Goal: Information Seeking & Learning: Learn about a topic

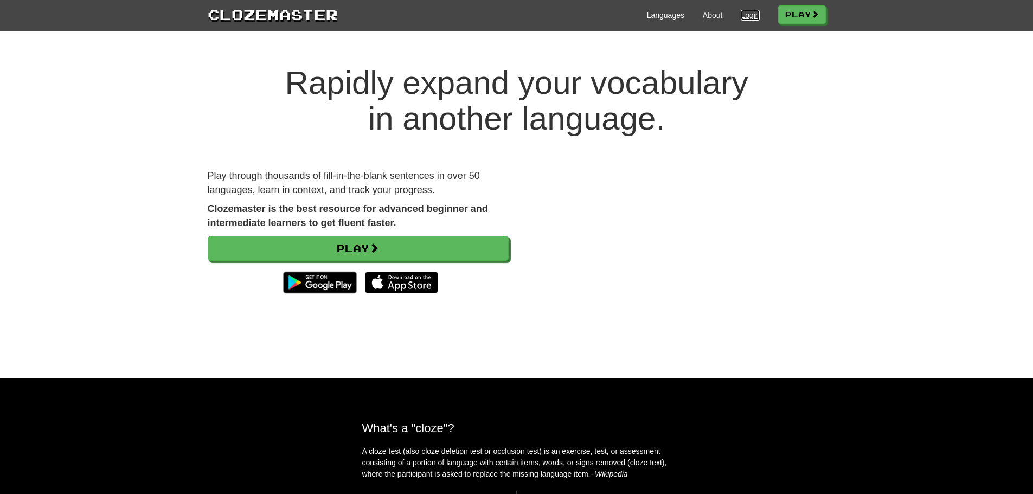
click at [750, 17] on link "Login" at bounding box center [750, 15] width 18 height 11
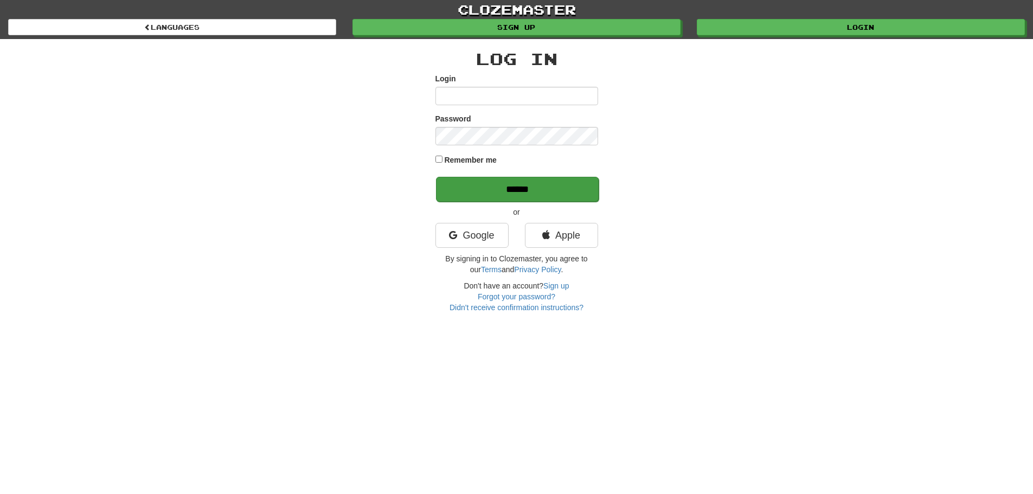
type input "**********"
click at [490, 180] on input "******" at bounding box center [517, 189] width 163 height 25
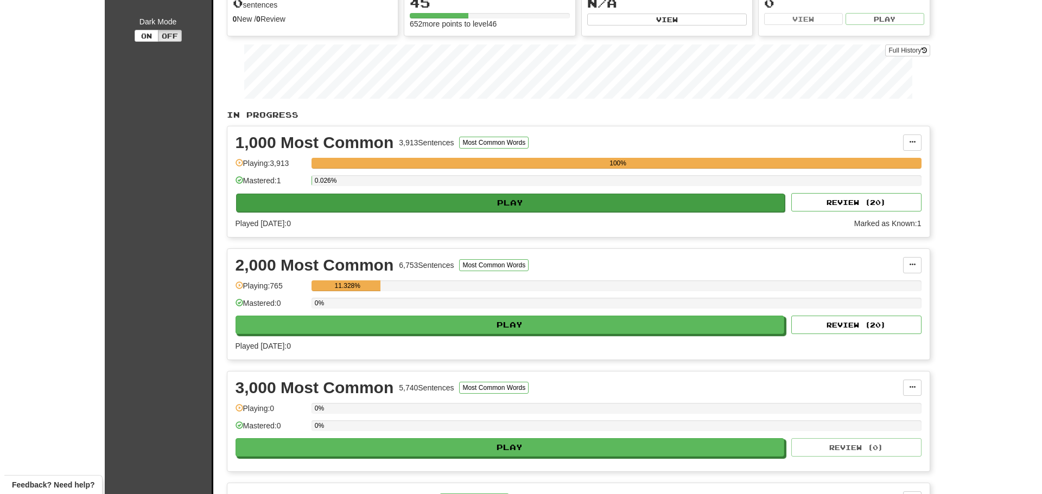
scroll to position [118, 0]
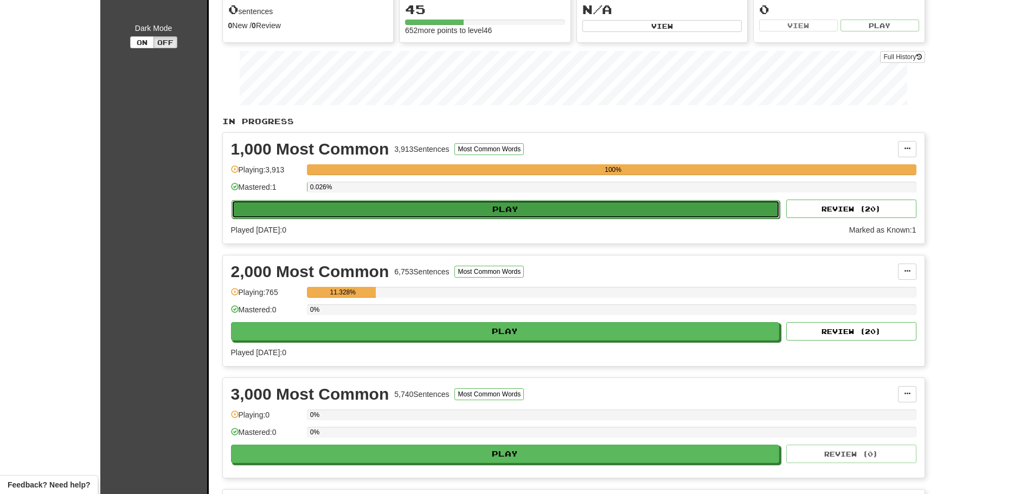
click at [486, 208] on button "Play" at bounding box center [506, 209] width 549 height 18
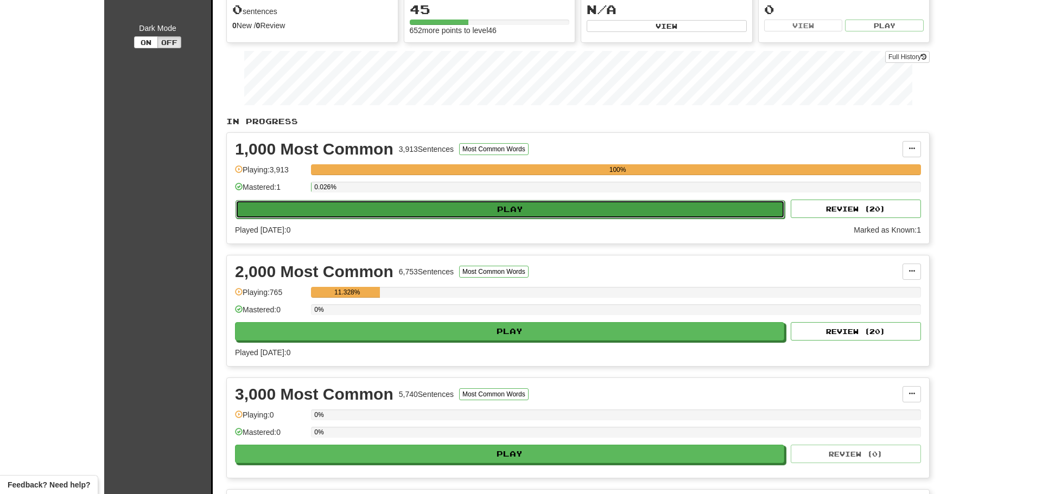
select select "**"
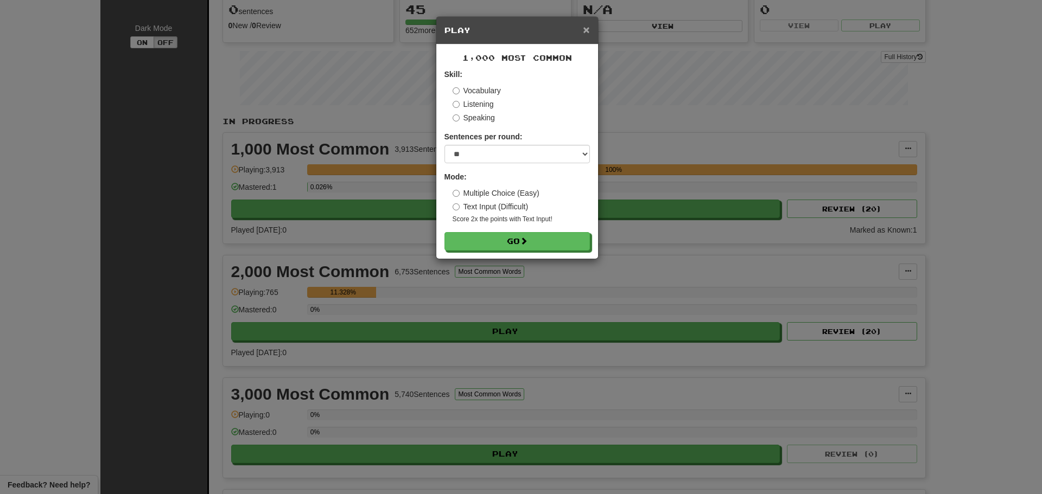
click at [584, 30] on span "×" at bounding box center [586, 29] width 7 height 12
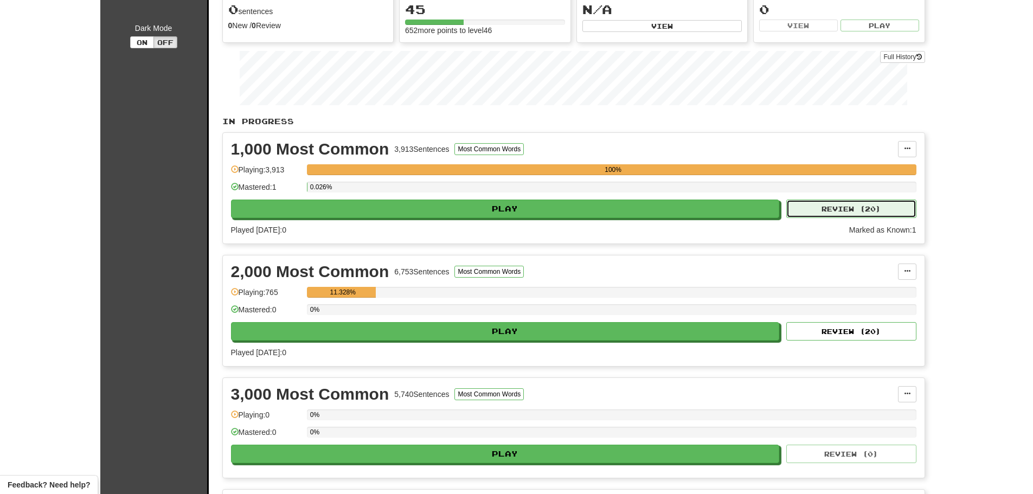
click at [866, 201] on button "Review ( 20 )" at bounding box center [852, 209] width 130 height 18
select select "**"
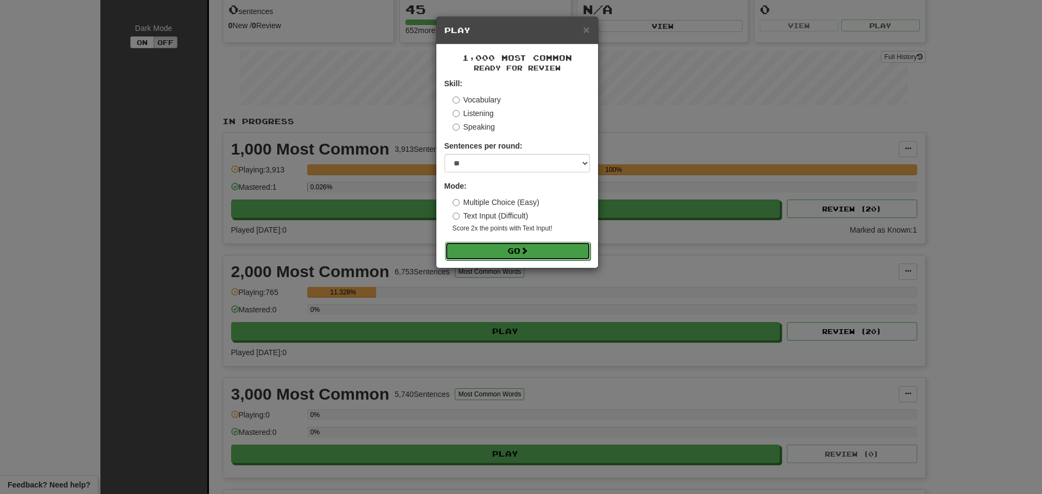
click at [507, 251] on button "Go" at bounding box center [517, 251] width 145 height 18
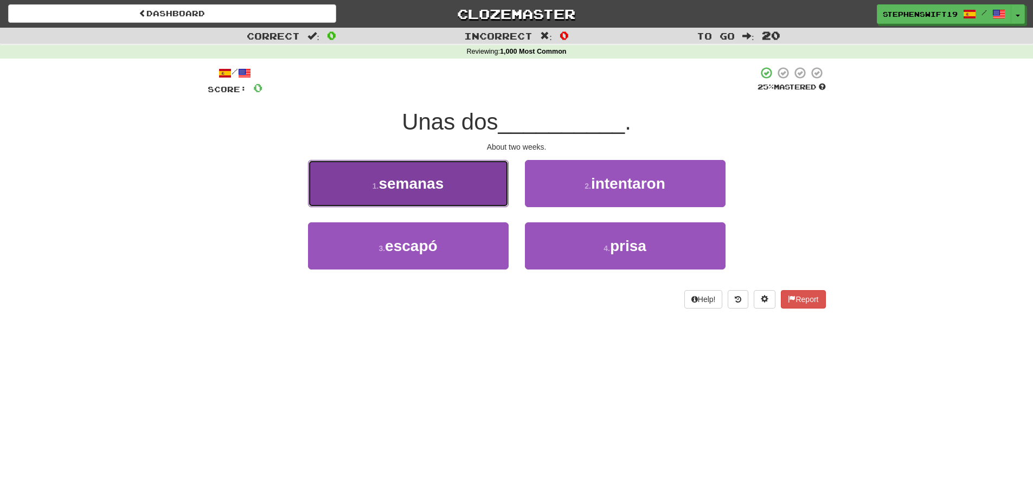
click at [459, 180] on button "1 . semanas" at bounding box center [408, 183] width 201 height 47
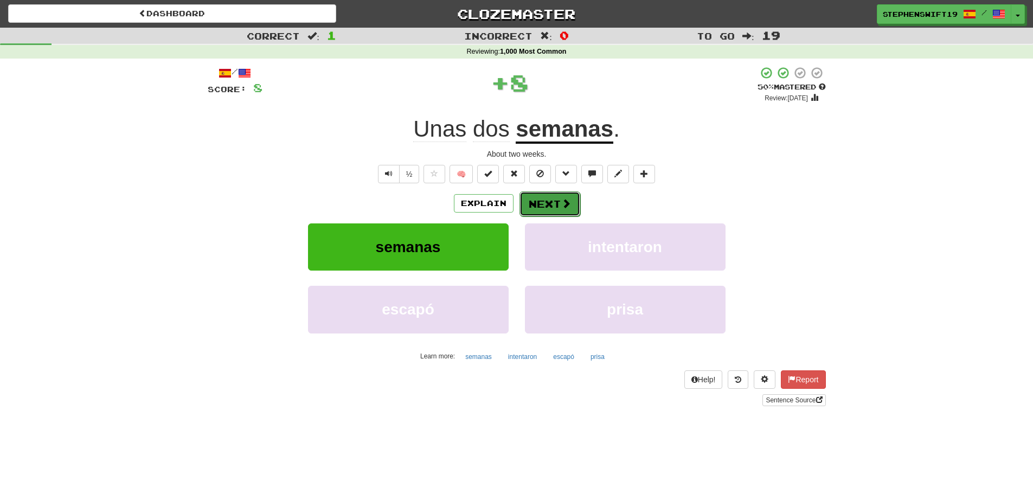
click at [555, 203] on button "Next" at bounding box center [550, 204] width 61 height 25
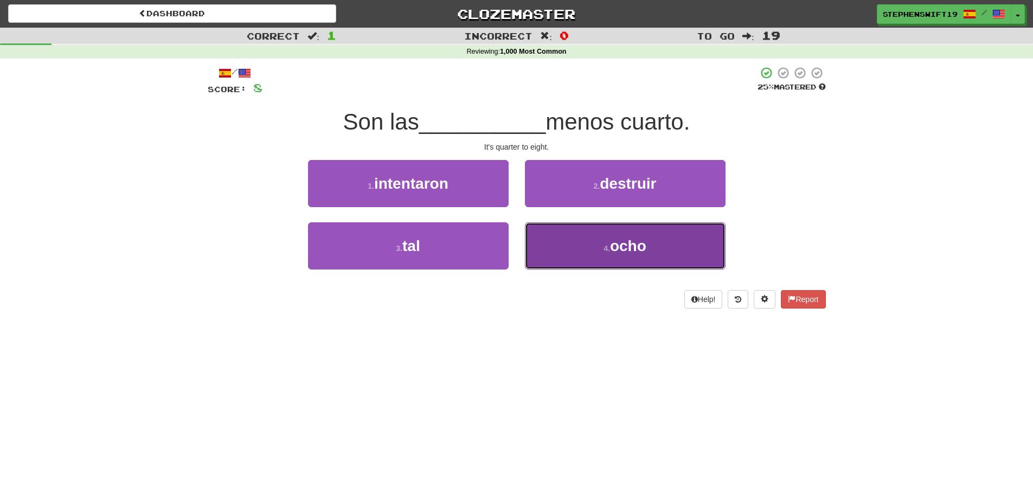
click at [620, 256] on button "4 . ocho" at bounding box center [625, 245] width 201 height 47
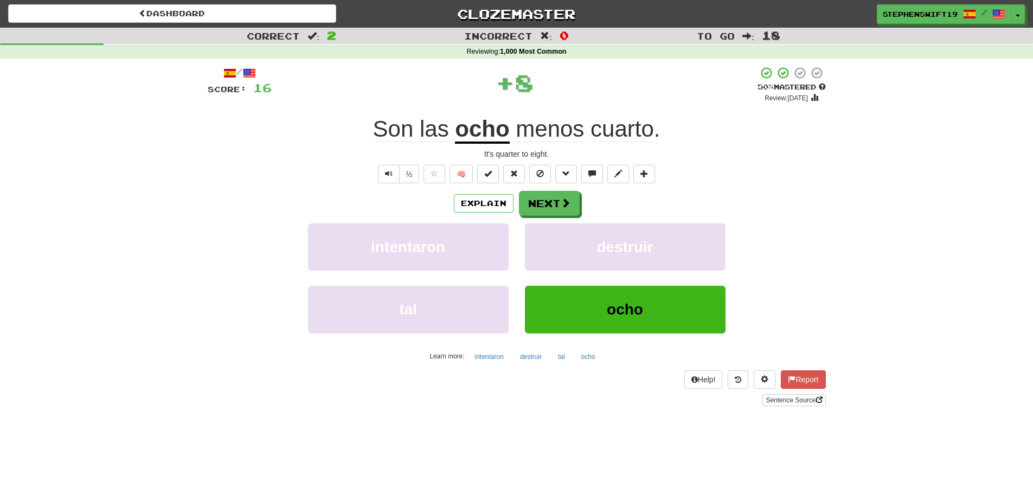
click at [543, 130] on span "menos" at bounding box center [550, 129] width 68 height 26
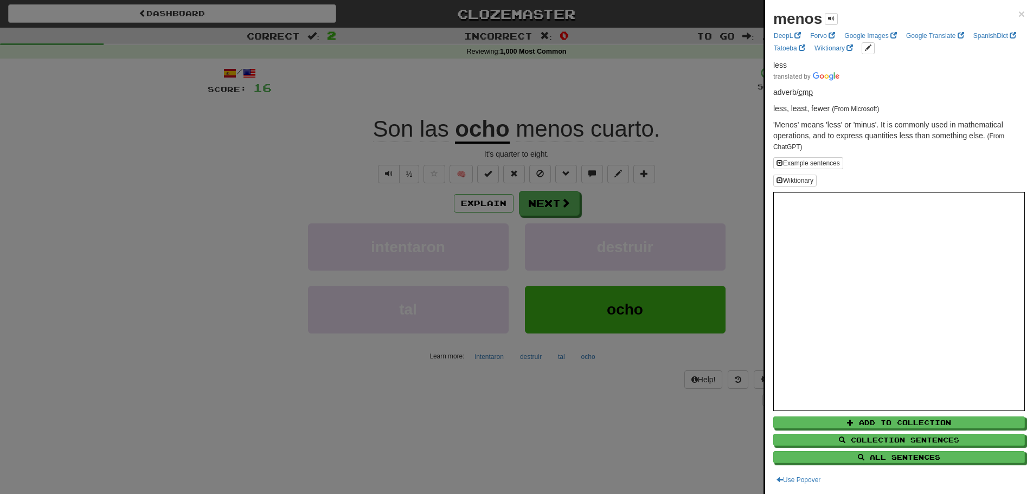
click at [636, 76] on div at bounding box center [516, 247] width 1033 height 494
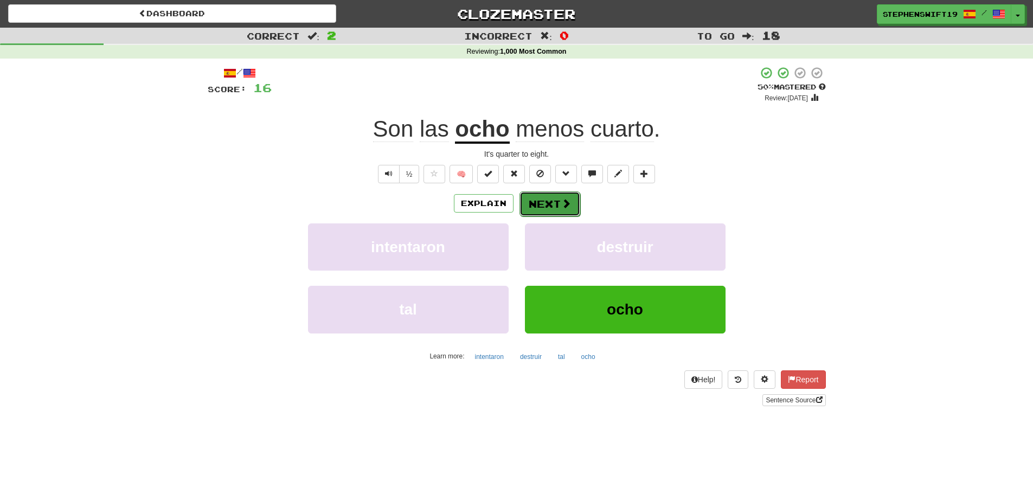
click at [548, 204] on button "Next" at bounding box center [550, 204] width 61 height 25
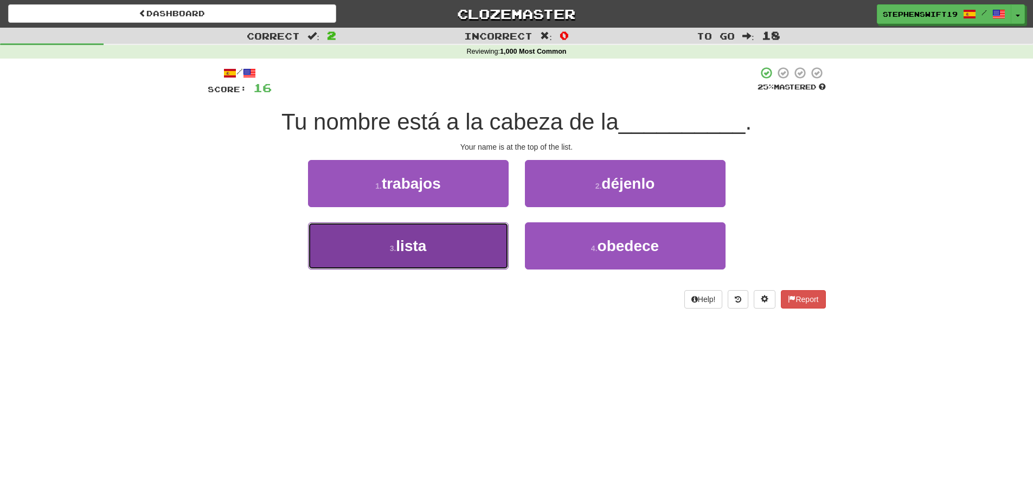
click at [426, 247] on span "lista" at bounding box center [411, 246] width 30 height 17
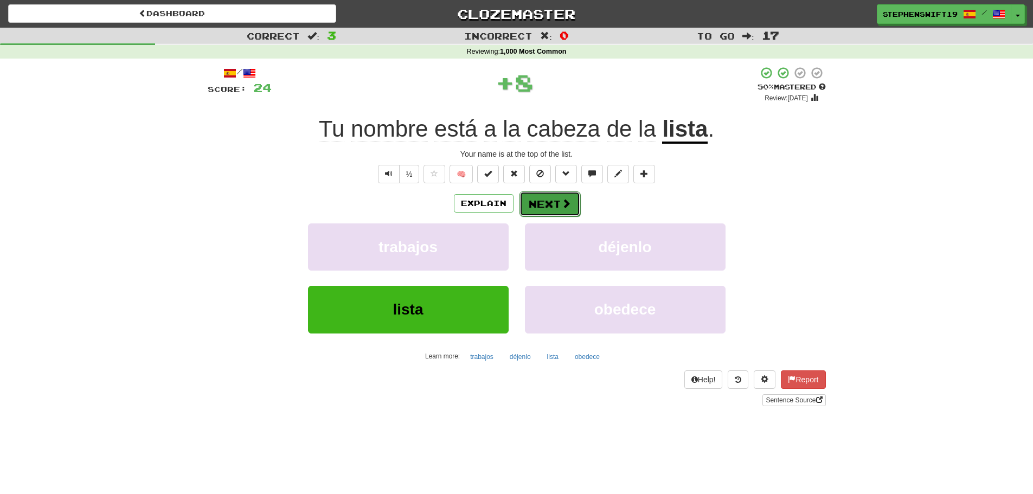
click at [563, 203] on span at bounding box center [566, 204] width 10 height 10
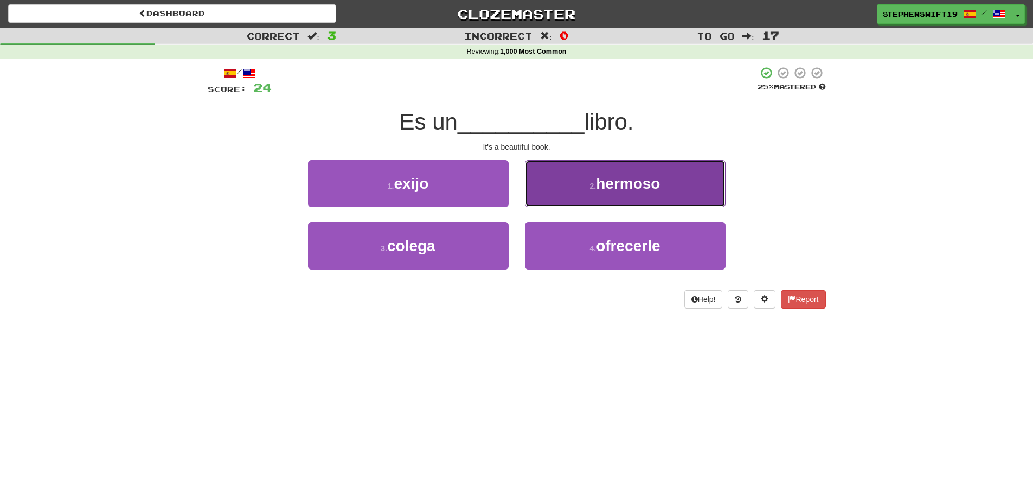
click at [557, 195] on button "2 . hermoso" at bounding box center [625, 183] width 201 height 47
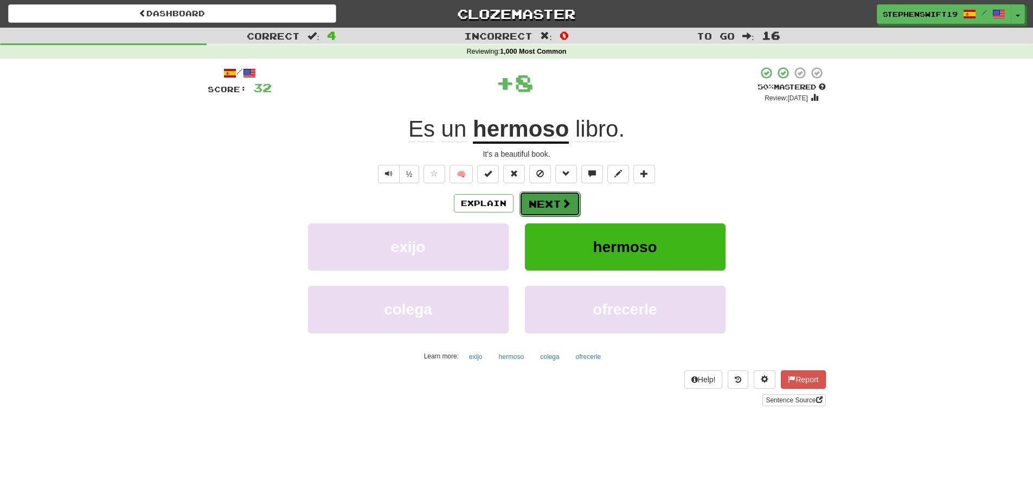
click at [523, 200] on button "Next" at bounding box center [550, 204] width 61 height 25
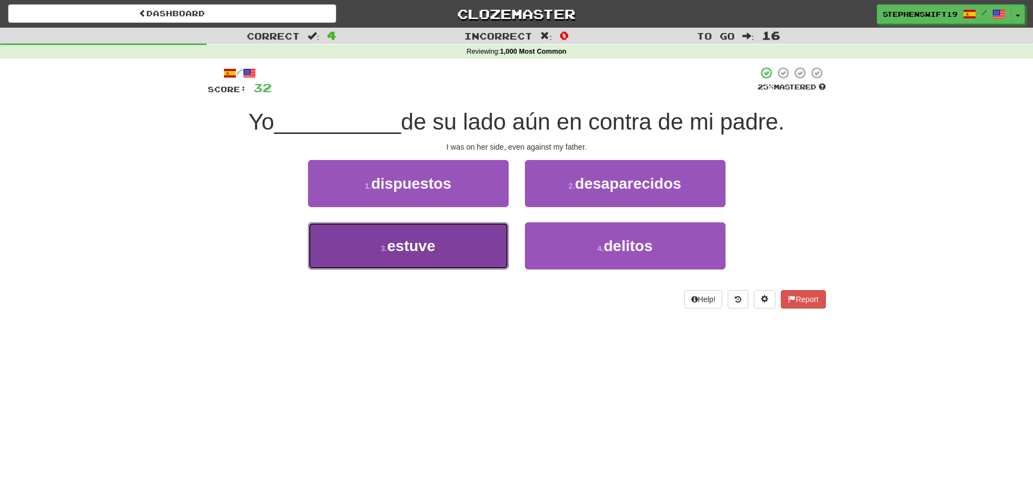
click at [452, 262] on button "3 . estuve" at bounding box center [408, 245] width 201 height 47
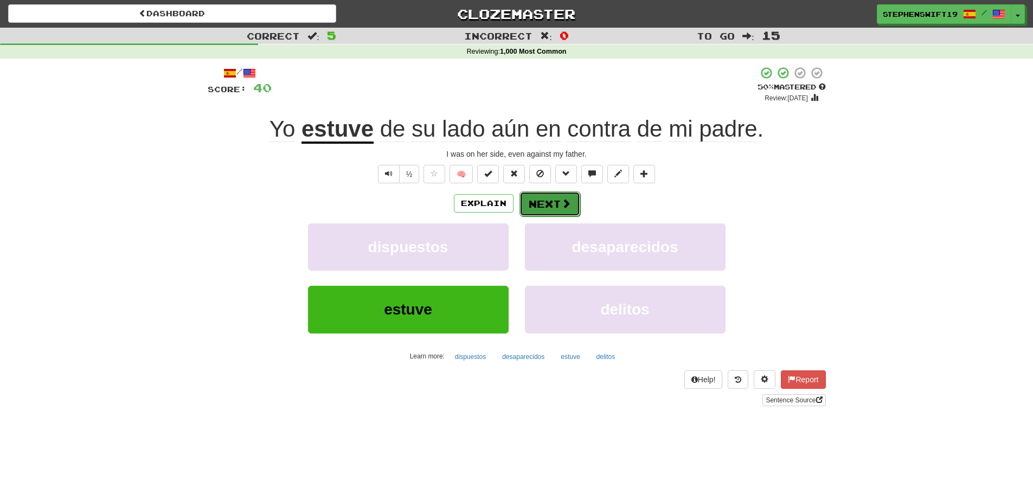
click at [554, 207] on button "Next" at bounding box center [550, 204] width 61 height 25
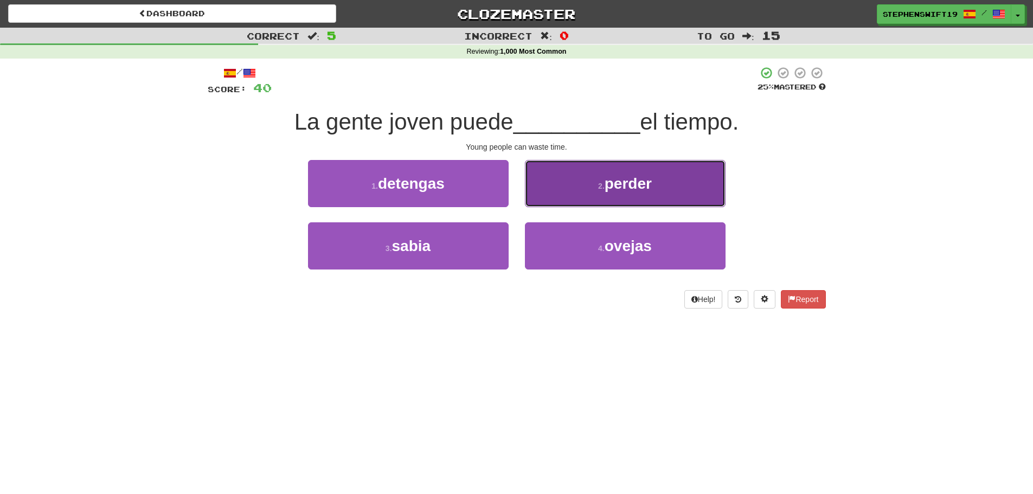
click at [549, 195] on button "2 . perder" at bounding box center [625, 183] width 201 height 47
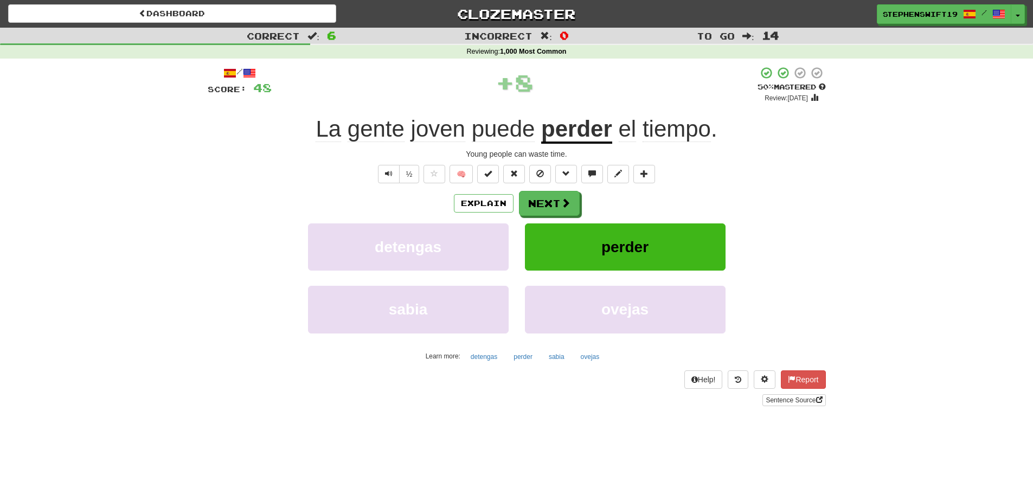
click at [565, 131] on u "perder" at bounding box center [576, 130] width 71 height 28
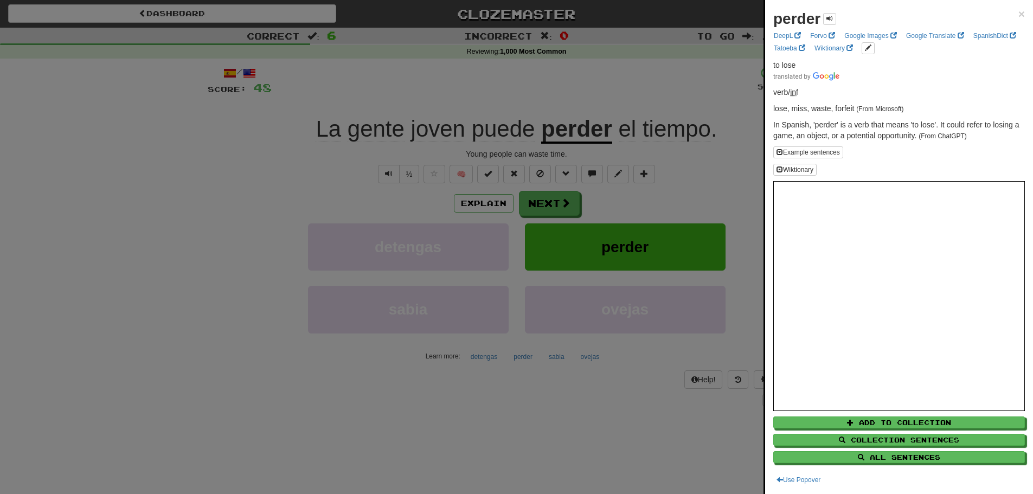
click at [553, 73] on div at bounding box center [516, 247] width 1033 height 494
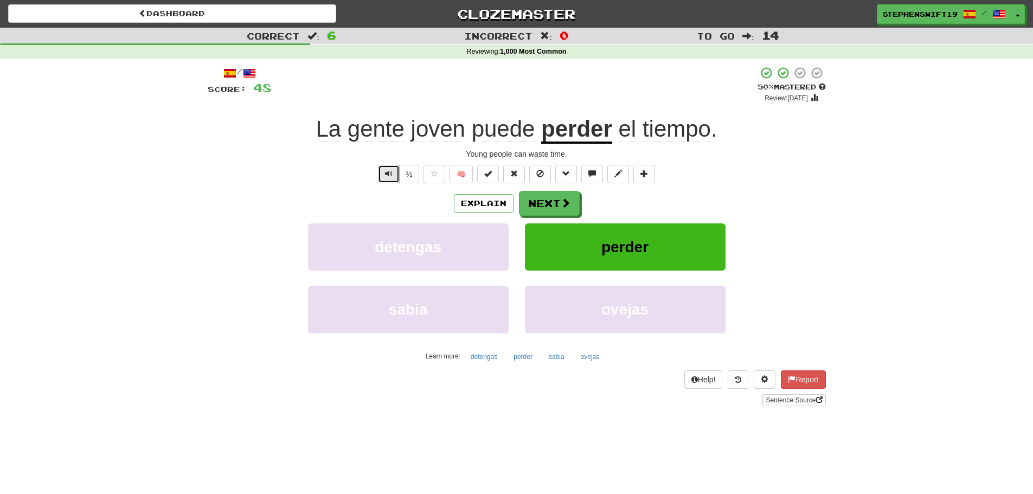
click at [388, 177] on span "Text-to-speech controls" at bounding box center [389, 174] width 8 height 8
click at [566, 199] on span at bounding box center [566, 204] width 10 height 10
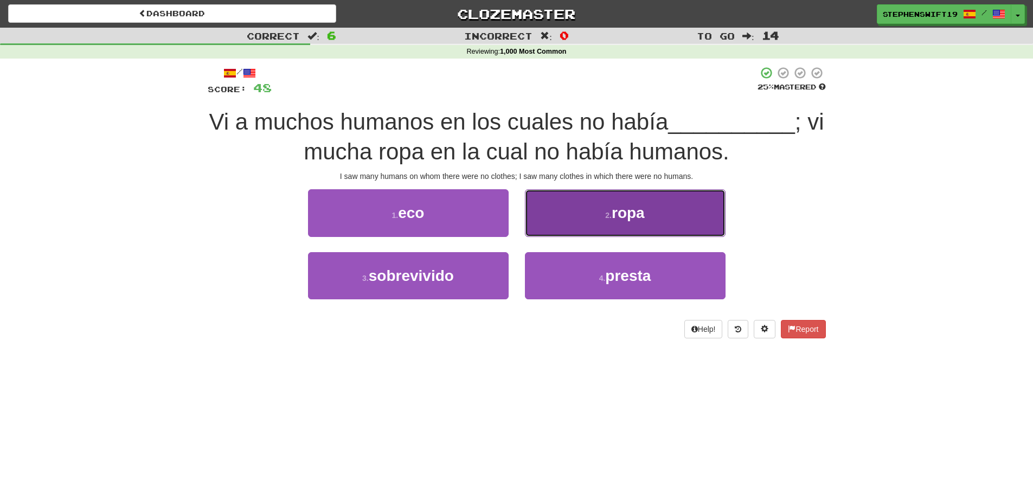
click at [557, 203] on button "2 . ropa" at bounding box center [625, 212] width 201 height 47
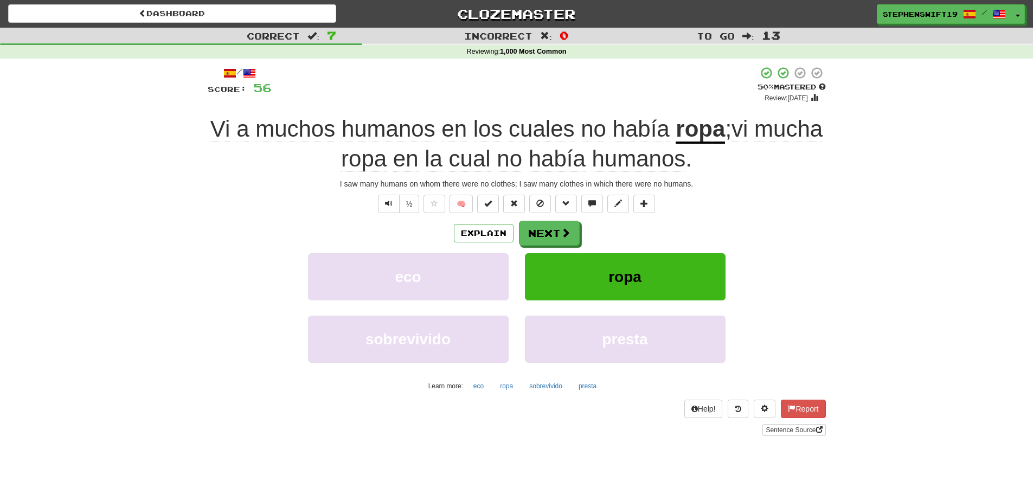
click at [575, 125] on span "cuales" at bounding box center [542, 129] width 66 height 26
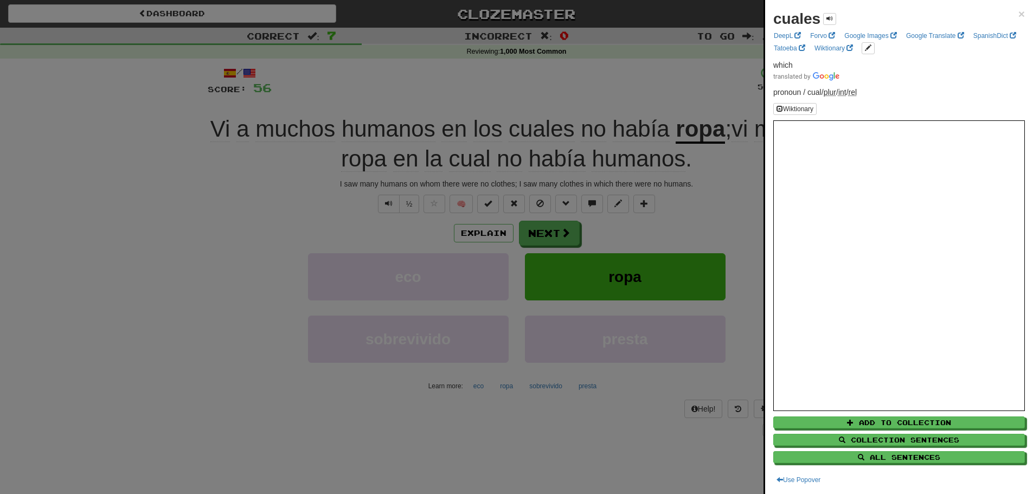
click at [561, 76] on div at bounding box center [516, 247] width 1033 height 494
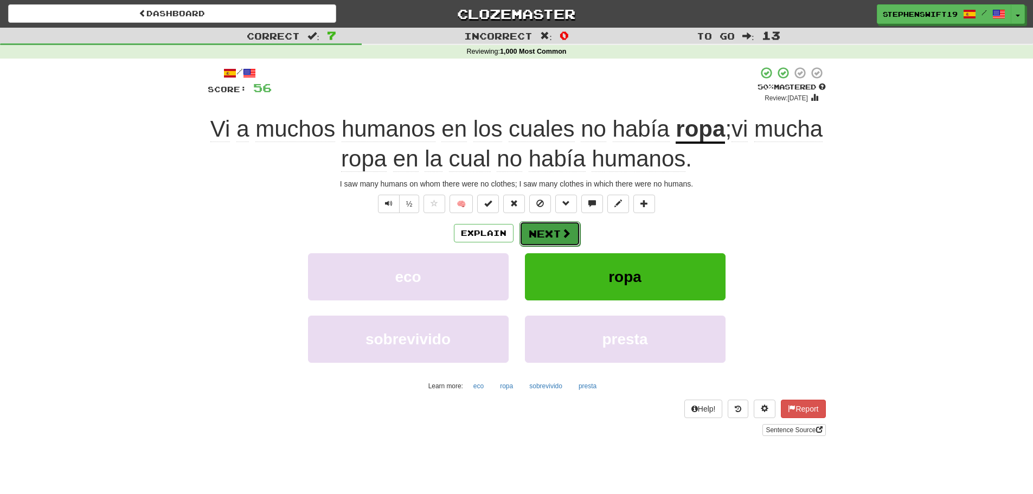
click at [557, 239] on button "Next" at bounding box center [550, 233] width 61 height 25
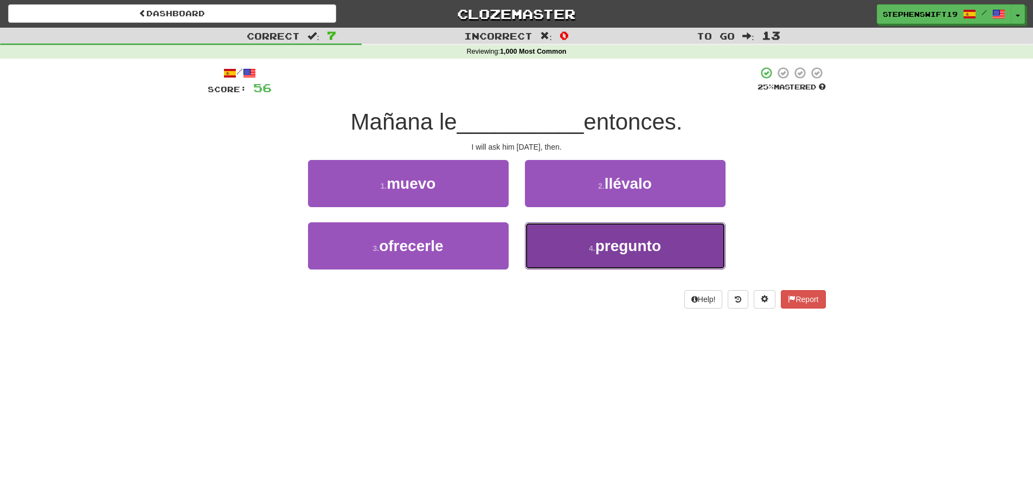
click at [551, 243] on button "4 . pregunto" at bounding box center [625, 245] width 201 height 47
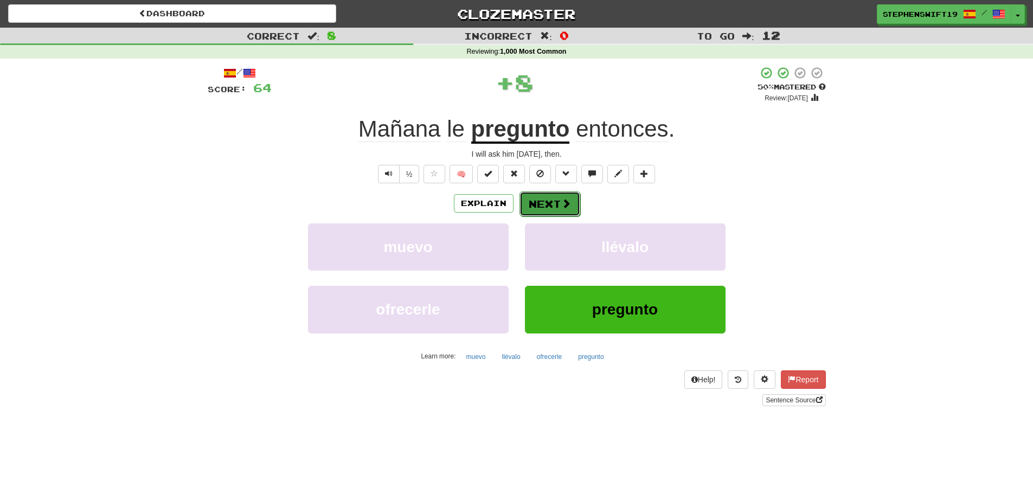
click at [540, 201] on button "Next" at bounding box center [550, 204] width 61 height 25
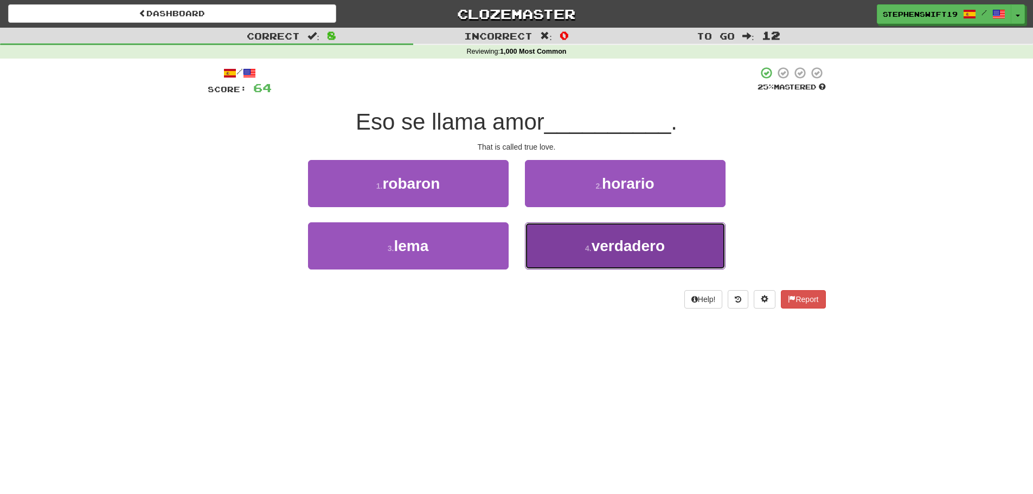
click at [566, 236] on button "4 . verdadero" at bounding box center [625, 245] width 201 height 47
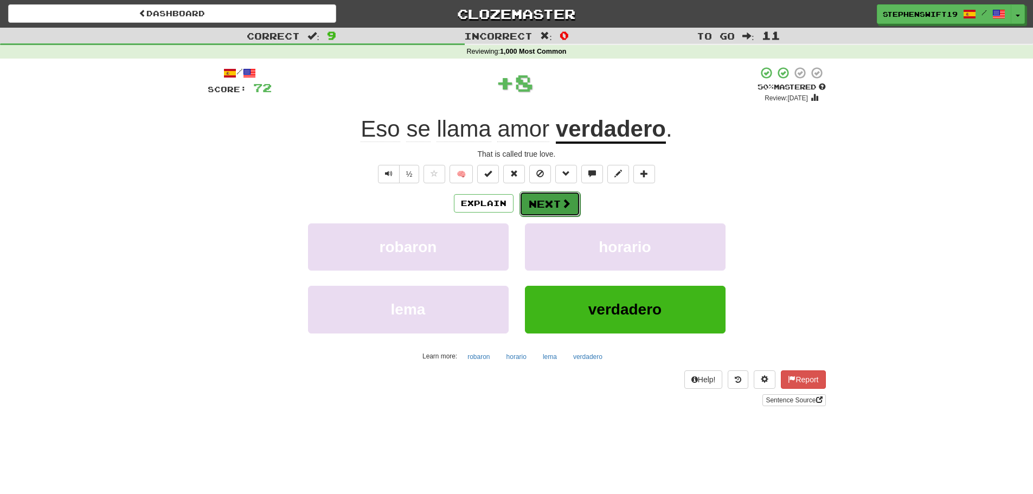
click at [551, 201] on button "Next" at bounding box center [550, 204] width 61 height 25
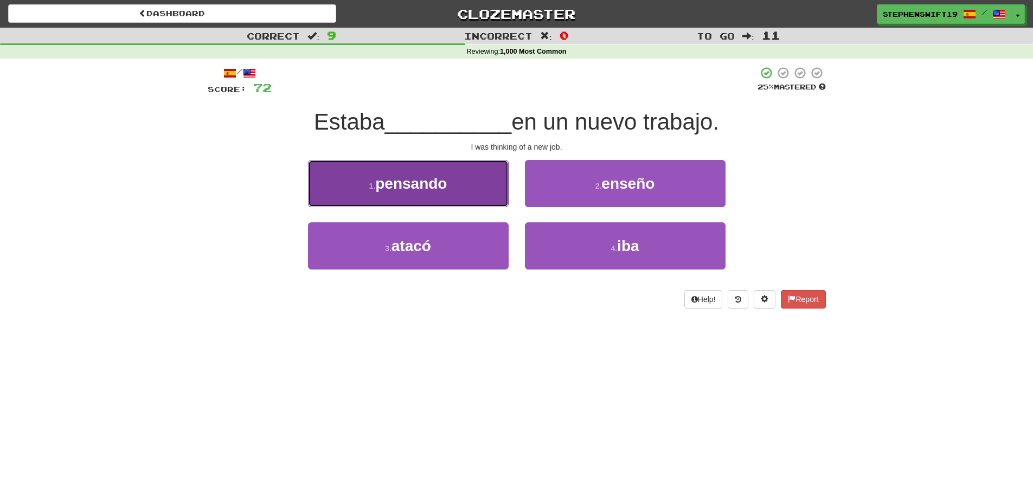
click at [473, 187] on button "1 . pensando" at bounding box center [408, 183] width 201 height 47
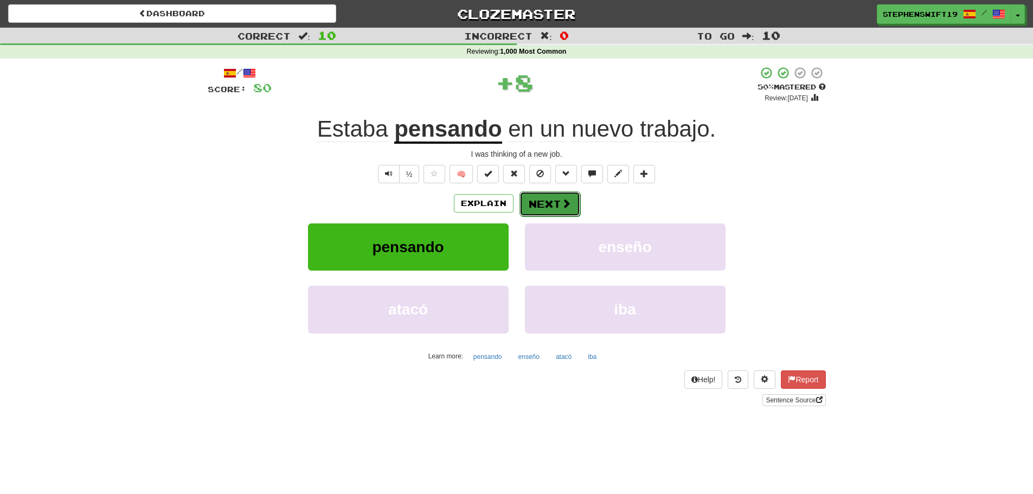
click at [544, 208] on button "Next" at bounding box center [550, 204] width 61 height 25
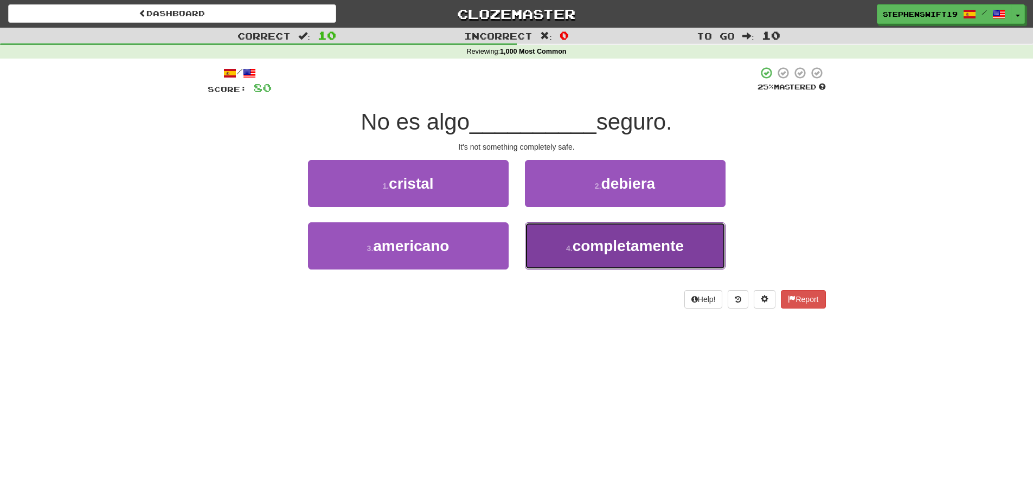
click at [556, 241] on button "4 . completamente" at bounding box center [625, 245] width 201 height 47
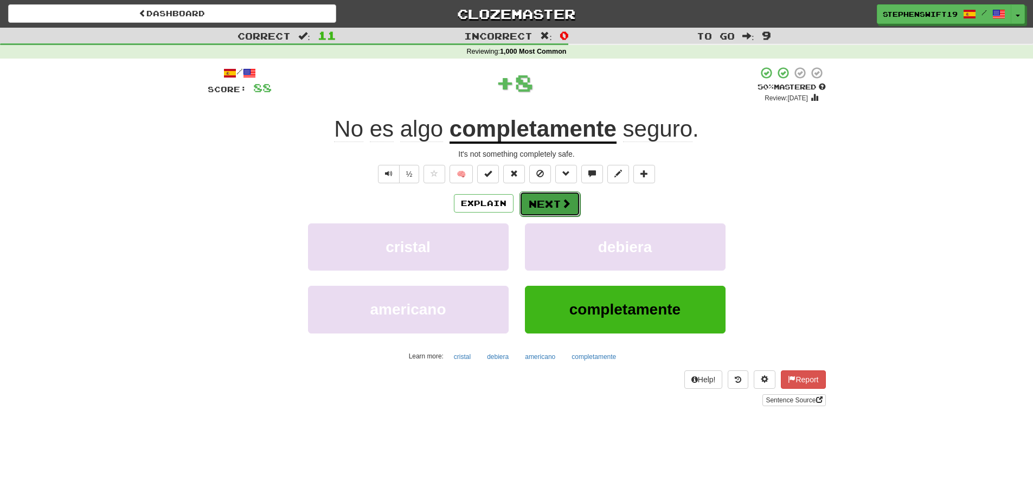
click at [544, 201] on button "Next" at bounding box center [550, 204] width 61 height 25
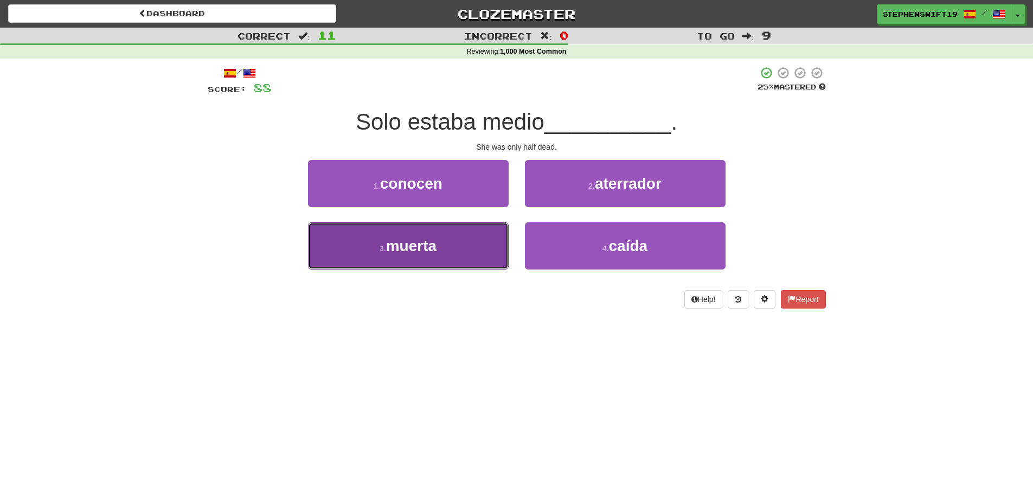
click at [446, 256] on button "3 . muerta" at bounding box center [408, 245] width 201 height 47
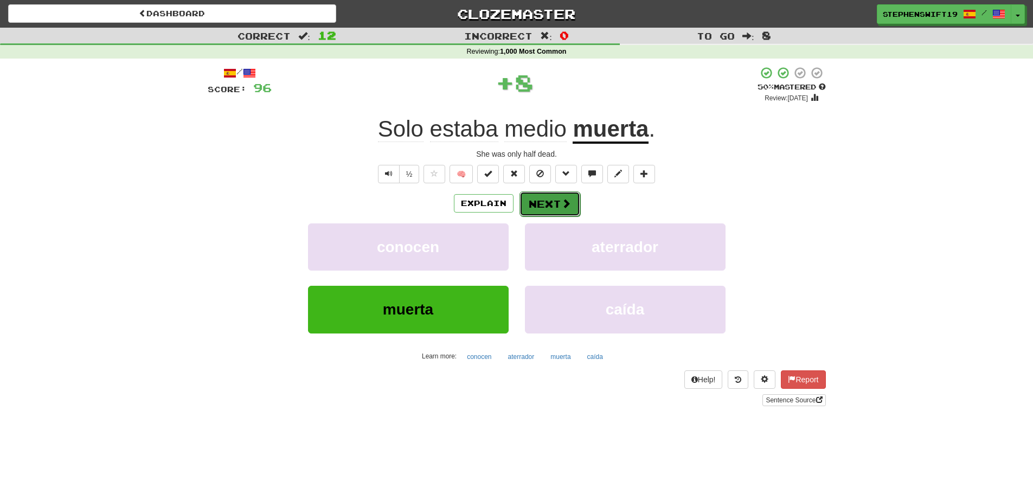
click at [542, 206] on button "Next" at bounding box center [550, 204] width 61 height 25
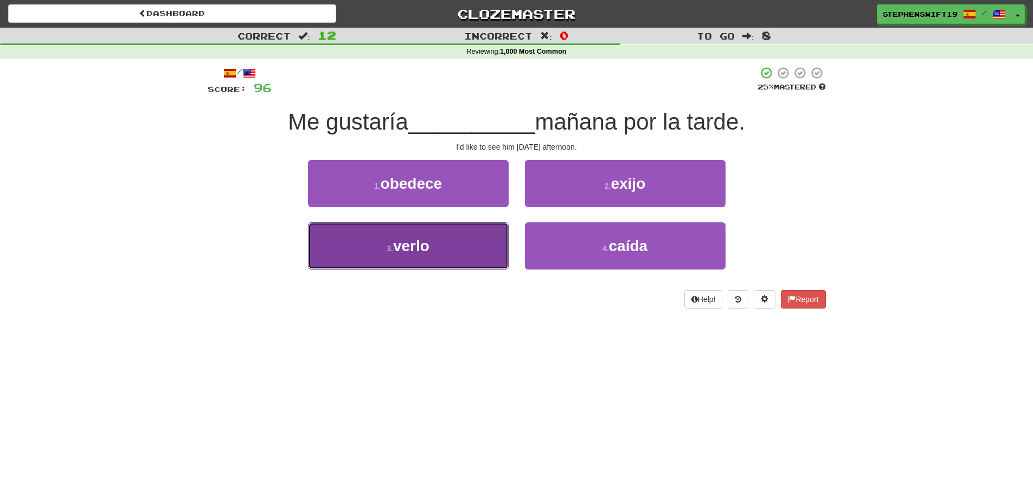
click at [489, 231] on button "3 . verlo" at bounding box center [408, 245] width 201 height 47
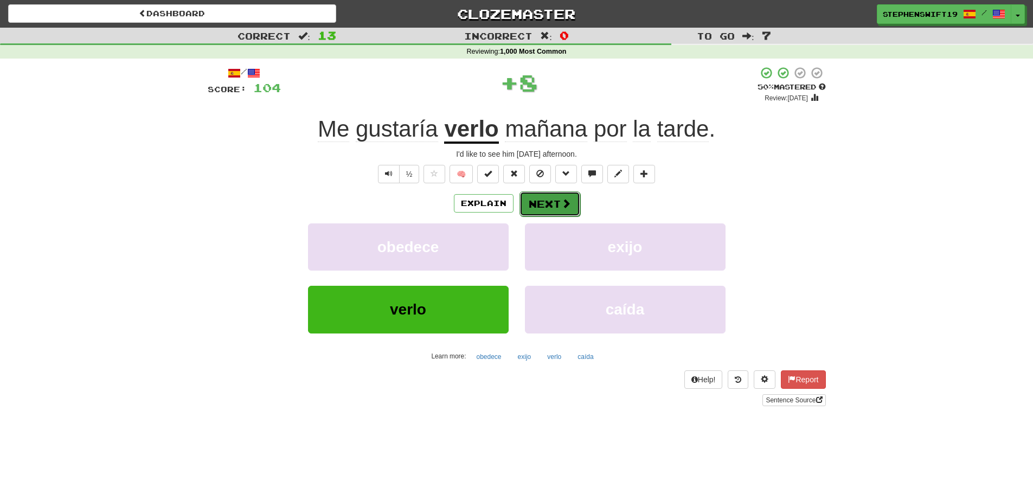
click at [537, 201] on button "Next" at bounding box center [550, 204] width 61 height 25
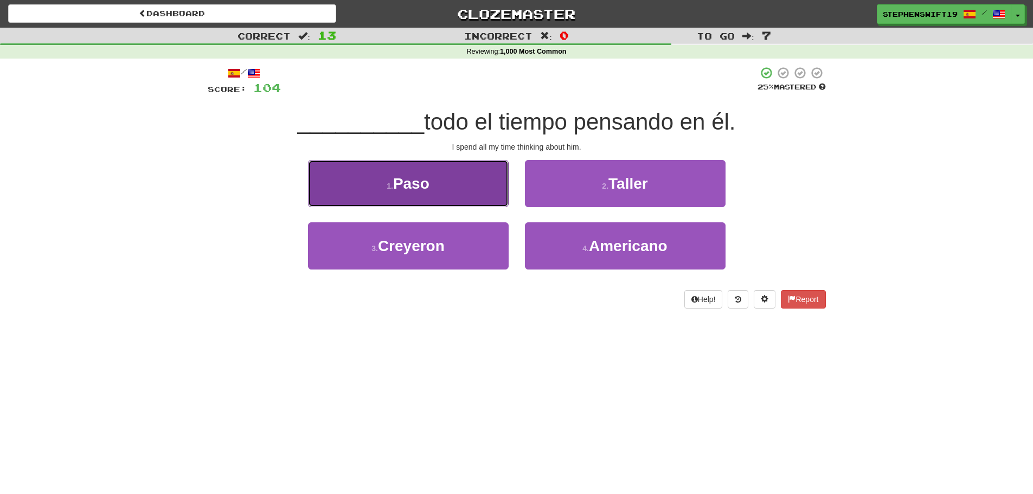
click at [487, 190] on button "1 . Paso" at bounding box center [408, 183] width 201 height 47
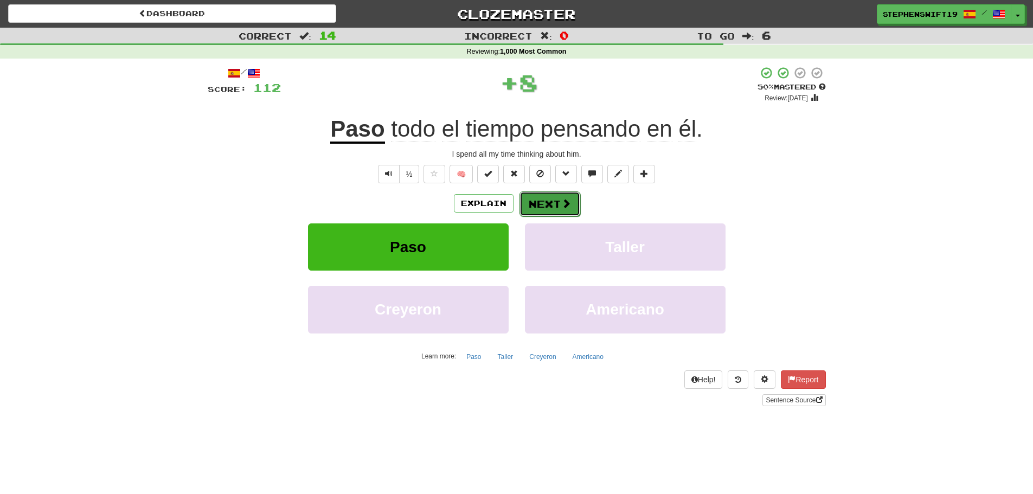
click at [534, 202] on button "Next" at bounding box center [550, 204] width 61 height 25
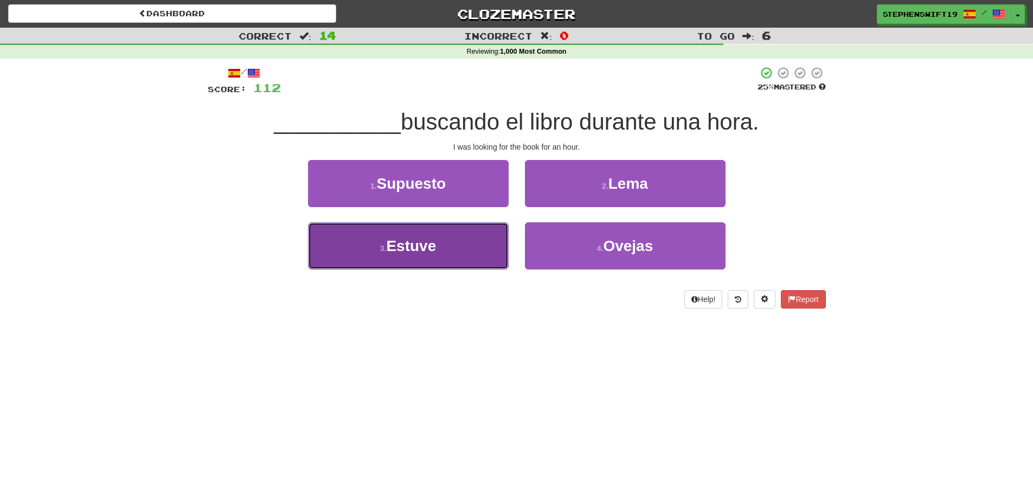
click at [444, 254] on button "3 . Estuve" at bounding box center [408, 245] width 201 height 47
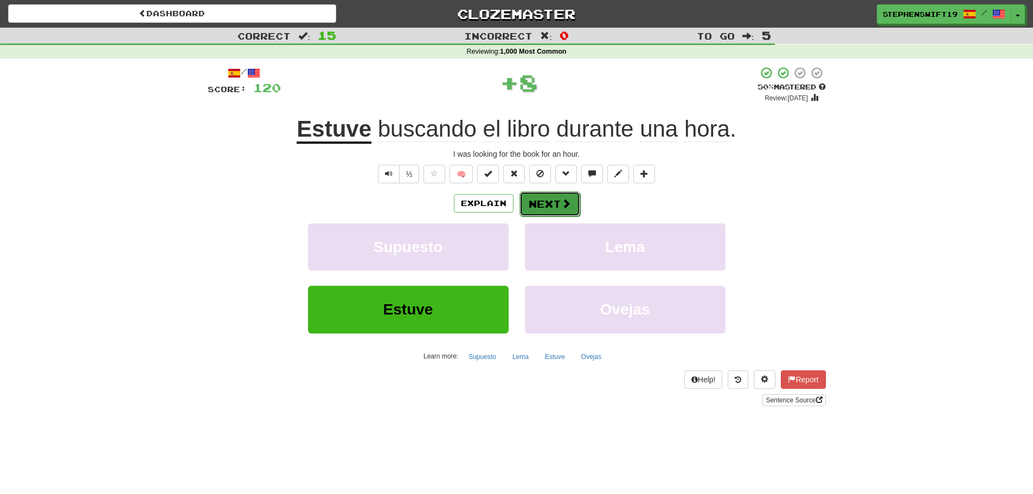
click at [533, 210] on button "Next" at bounding box center [550, 204] width 61 height 25
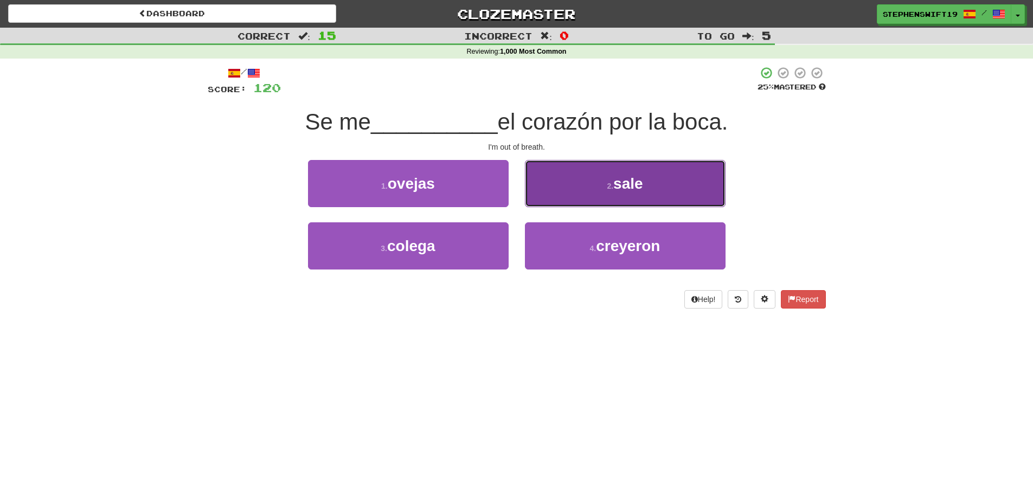
click at [540, 198] on button "2 . sale" at bounding box center [625, 183] width 201 height 47
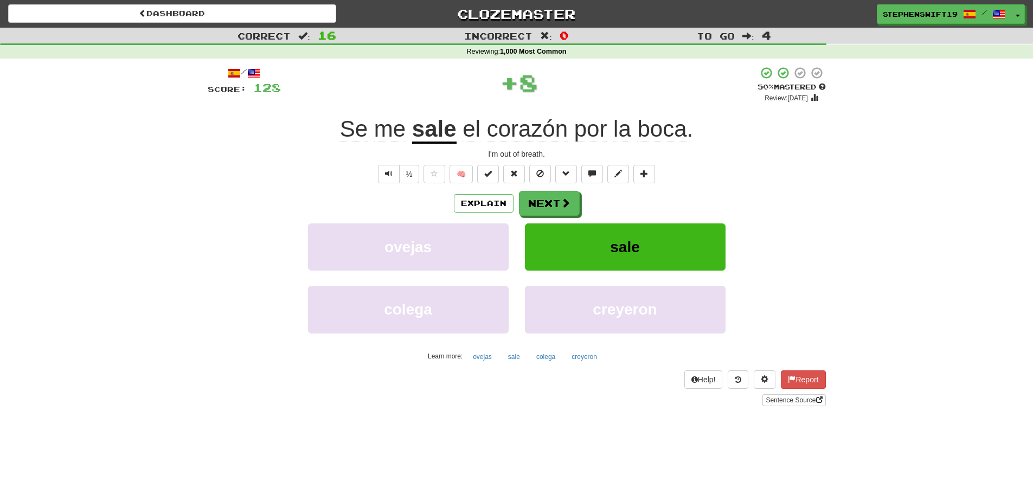
click at [437, 127] on u "sale" at bounding box center [434, 130] width 44 height 28
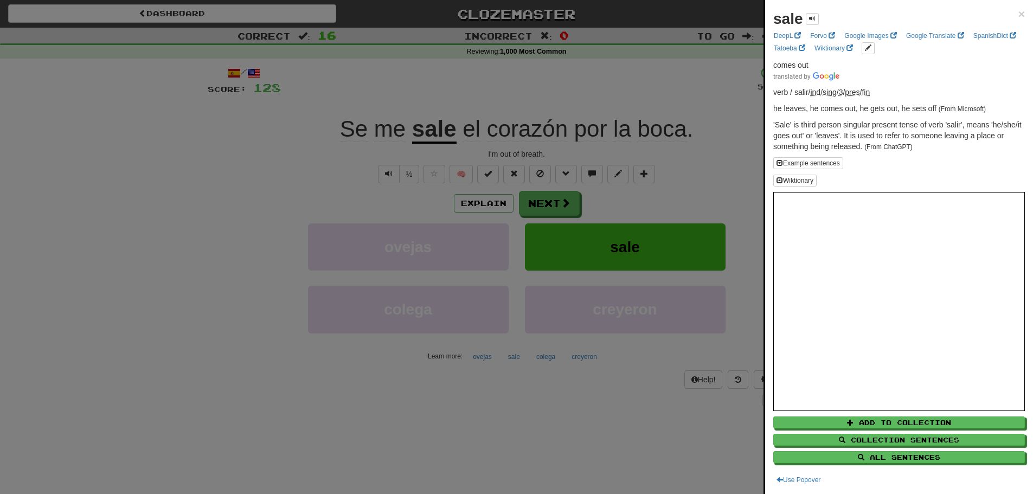
click at [439, 63] on div at bounding box center [516, 247] width 1033 height 494
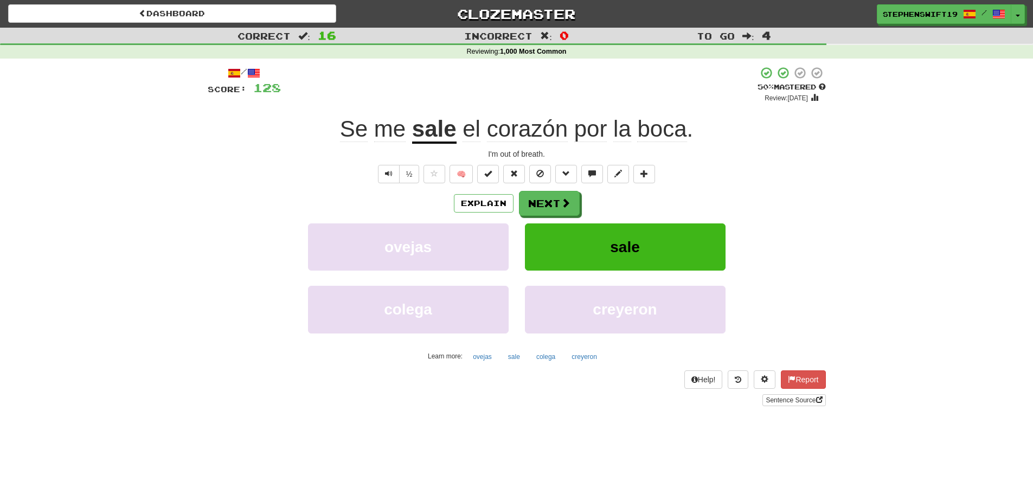
click at [529, 126] on span "corazón" at bounding box center [527, 129] width 81 height 26
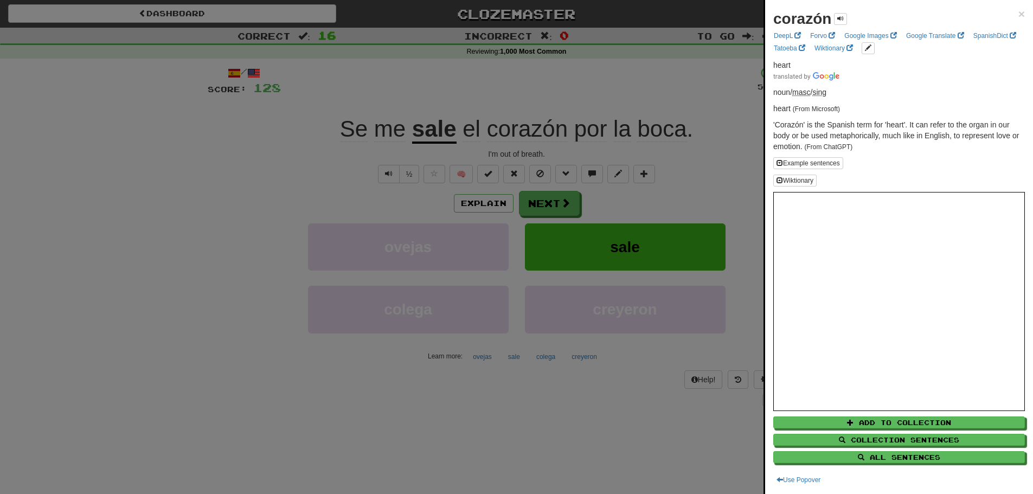
click at [504, 88] on div at bounding box center [516, 247] width 1033 height 494
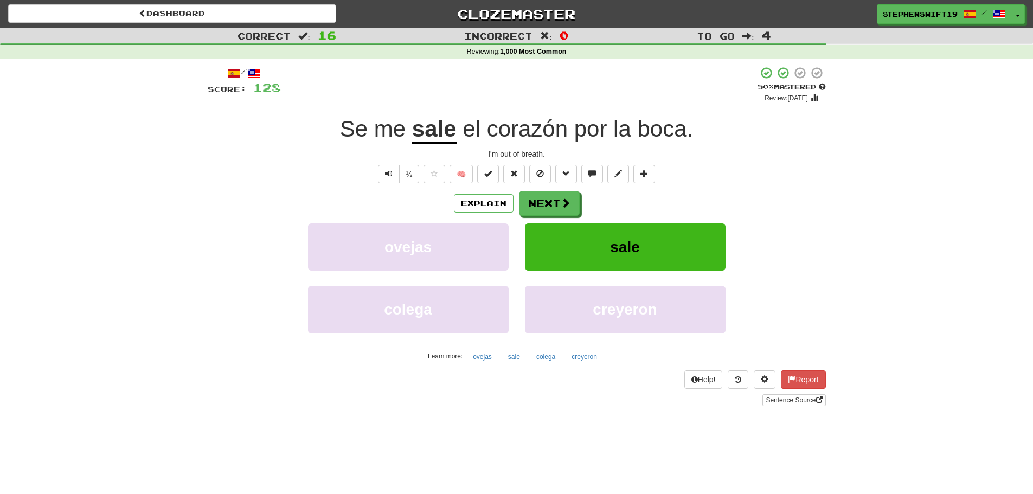
click at [662, 126] on span "boca" at bounding box center [661, 129] width 49 height 26
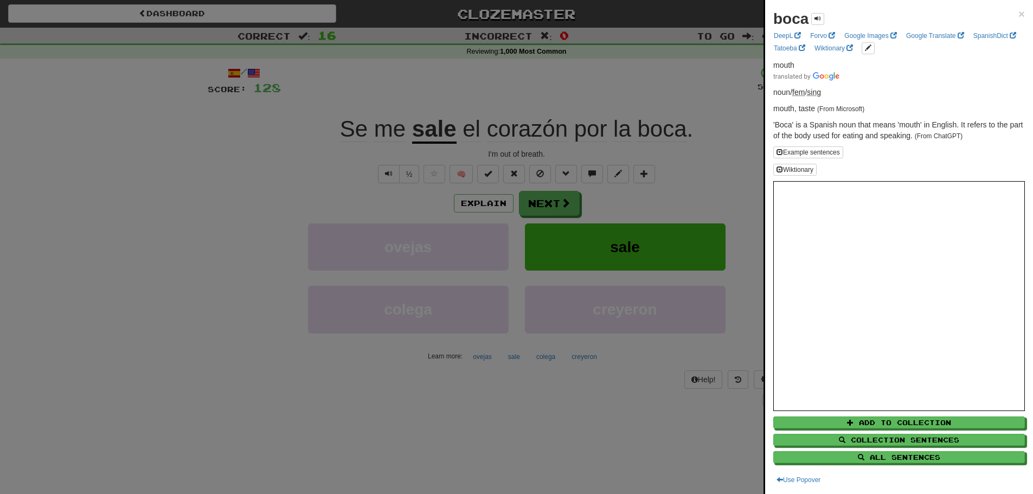
click at [540, 87] on div at bounding box center [516, 247] width 1033 height 494
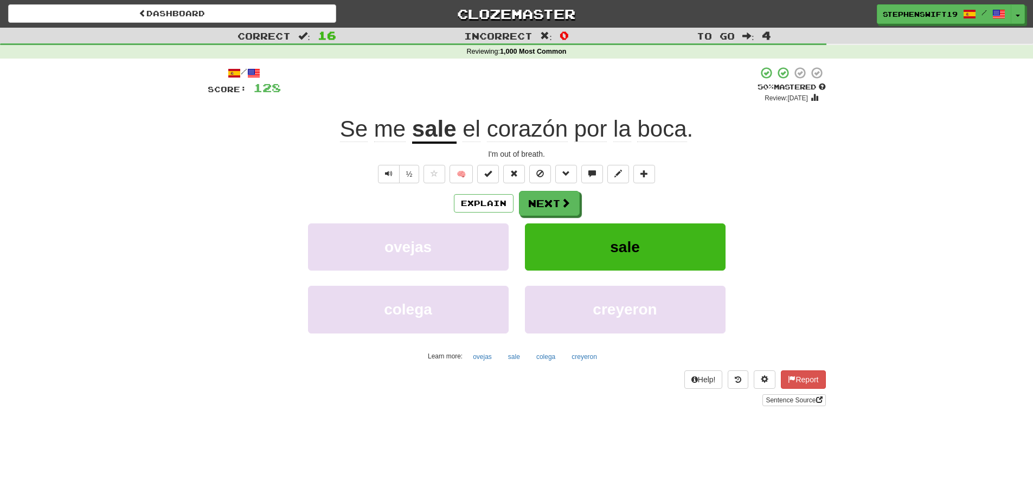
click at [349, 126] on span "Se" at bounding box center [354, 129] width 28 height 26
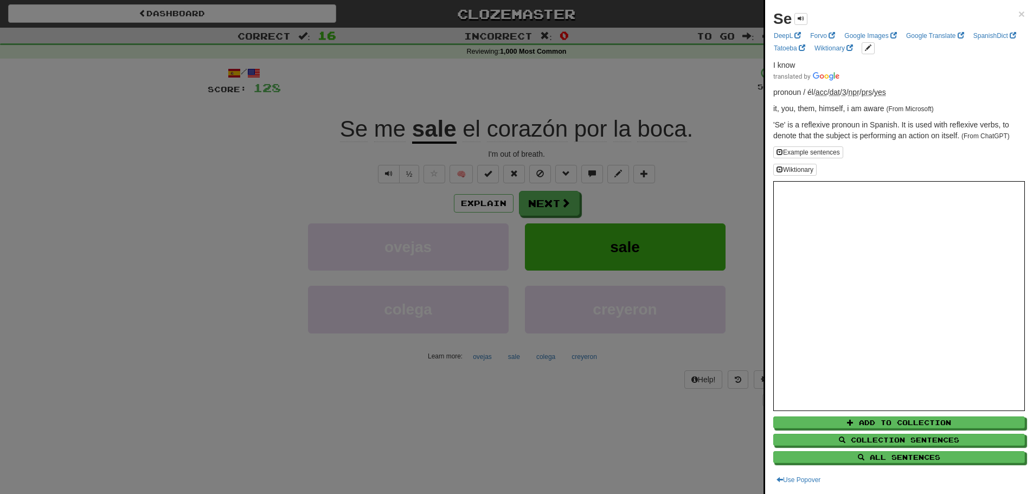
click at [403, 72] on div at bounding box center [516, 247] width 1033 height 494
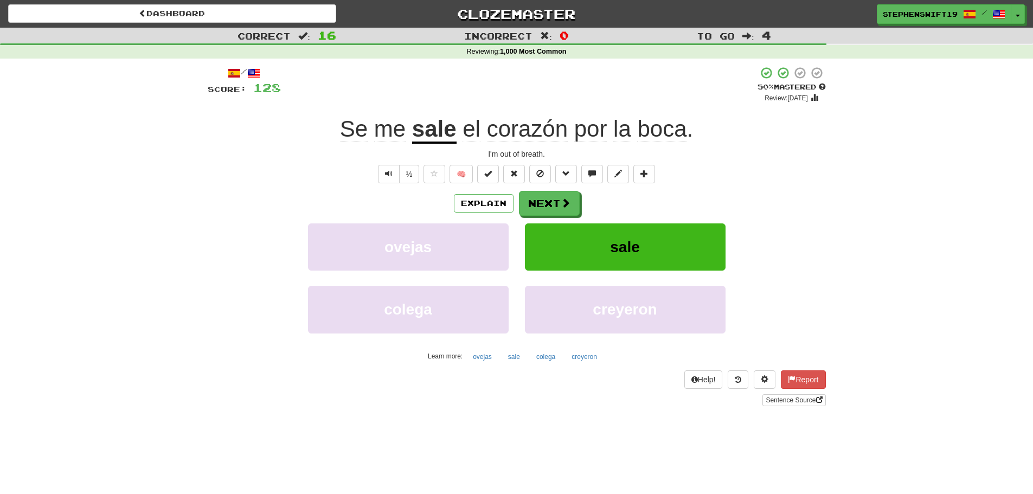
click at [591, 132] on span "por" at bounding box center [591, 129] width 33 height 26
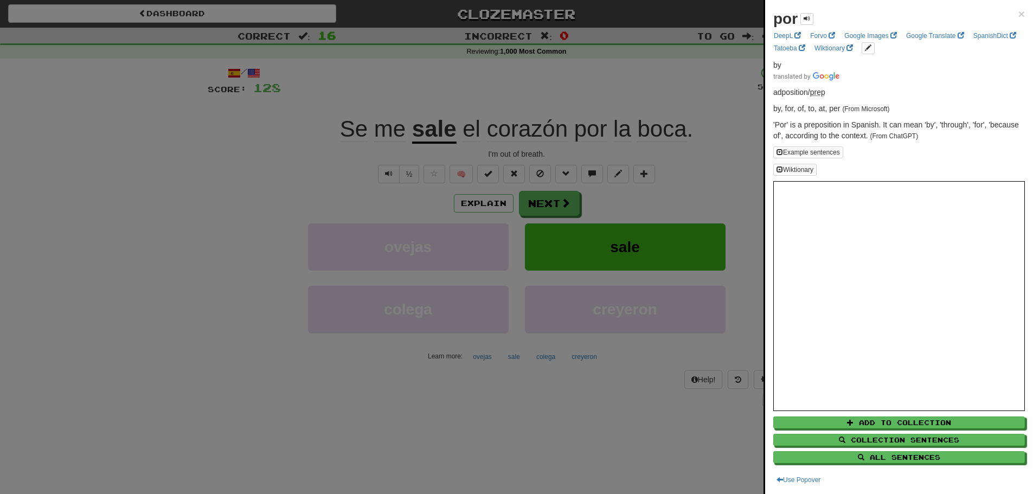
click at [464, 76] on div at bounding box center [516, 247] width 1033 height 494
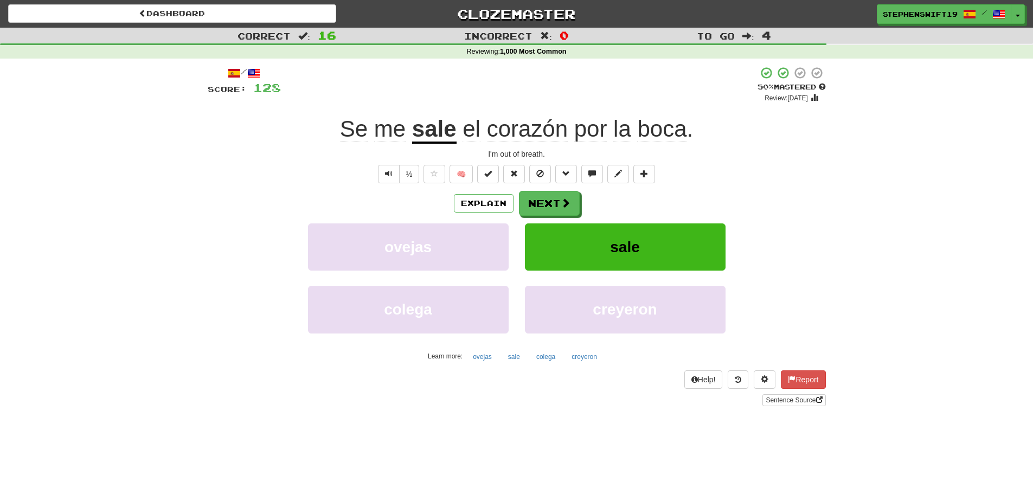
click at [592, 129] on span "por" at bounding box center [591, 129] width 33 height 26
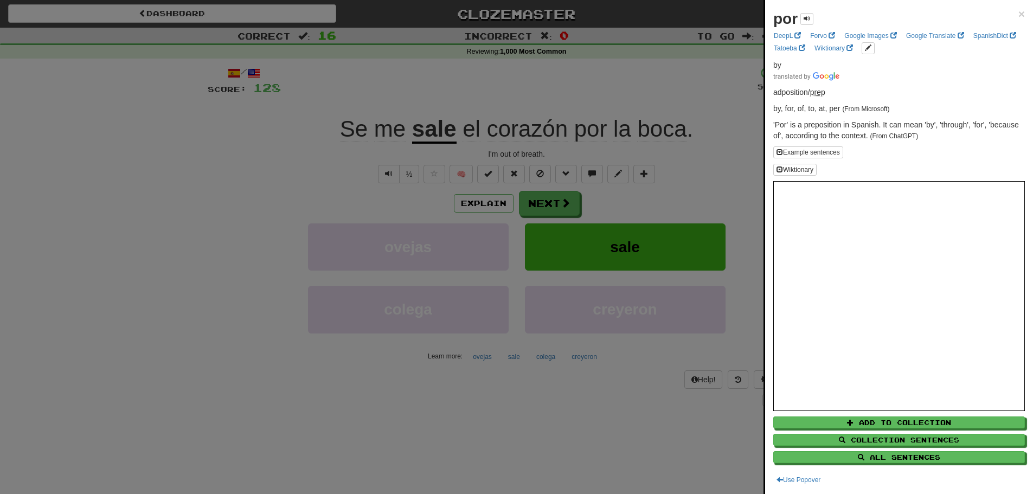
click at [581, 79] on div at bounding box center [516, 247] width 1033 height 494
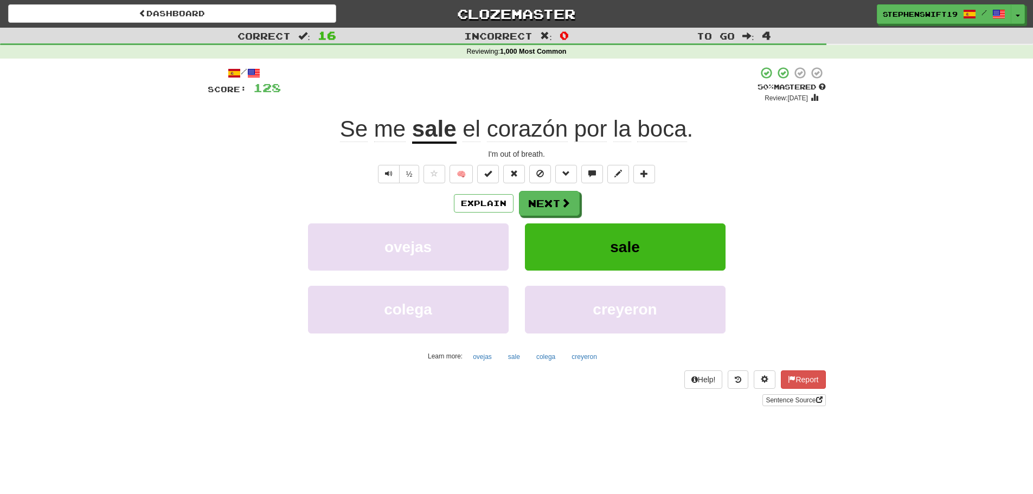
click at [630, 132] on span "la" at bounding box center [623, 129] width 18 height 26
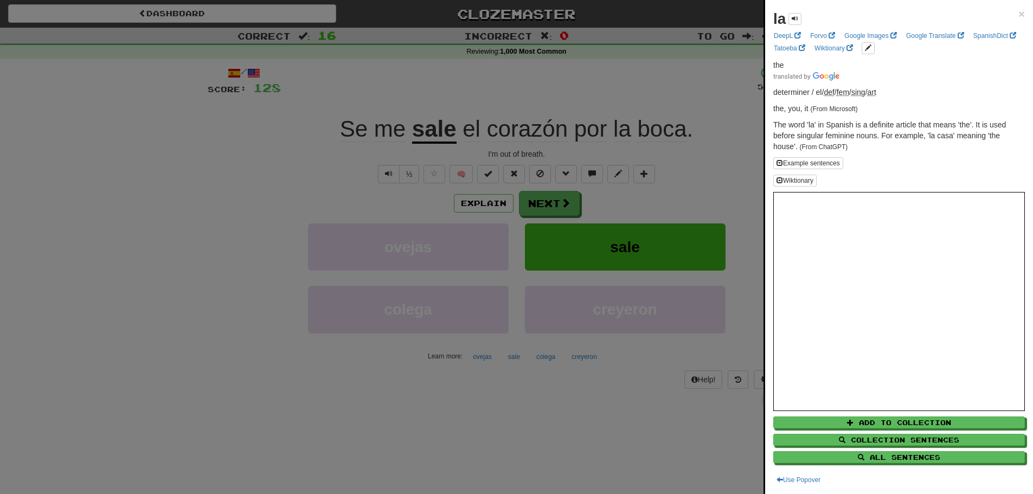
click at [631, 84] on div at bounding box center [516, 247] width 1033 height 494
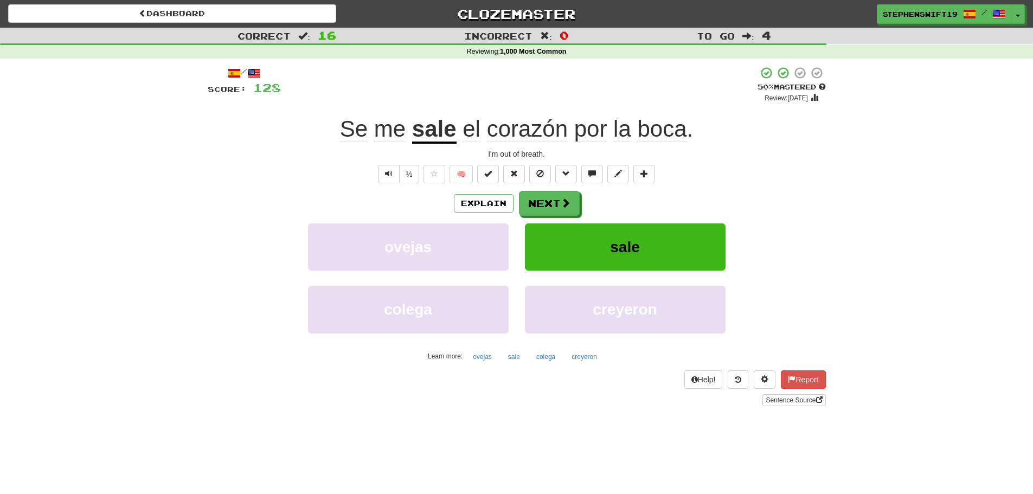
click at [665, 120] on span "boca" at bounding box center [661, 129] width 49 height 26
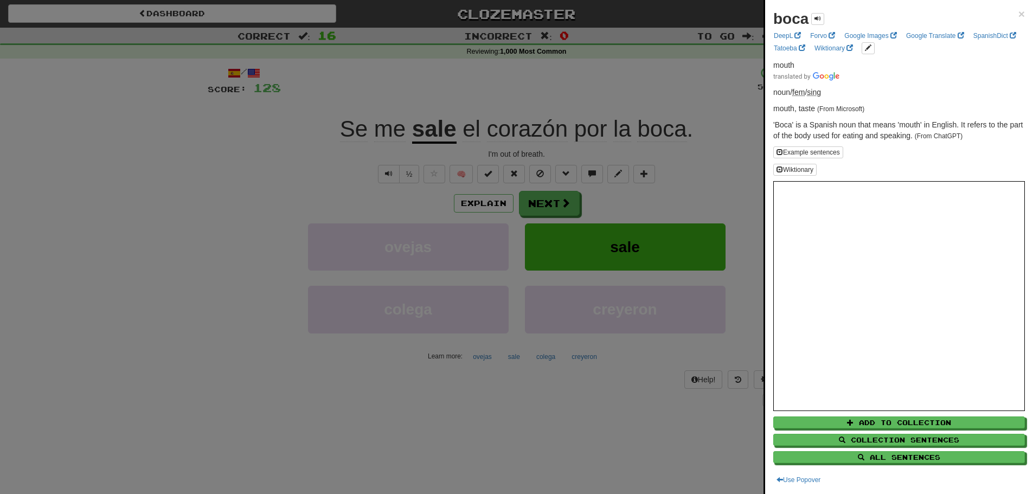
click at [598, 69] on div at bounding box center [516, 247] width 1033 height 494
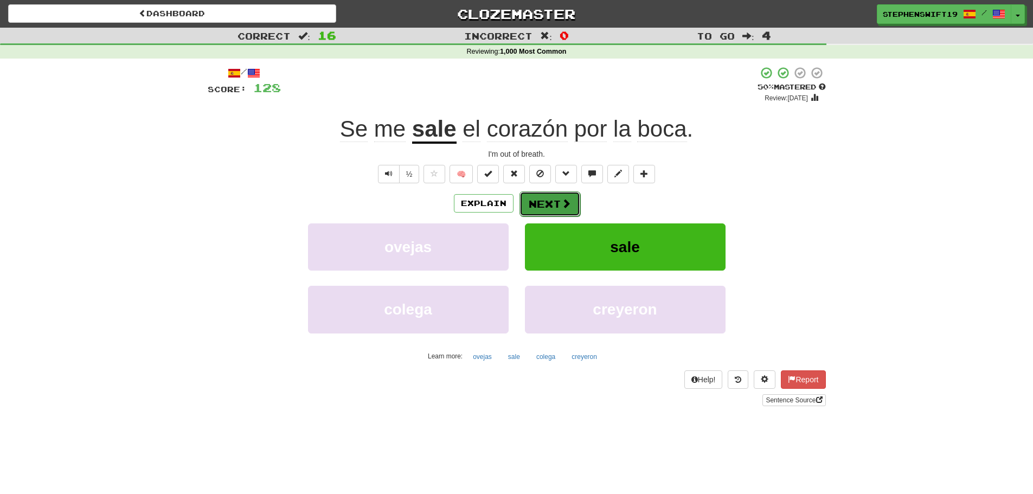
click at [543, 202] on button "Next" at bounding box center [550, 204] width 61 height 25
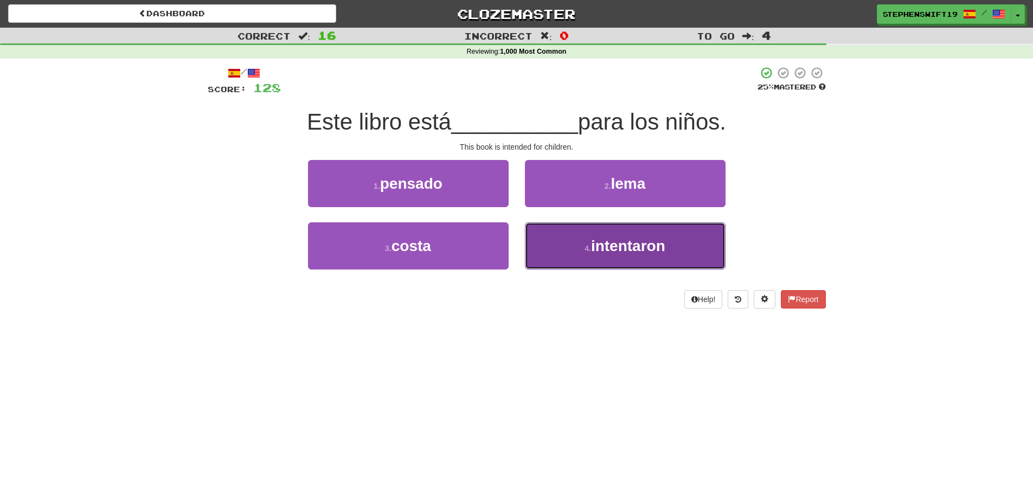
click at [564, 231] on button "4 . intentaron" at bounding box center [625, 245] width 201 height 47
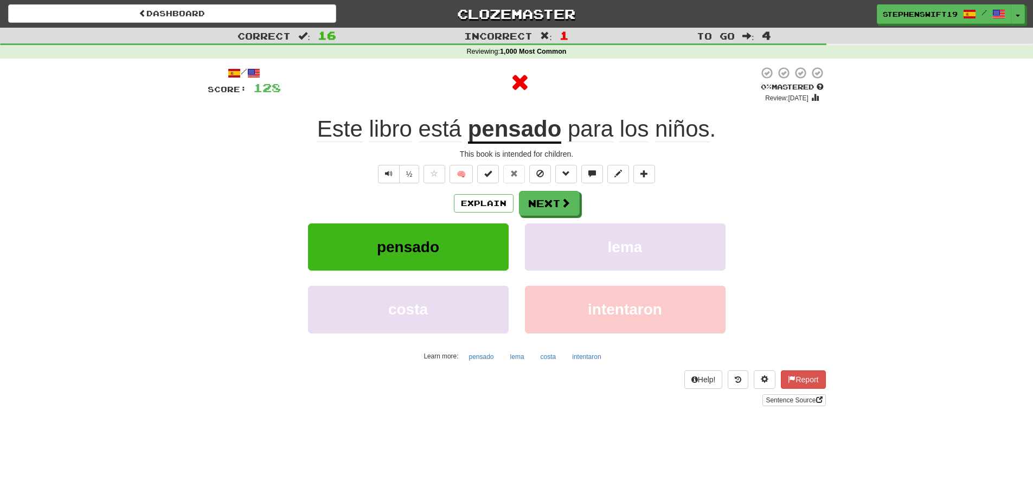
click at [515, 127] on u "pensado" at bounding box center [515, 130] width 94 height 28
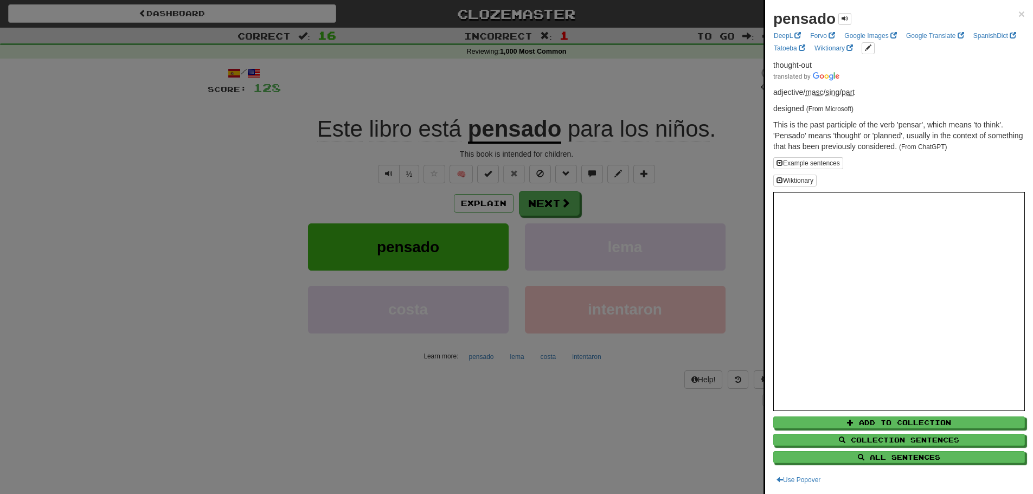
click at [443, 83] on div at bounding box center [516, 247] width 1033 height 494
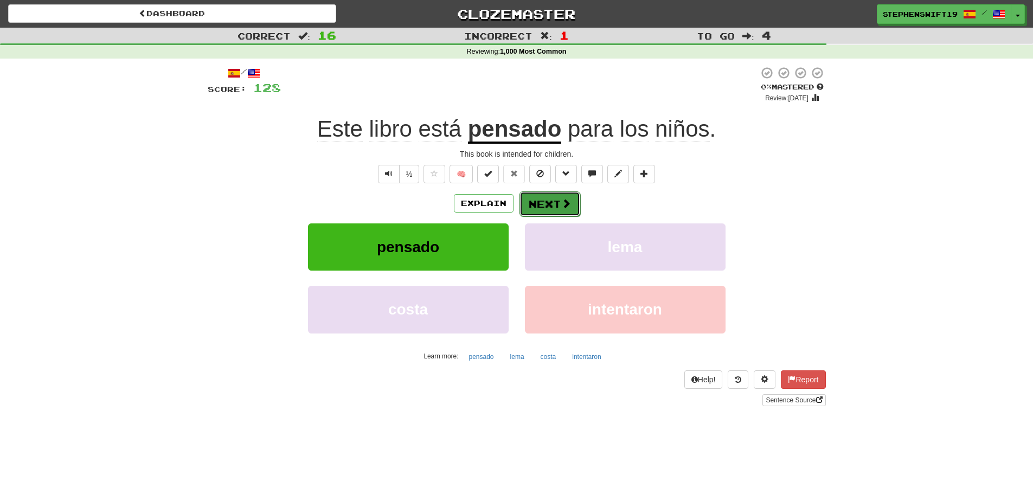
click at [540, 203] on button "Next" at bounding box center [550, 204] width 61 height 25
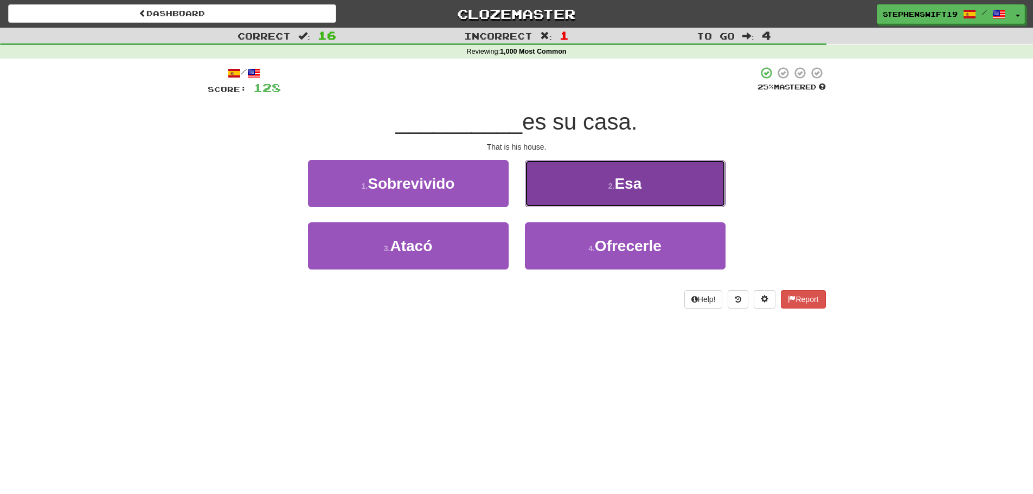
click at [548, 188] on button "2 . Esa" at bounding box center [625, 183] width 201 height 47
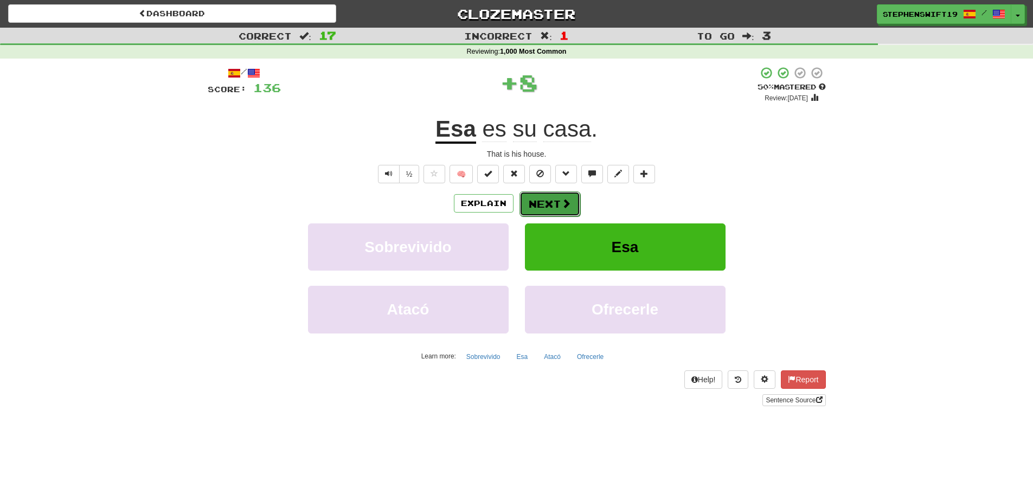
click at [544, 200] on button "Next" at bounding box center [550, 204] width 61 height 25
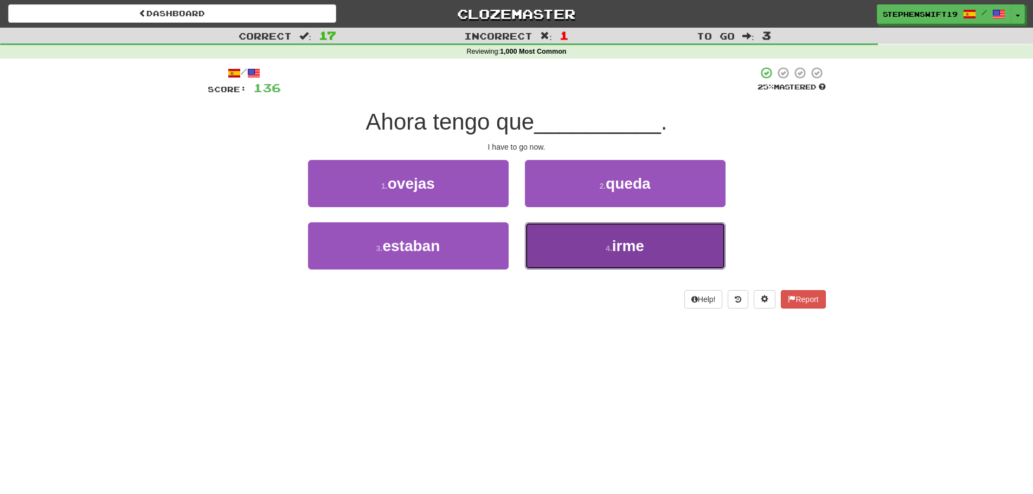
click at [569, 258] on button "4 . irme" at bounding box center [625, 245] width 201 height 47
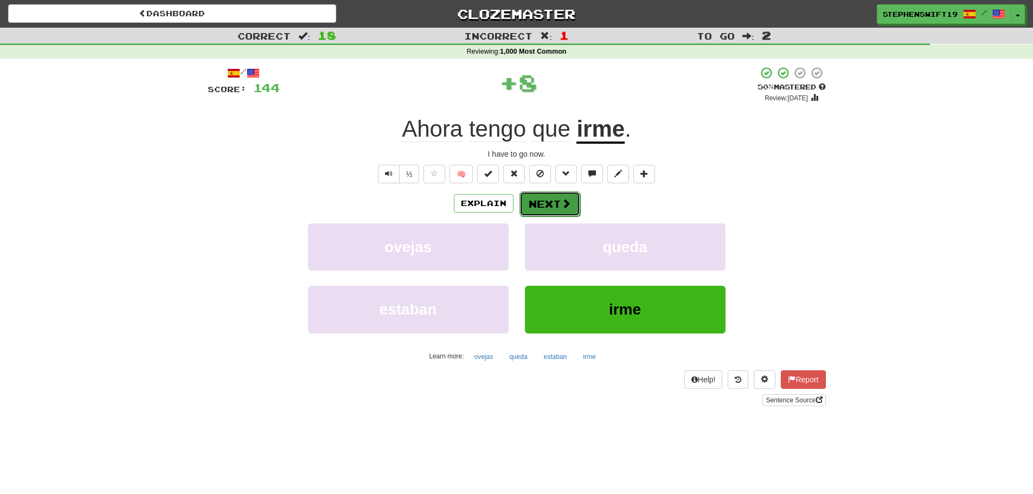
click at [535, 206] on button "Next" at bounding box center [550, 204] width 61 height 25
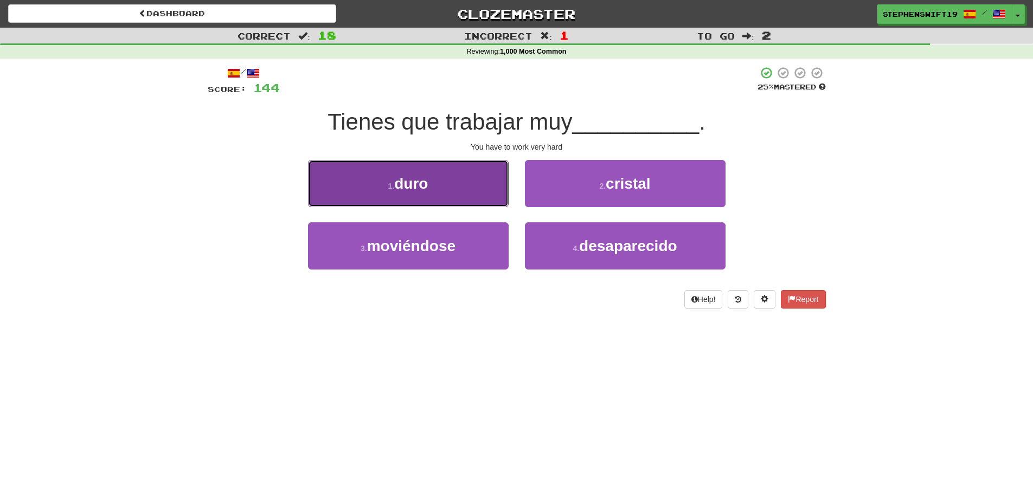
click at [470, 183] on button "1 . duro" at bounding box center [408, 183] width 201 height 47
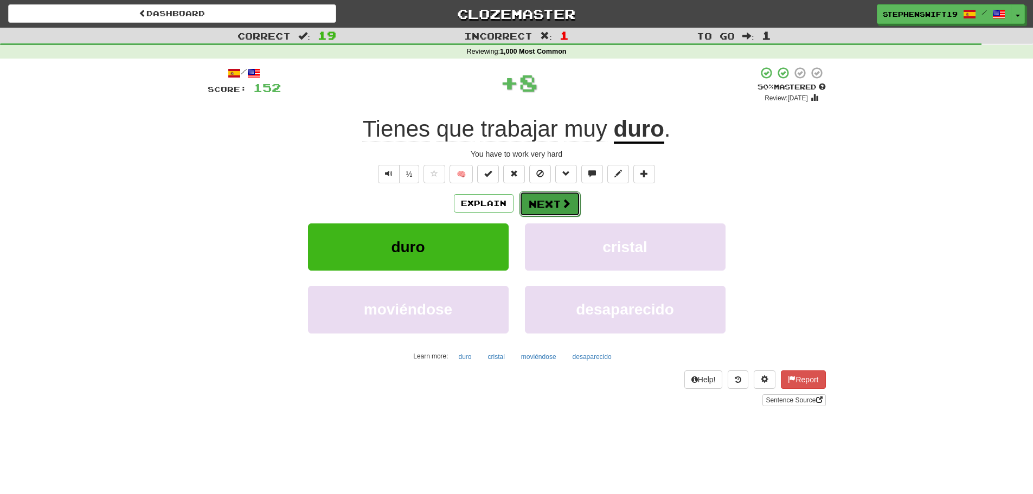
click at [553, 203] on button "Next" at bounding box center [550, 204] width 61 height 25
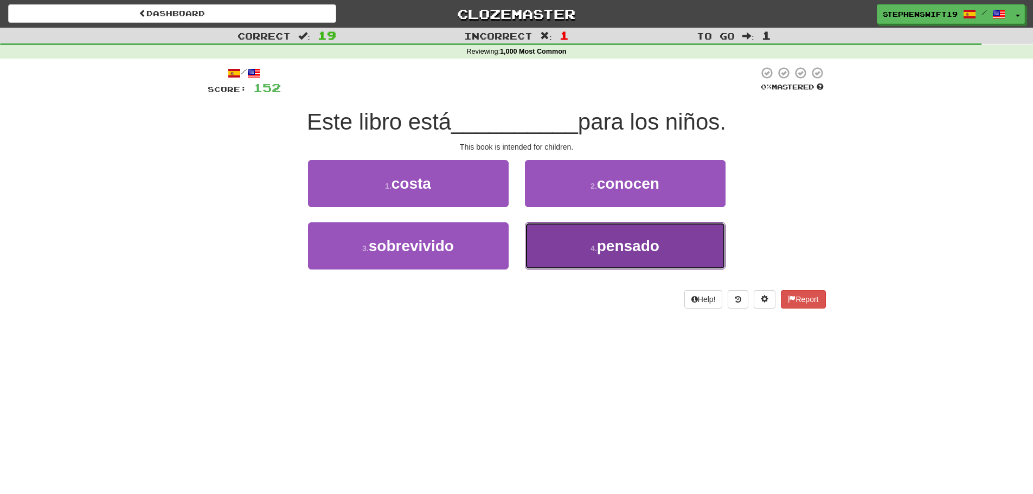
click at [559, 243] on button "4 . pensado" at bounding box center [625, 245] width 201 height 47
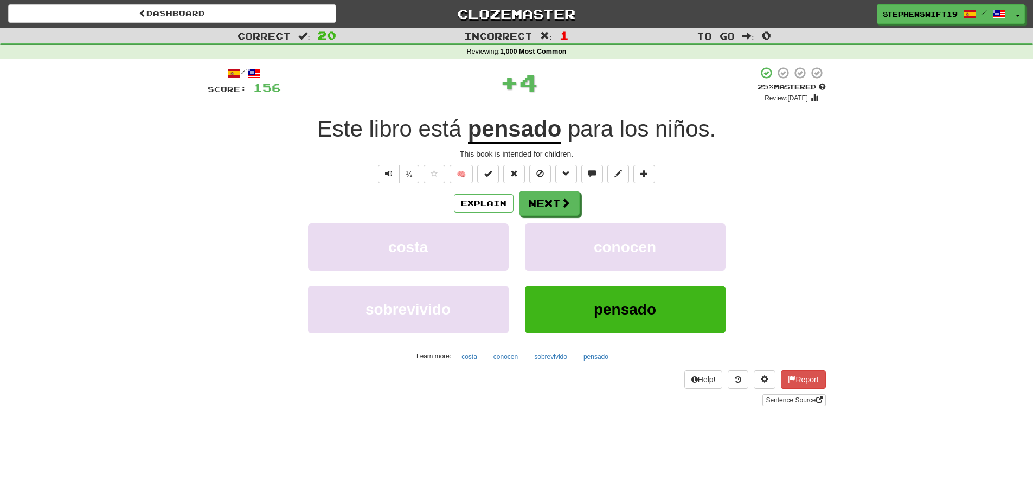
click at [512, 128] on u "pensado" at bounding box center [515, 130] width 94 height 28
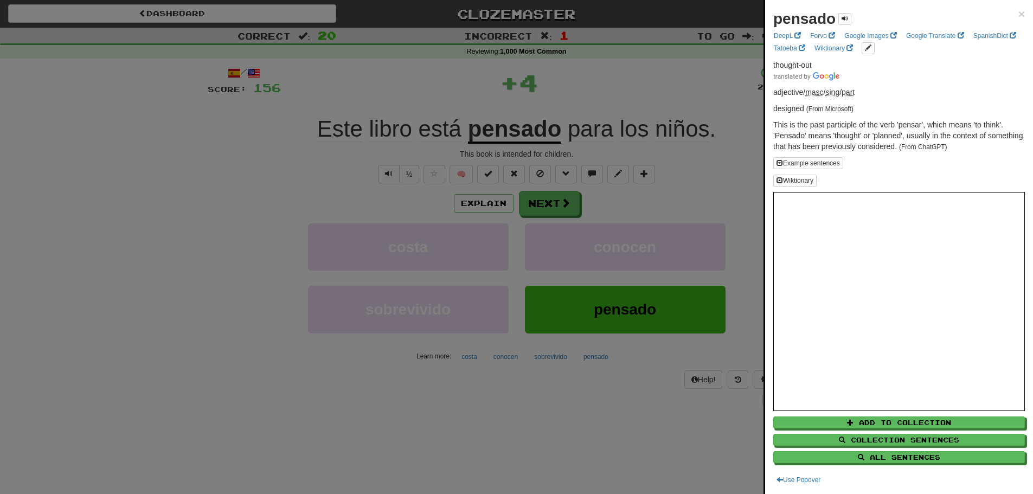
click at [414, 75] on div at bounding box center [516, 247] width 1033 height 494
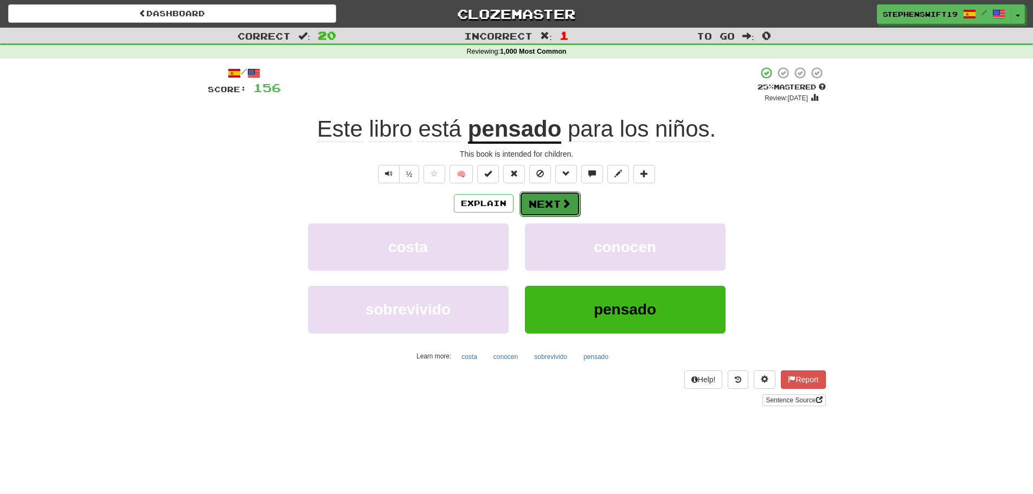
click at [539, 194] on button "Next" at bounding box center [550, 204] width 61 height 25
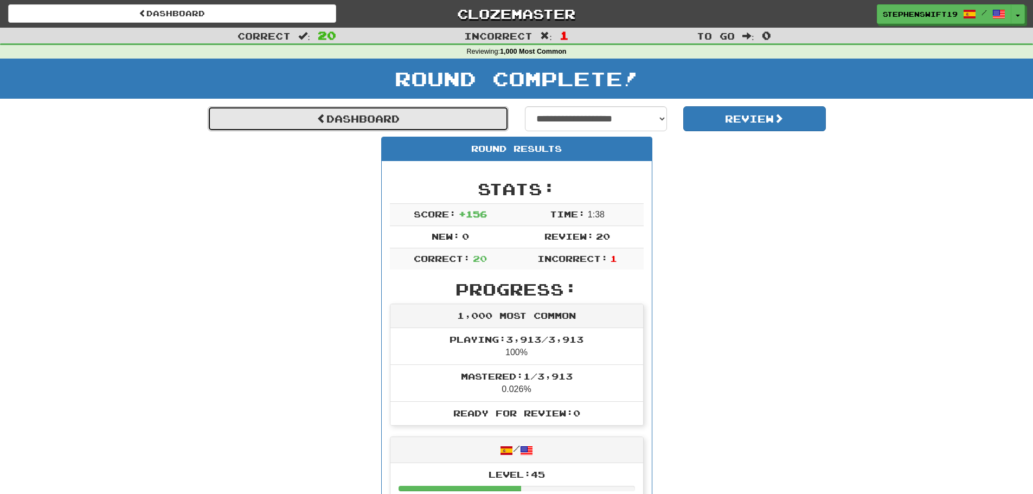
click at [400, 111] on link "Dashboard" at bounding box center [358, 118] width 301 height 25
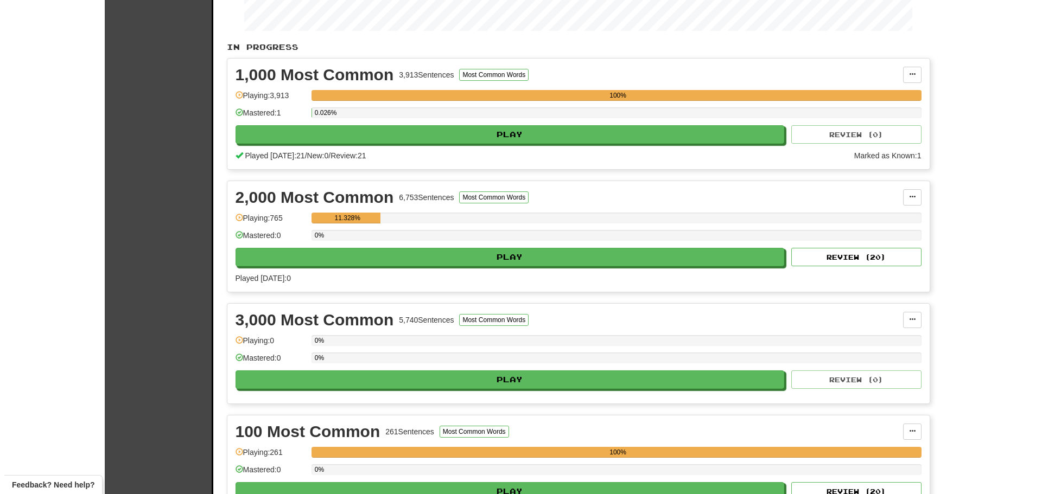
scroll to position [193, 0]
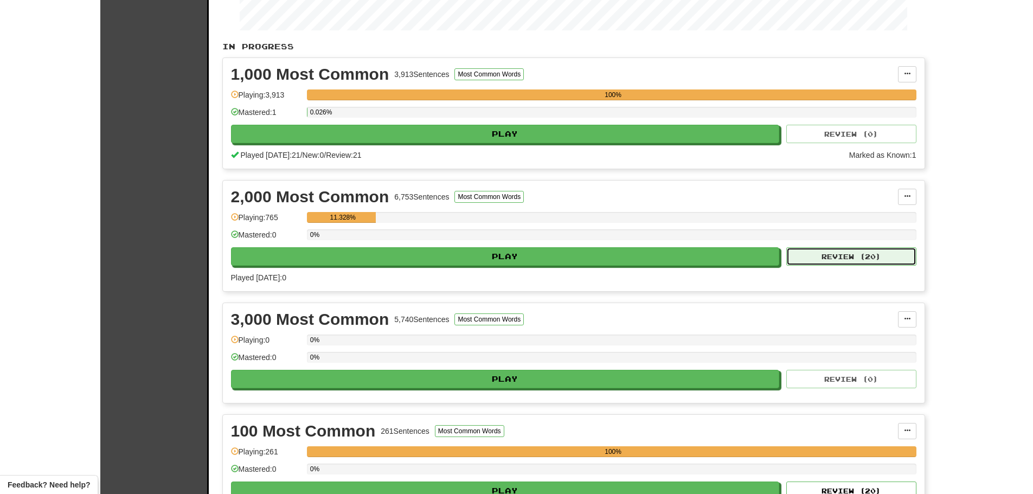
click at [852, 259] on button "Review ( 20 )" at bounding box center [852, 256] width 130 height 18
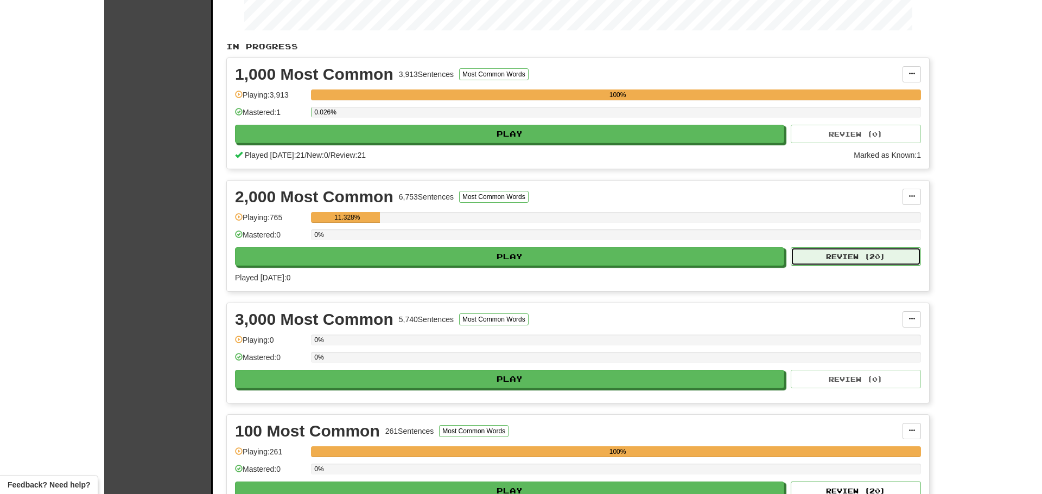
select select "**"
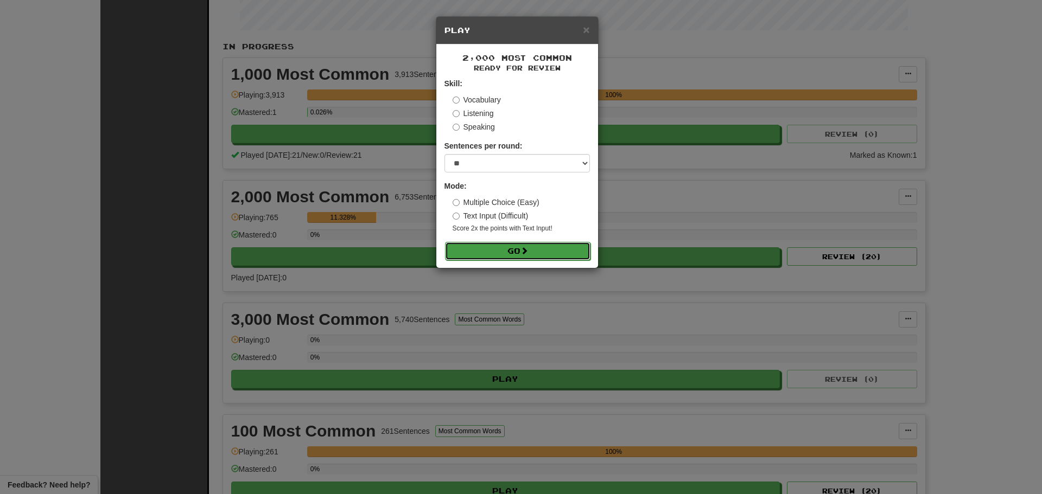
click at [541, 258] on button "Go" at bounding box center [517, 251] width 145 height 18
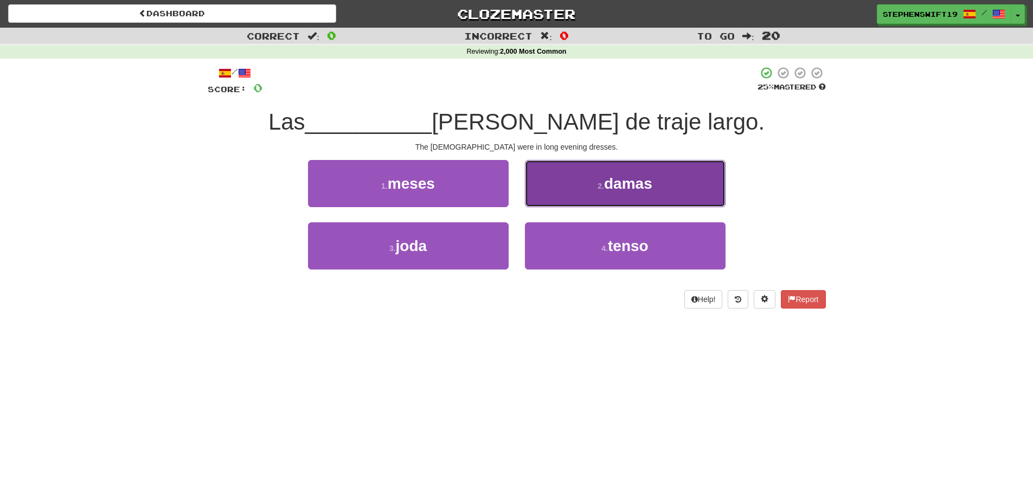
click at [559, 184] on button "2 . damas" at bounding box center [625, 183] width 201 height 47
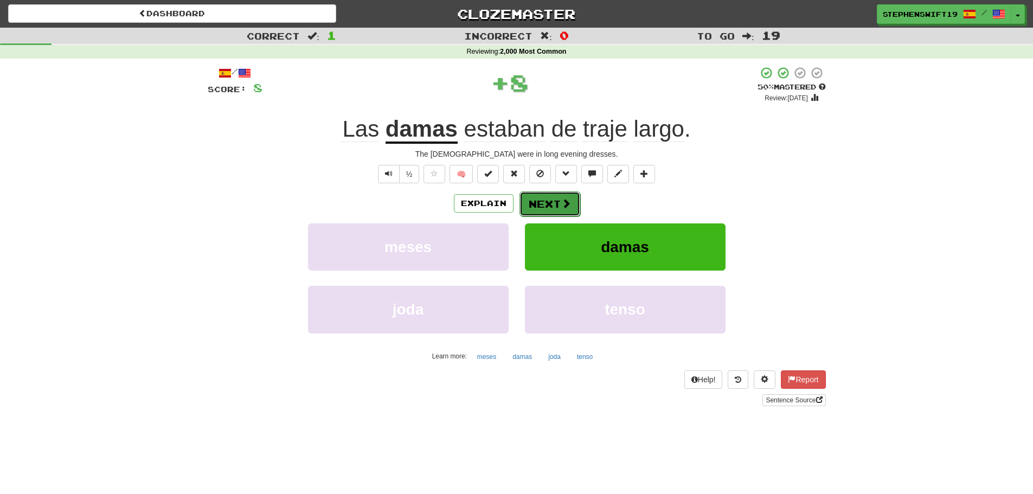
click at [546, 199] on button "Next" at bounding box center [550, 204] width 61 height 25
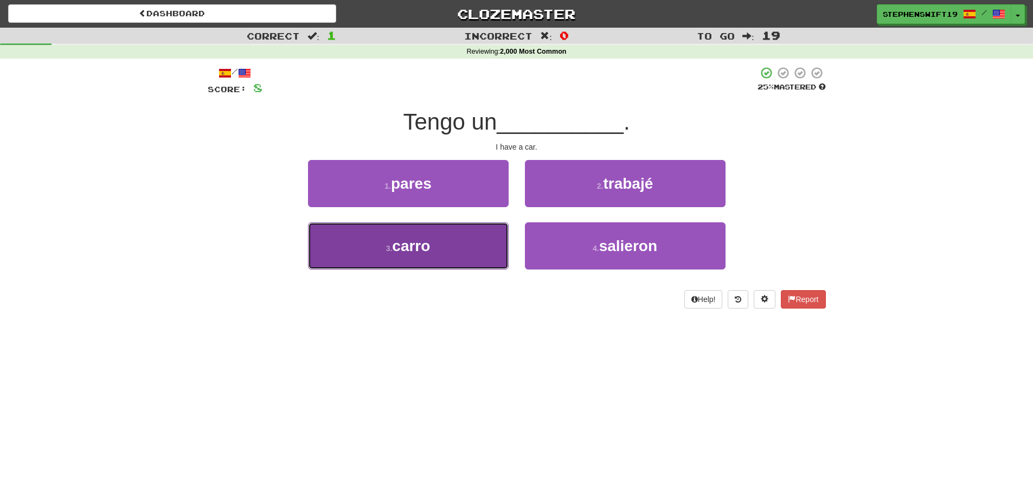
click at [467, 237] on button "3 . carro" at bounding box center [408, 245] width 201 height 47
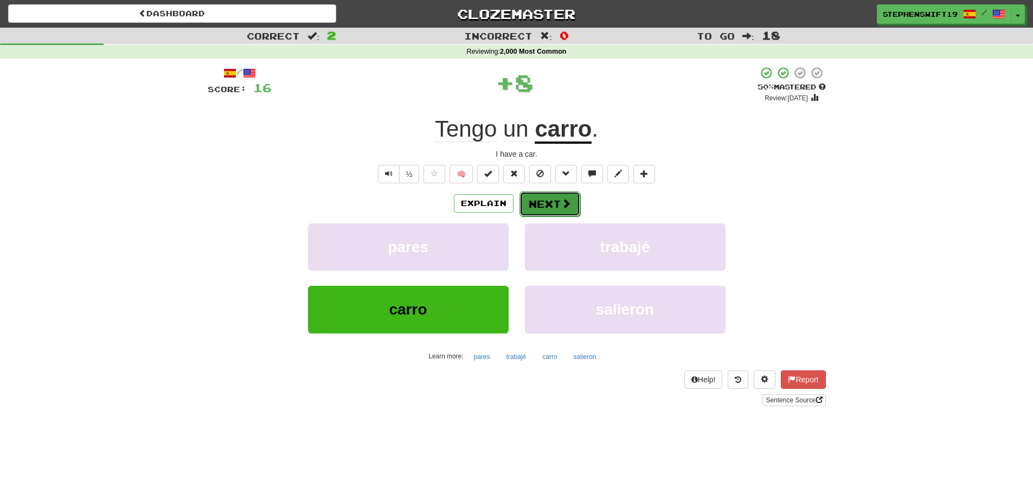
click at [553, 199] on button "Next" at bounding box center [550, 204] width 61 height 25
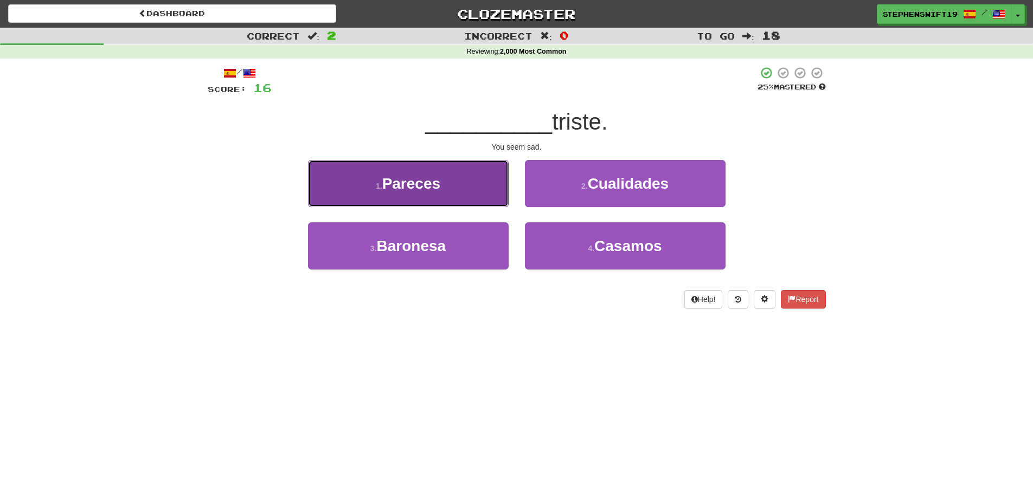
click at [476, 177] on button "1 . Pareces" at bounding box center [408, 183] width 201 height 47
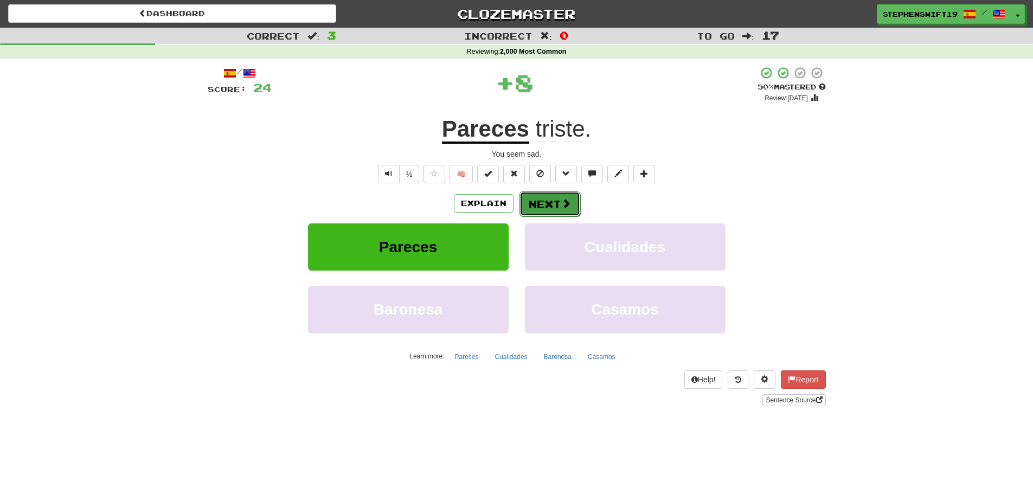
click at [547, 197] on button "Next" at bounding box center [550, 204] width 61 height 25
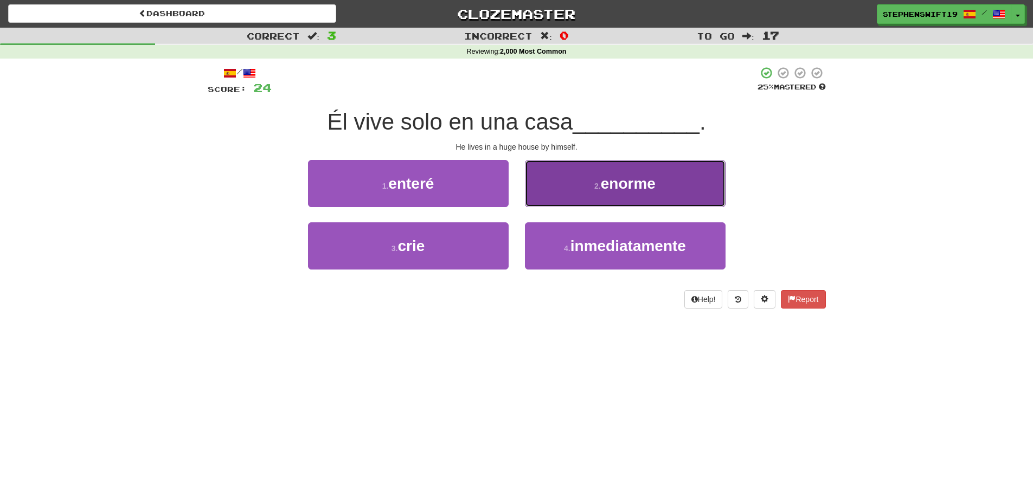
click at [555, 179] on button "2 . enorme" at bounding box center [625, 183] width 201 height 47
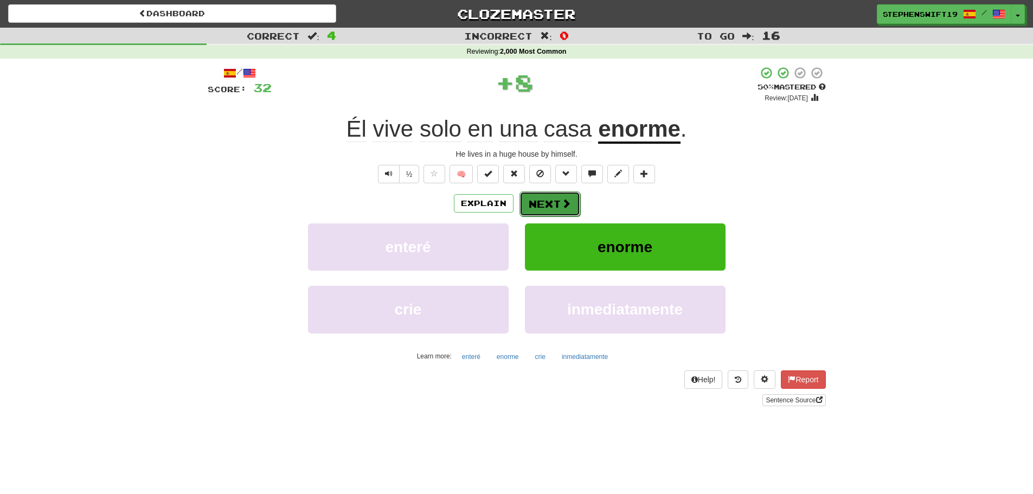
click at [540, 203] on button "Next" at bounding box center [550, 204] width 61 height 25
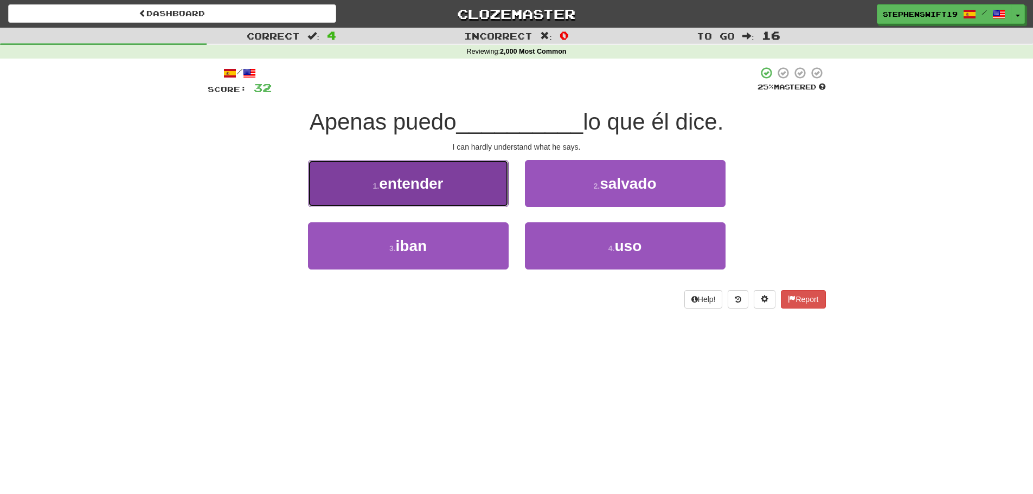
click at [468, 191] on button "1 . entender" at bounding box center [408, 183] width 201 height 47
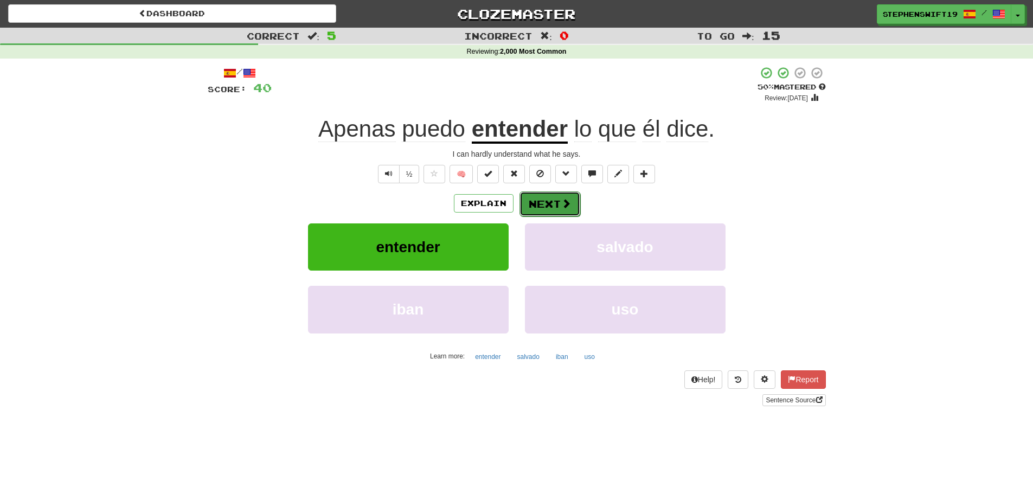
click at [558, 203] on button "Next" at bounding box center [550, 204] width 61 height 25
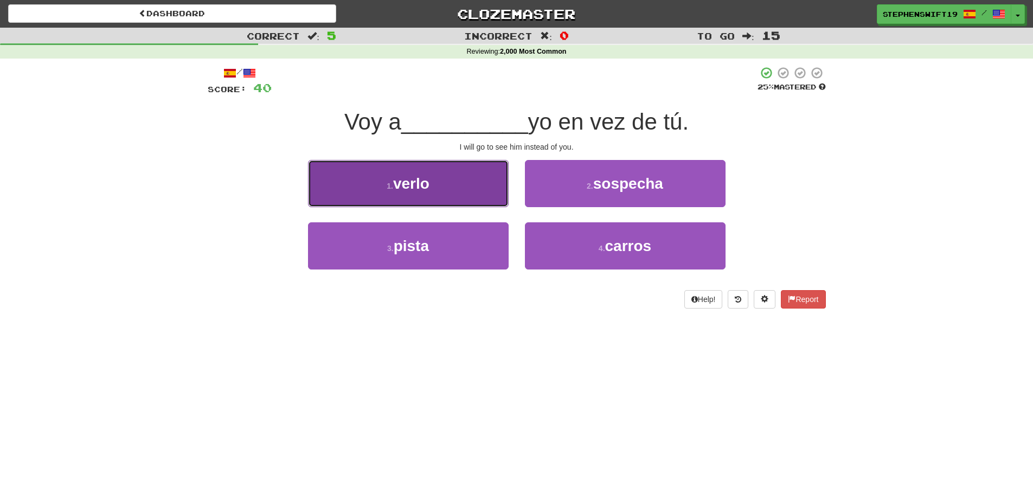
click at [477, 190] on button "1 . verlo" at bounding box center [408, 183] width 201 height 47
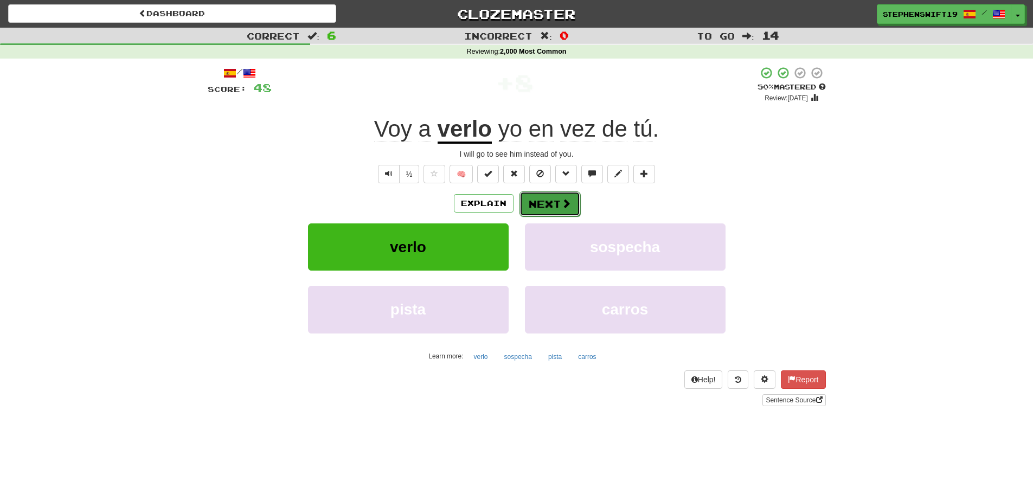
click at [544, 201] on button "Next" at bounding box center [550, 204] width 61 height 25
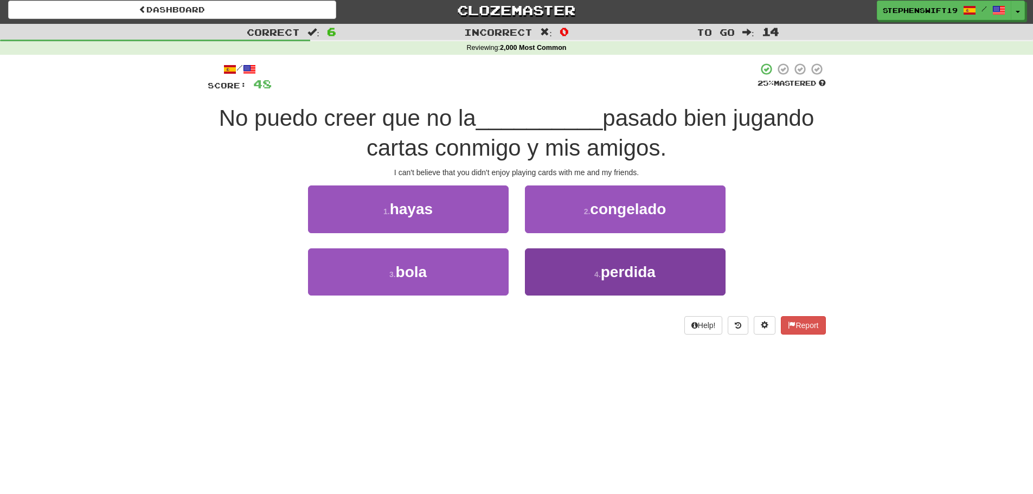
scroll to position [4, 0]
click at [566, 270] on button "4 . perdida" at bounding box center [625, 271] width 201 height 47
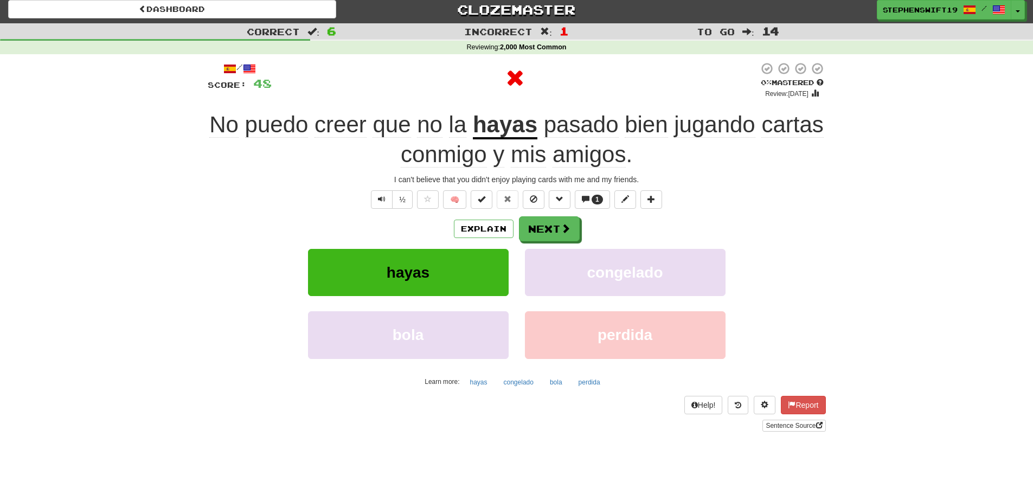
click at [506, 131] on u "hayas" at bounding box center [505, 126] width 65 height 28
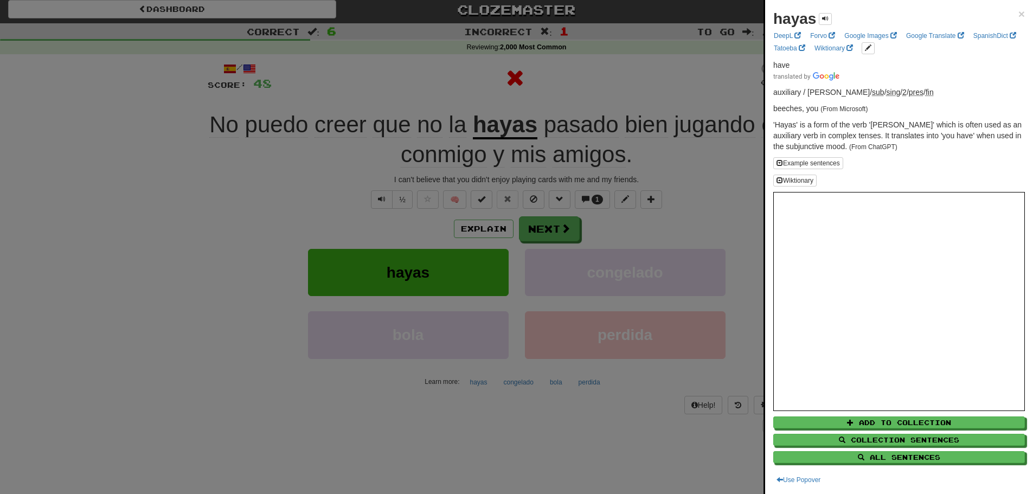
click at [441, 79] on div at bounding box center [516, 247] width 1033 height 494
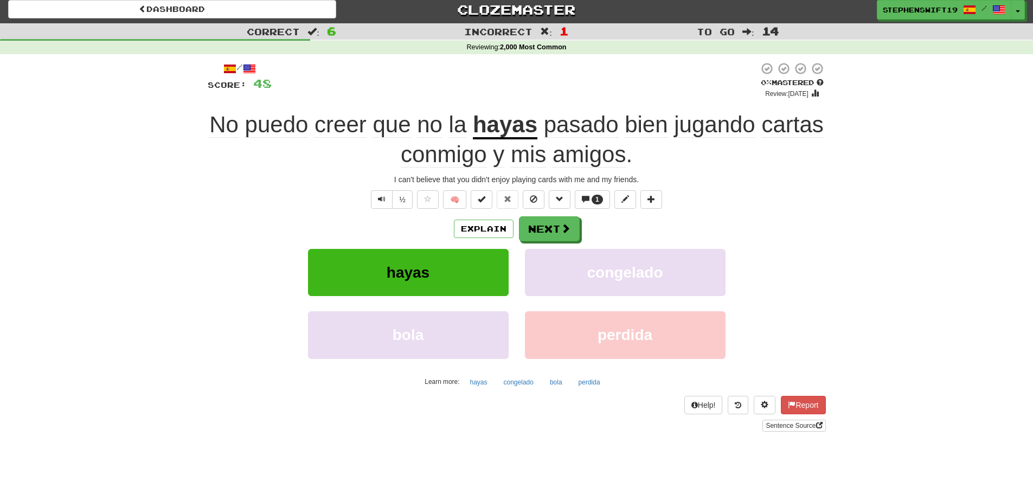
click at [545, 126] on span "pasado" at bounding box center [581, 125] width 75 height 26
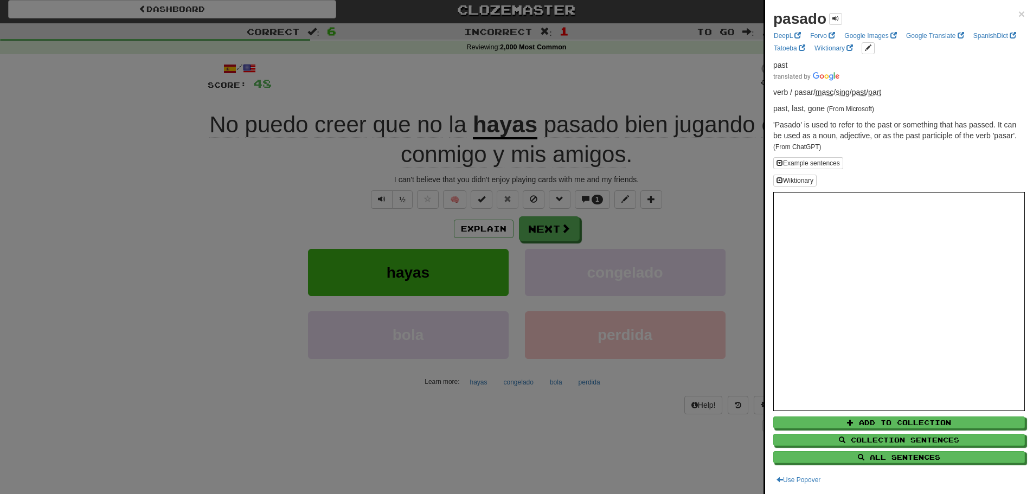
click at [557, 68] on div at bounding box center [516, 247] width 1033 height 494
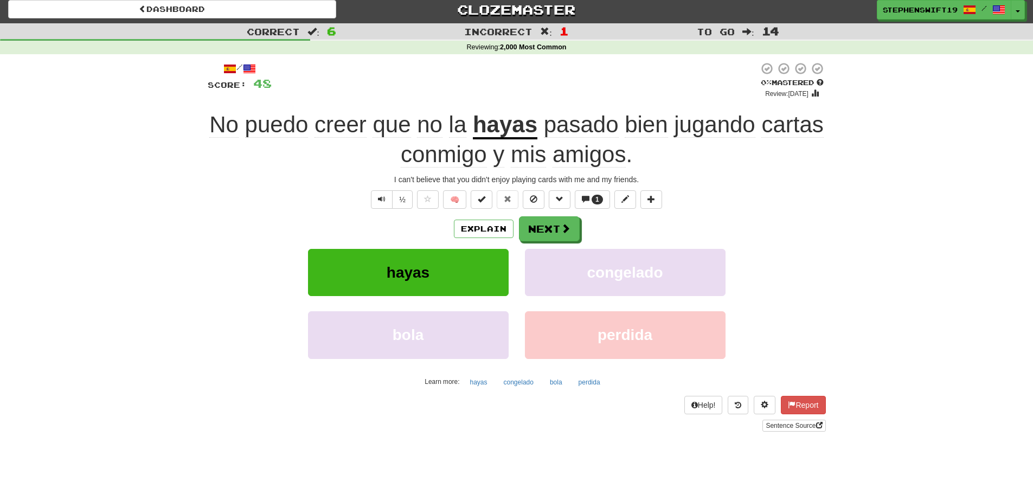
click at [557, 68] on div at bounding box center [515, 80] width 487 height 37
click at [550, 229] on button "Next" at bounding box center [550, 229] width 61 height 25
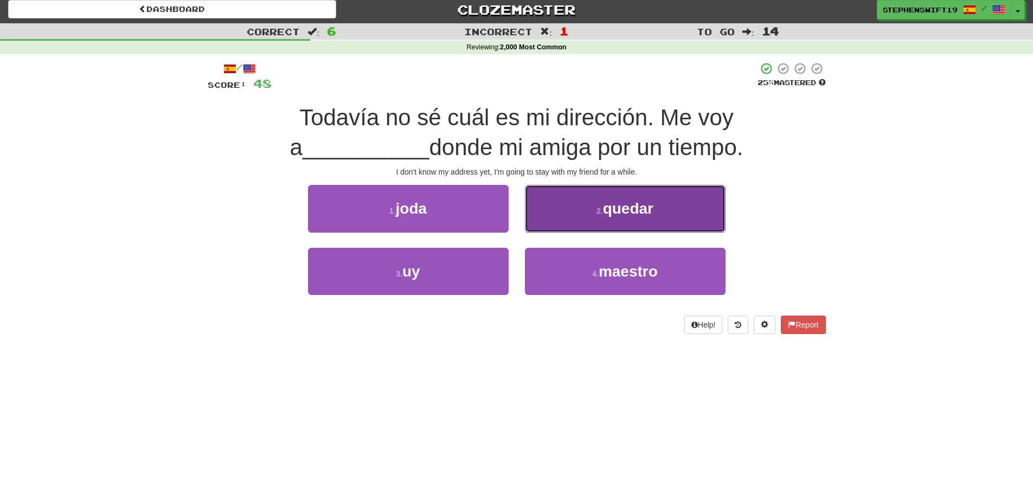
click at [538, 205] on button "2 . quedar" at bounding box center [625, 208] width 201 height 47
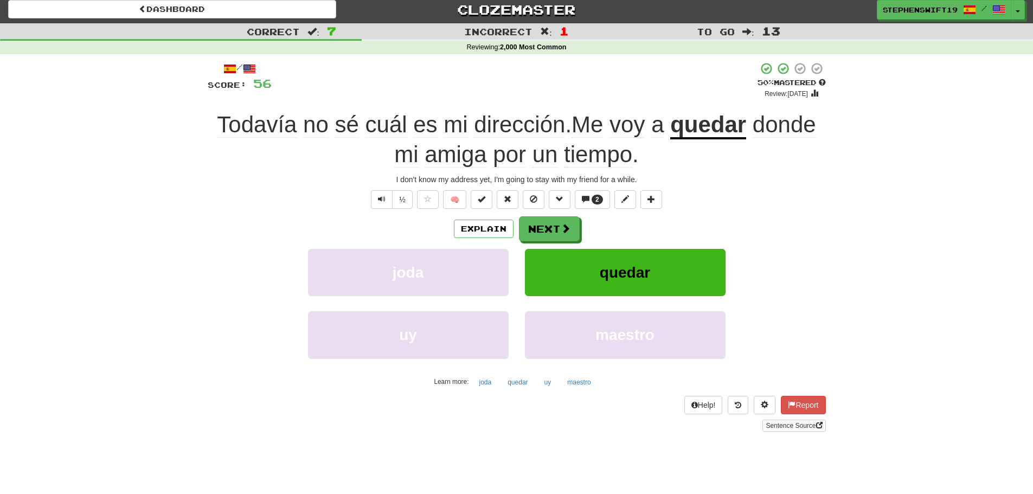
click at [701, 118] on u "quedar" at bounding box center [709, 126] width 76 height 28
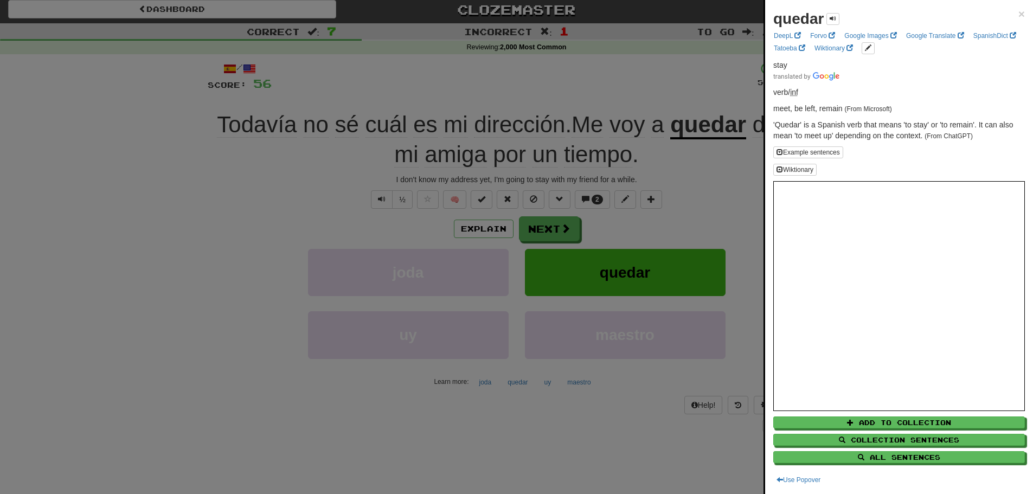
click at [620, 88] on div at bounding box center [516, 247] width 1033 height 494
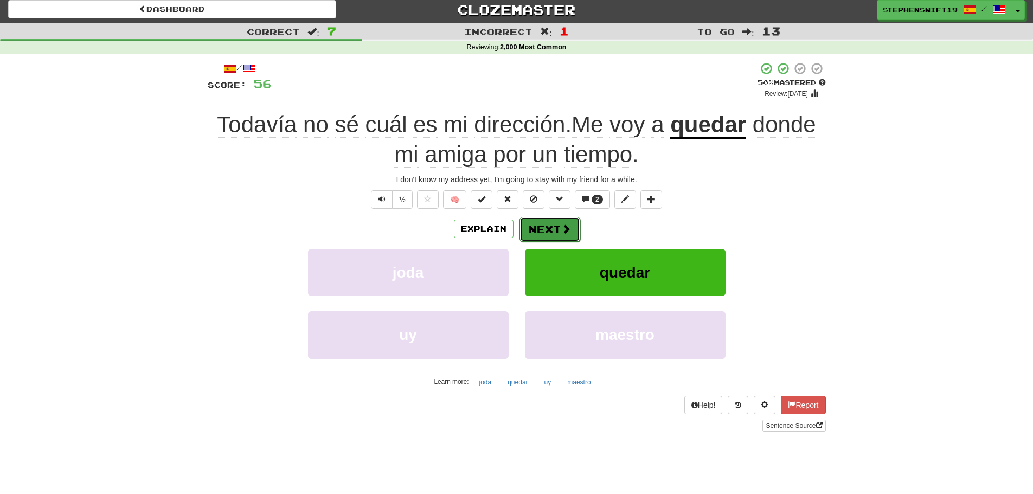
click at [548, 234] on button "Next" at bounding box center [550, 229] width 61 height 25
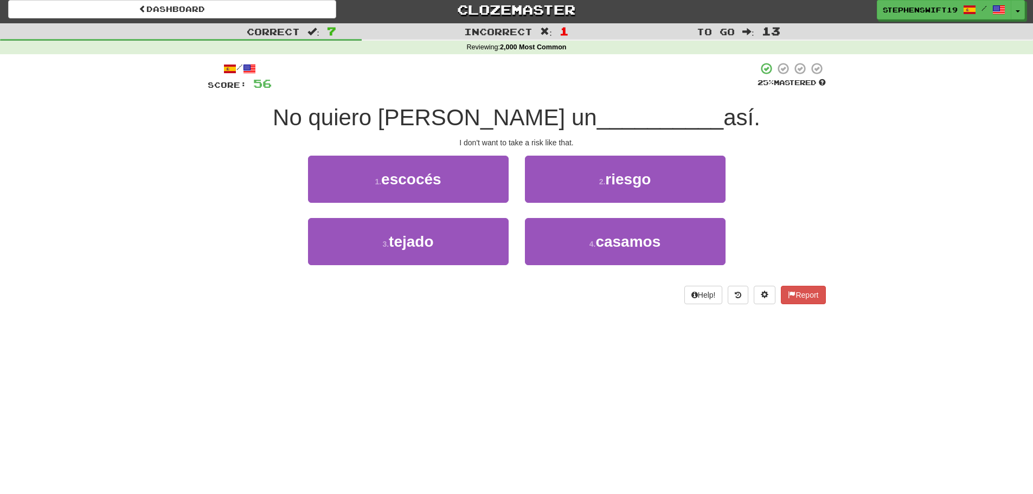
click at [528, 206] on div "2 . riesgo" at bounding box center [625, 187] width 217 height 62
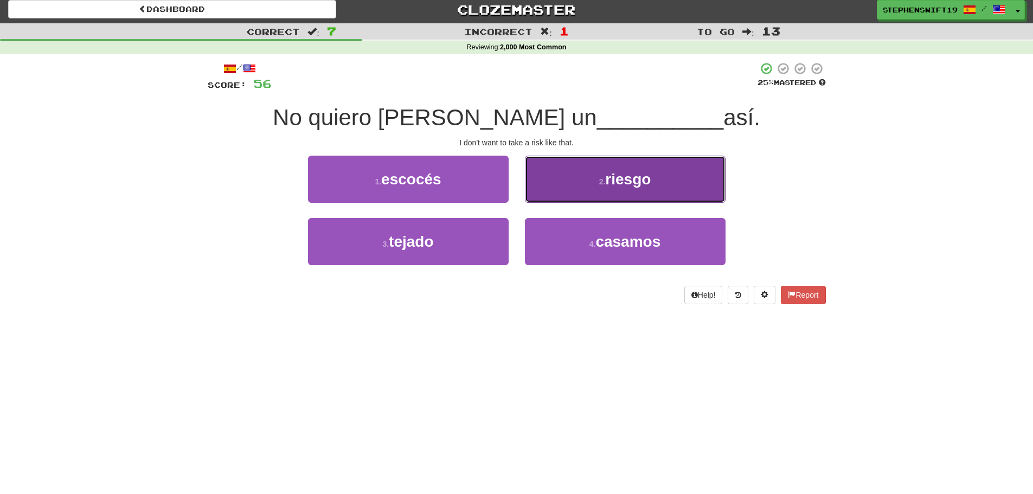
click at [549, 179] on button "2 . riesgo" at bounding box center [625, 179] width 201 height 47
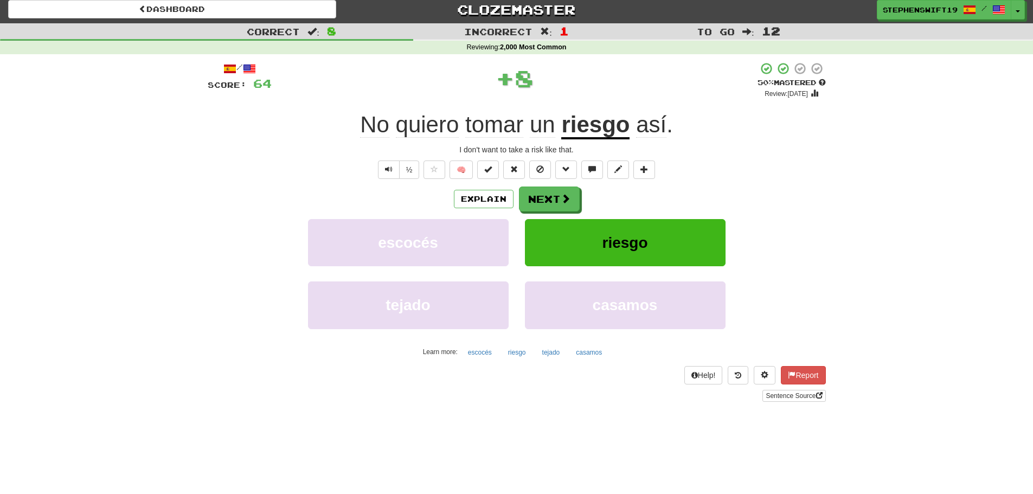
click at [583, 124] on u "riesgo" at bounding box center [595, 126] width 68 height 28
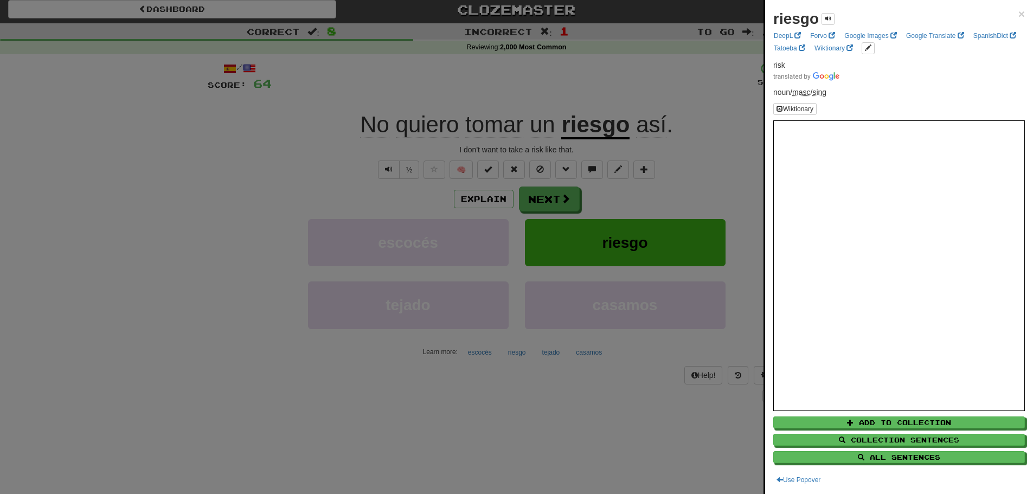
click at [579, 78] on div at bounding box center [516, 247] width 1033 height 494
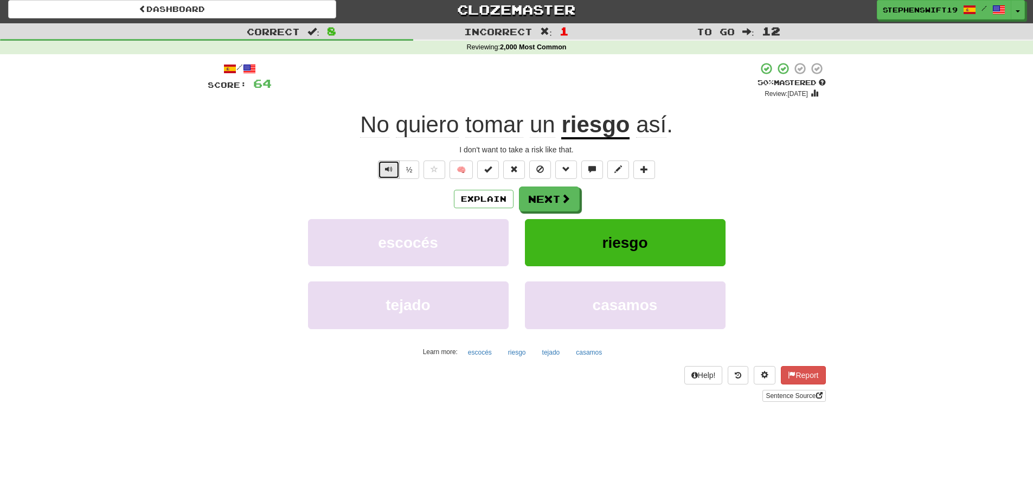
click at [392, 175] on button "Text-to-speech controls" at bounding box center [389, 170] width 22 height 18
click at [564, 199] on span at bounding box center [566, 199] width 10 height 10
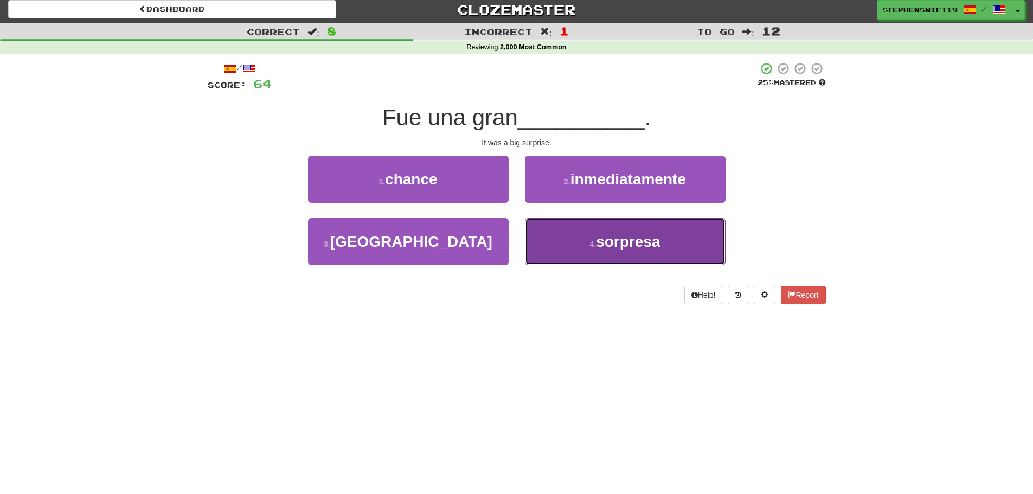
click at [583, 219] on button "4 . sorpresa" at bounding box center [625, 241] width 201 height 47
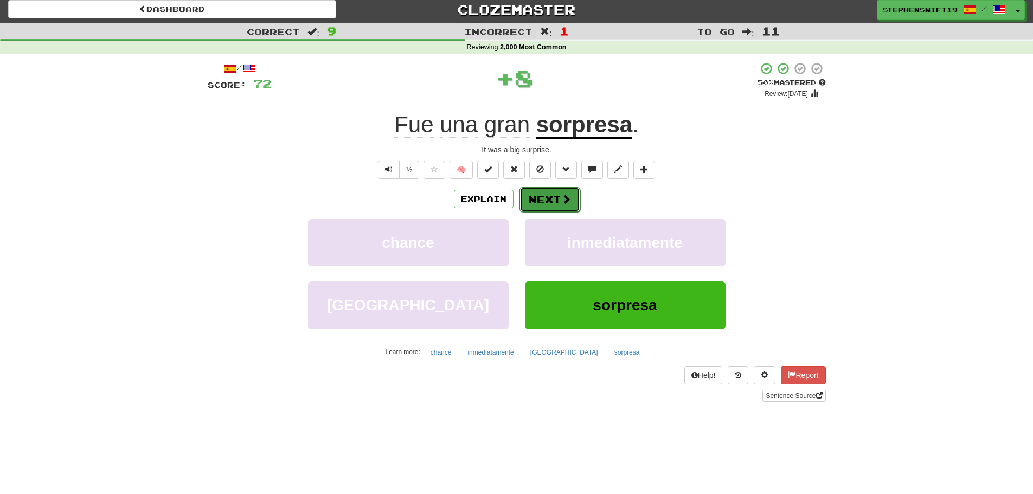
click at [554, 194] on button "Next" at bounding box center [550, 199] width 61 height 25
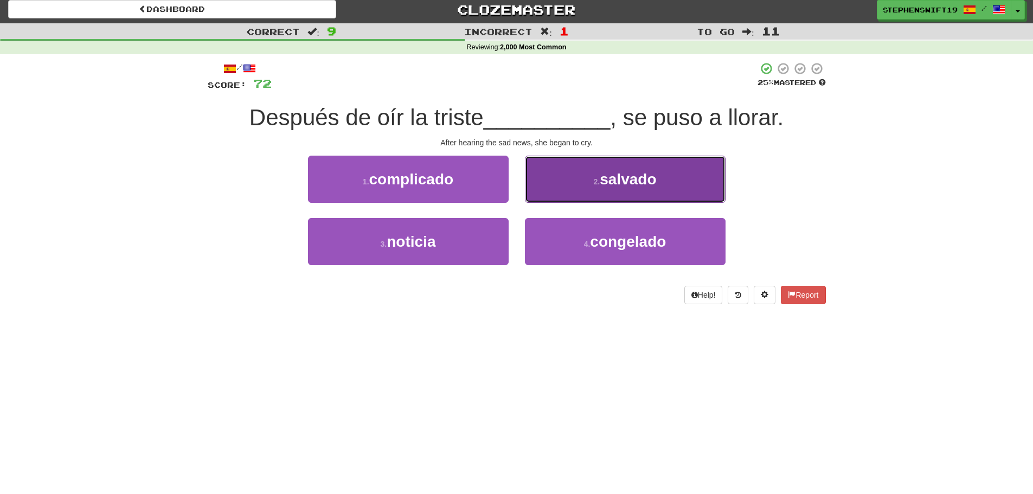
click at [560, 177] on button "2 . salvado" at bounding box center [625, 179] width 201 height 47
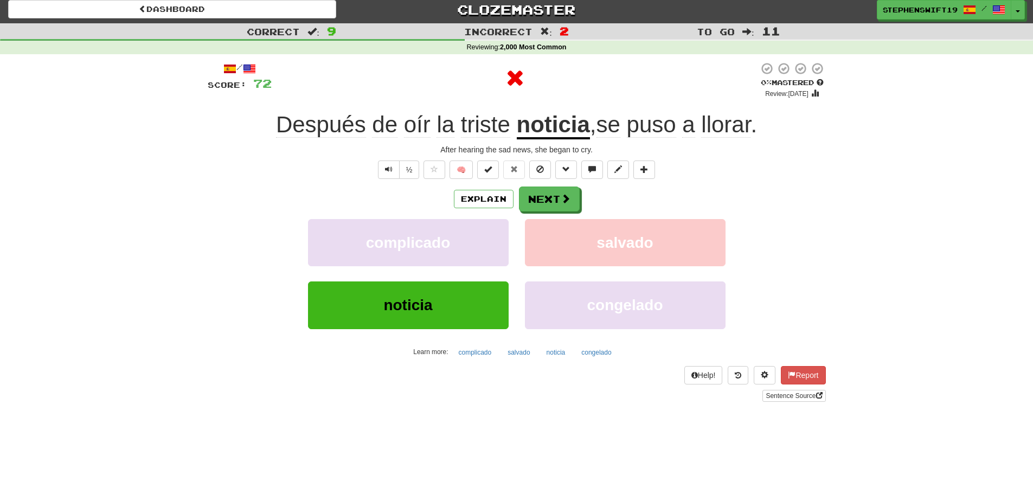
click at [554, 130] on u "noticia" at bounding box center [553, 126] width 73 height 28
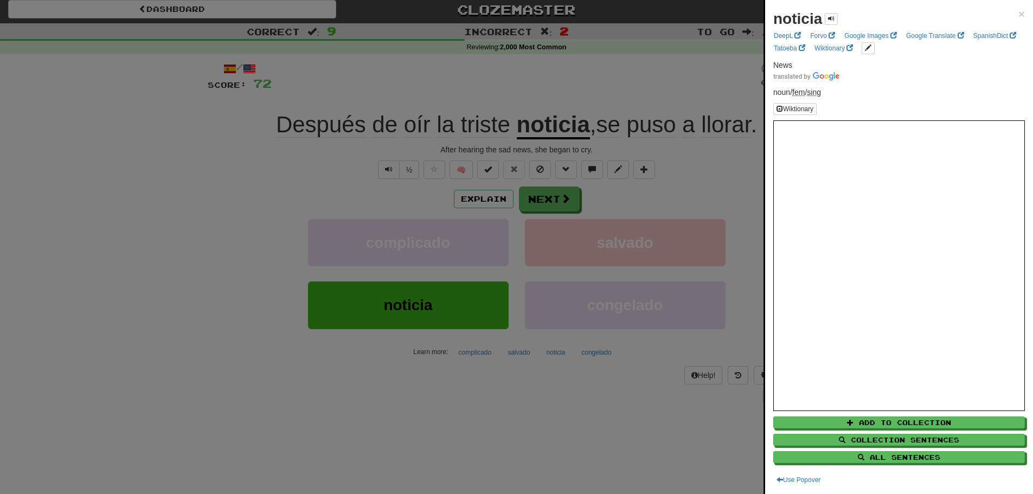
click at [551, 88] on div at bounding box center [516, 247] width 1033 height 494
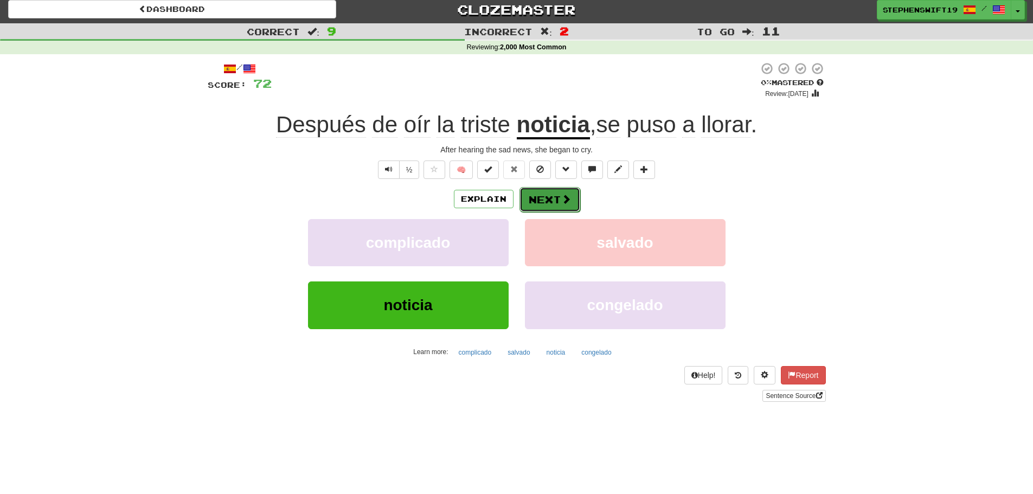
click at [546, 197] on button "Next" at bounding box center [550, 199] width 61 height 25
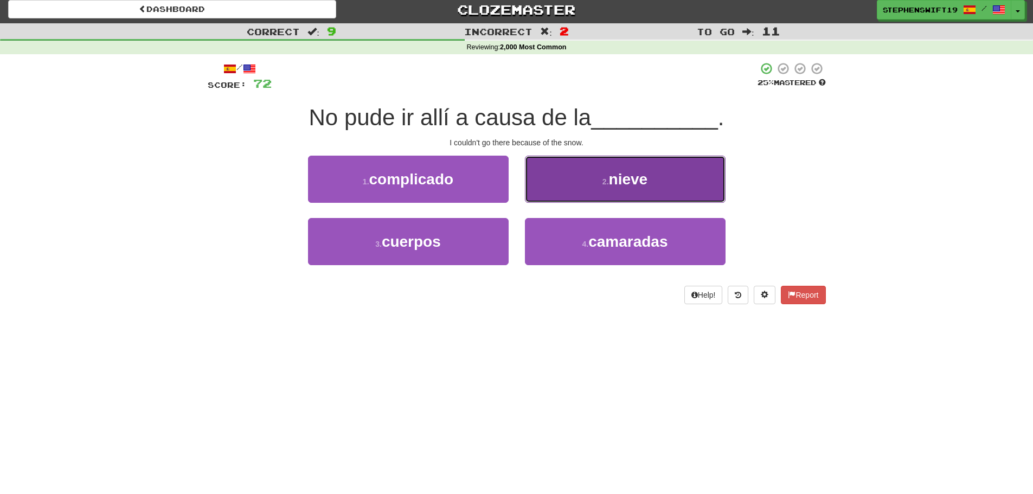
click at [533, 187] on button "2 . nieve" at bounding box center [625, 179] width 201 height 47
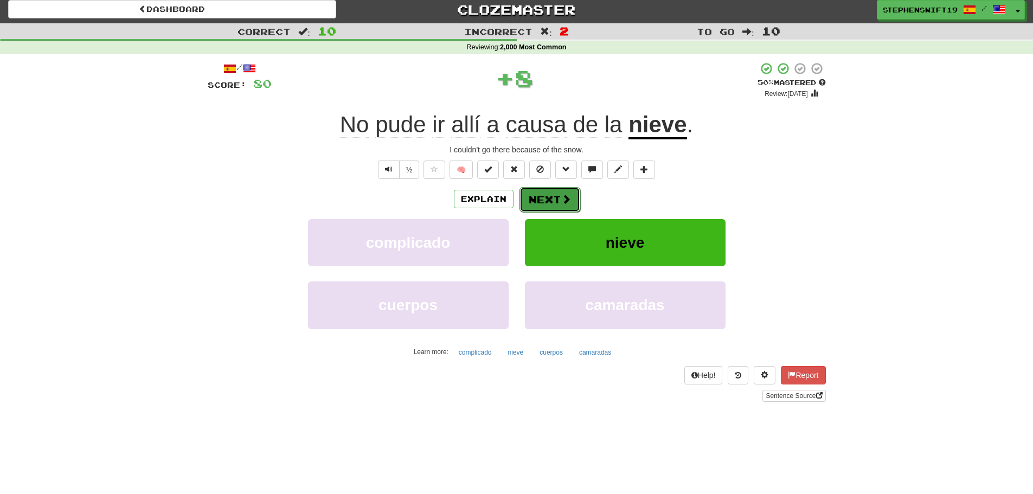
click at [543, 189] on button "Next" at bounding box center [550, 199] width 61 height 25
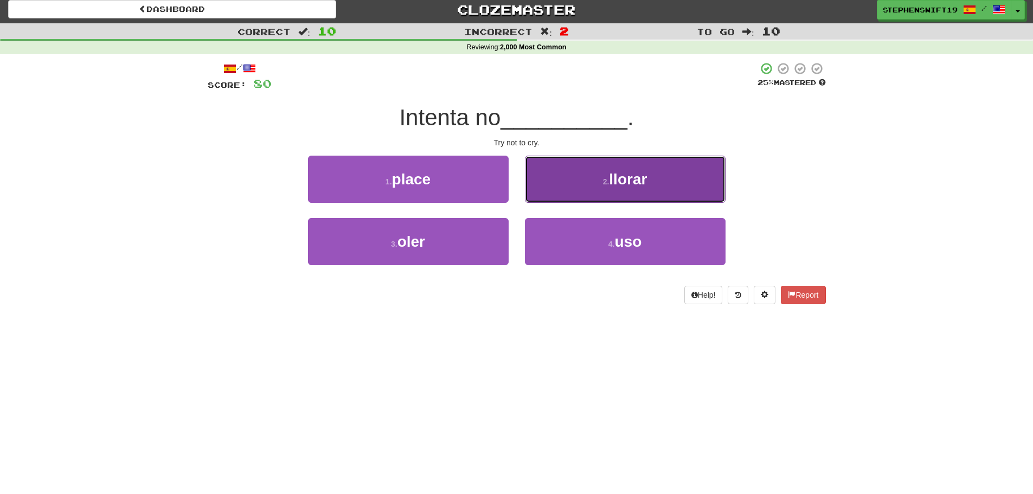
click at [548, 182] on button "2 . llorar" at bounding box center [625, 179] width 201 height 47
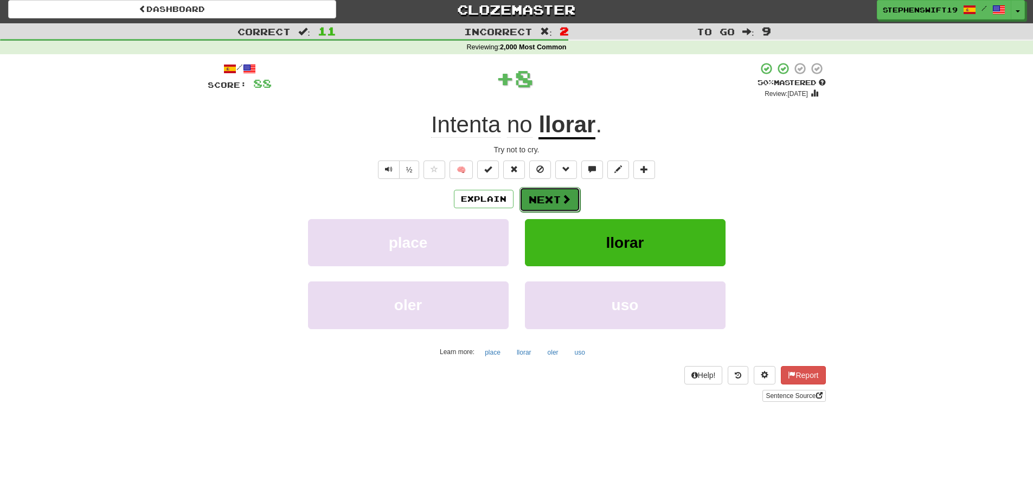
click at [539, 197] on button "Next" at bounding box center [550, 199] width 61 height 25
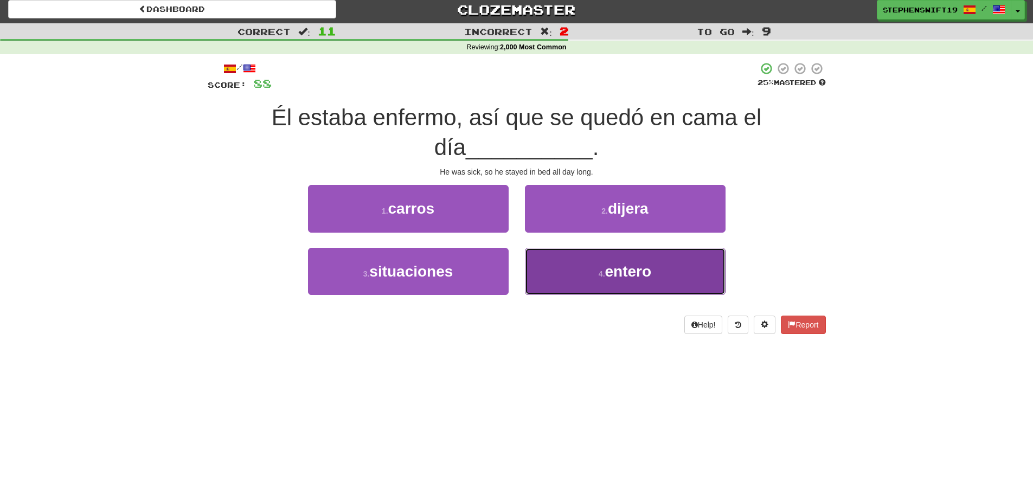
click at [544, 258] on button "4 . entero" at bounding box center [625, 271] width 201 height 47
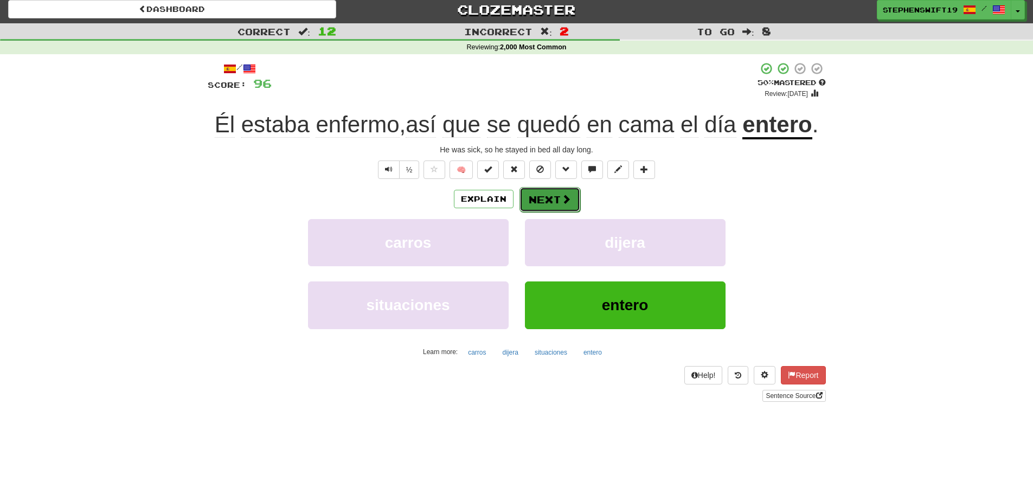
click at [543, 196] on button "Next" at bounding box center [550, 199] width 61 height 25
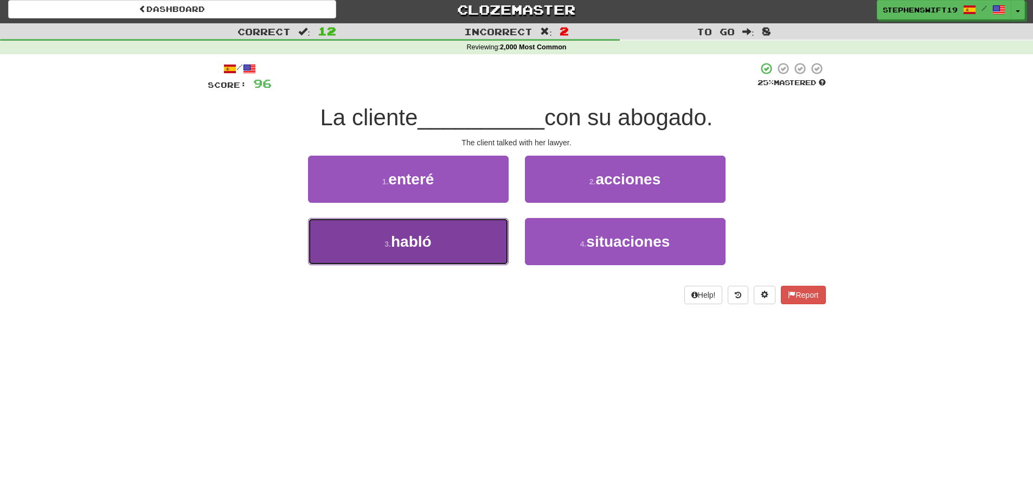
click at [466, 252] on button "3 . habló" at bounding box center [408, 241] width 201 height 47
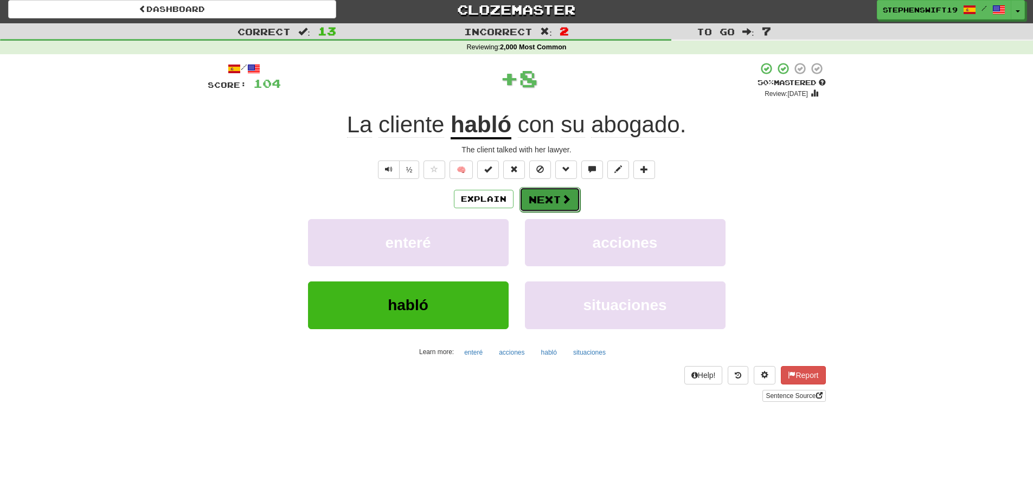
click at [541, 201] on button "Next" at bounding box center [550, 199] width 61 height 25
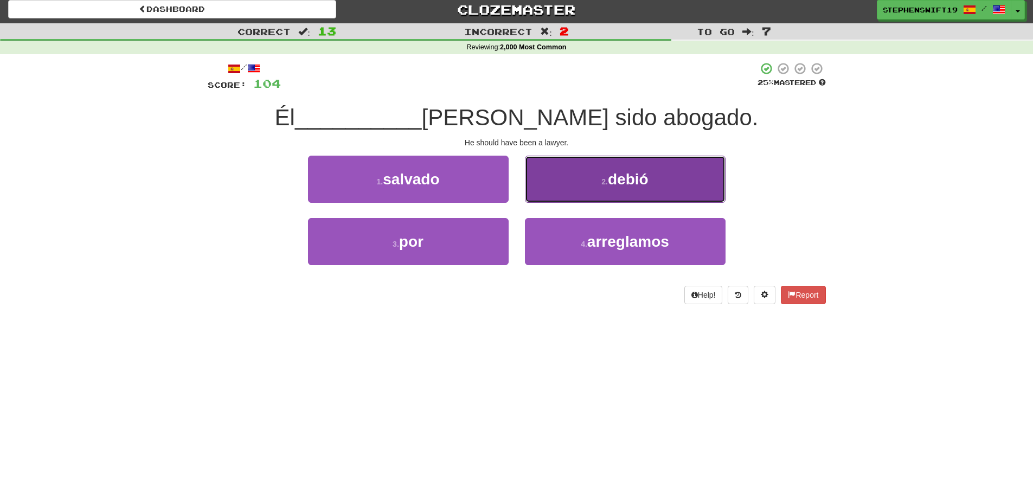
click at [548, 187] on button "2 . debió" at bounding box center [625, 179] width 201 height 47
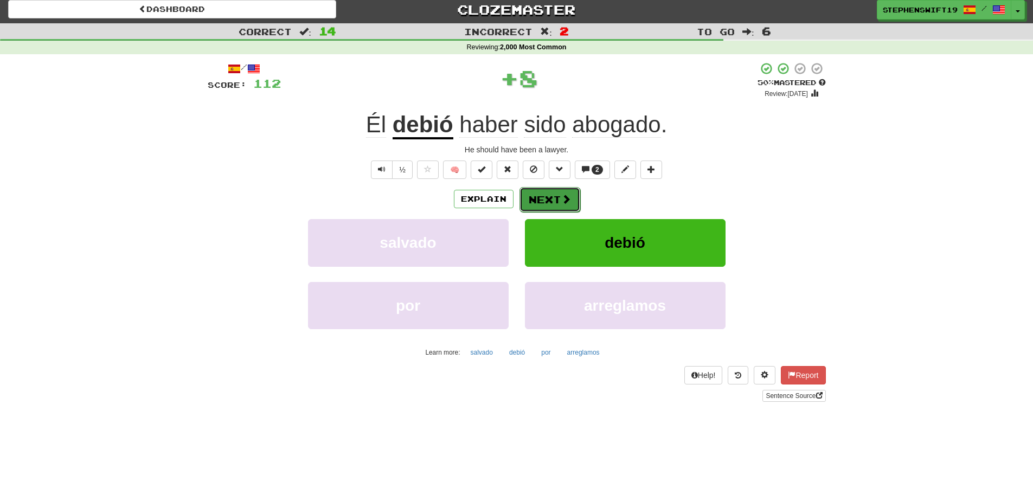
click at [537, 196] on button "Next" at bounding box center [550, 199] width 61 height 25
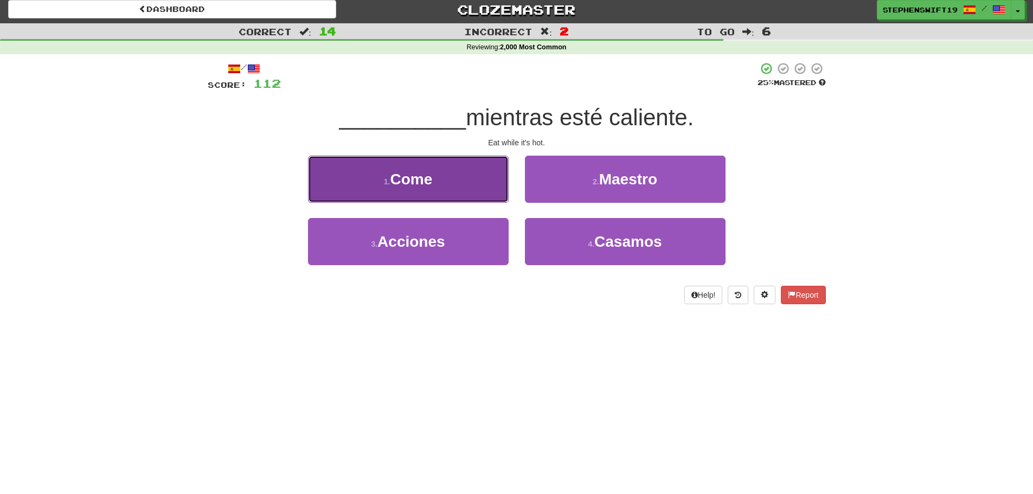
click at [473, 188] on button "1 . Come" at bounding box center [408, 179] width 201 height 47
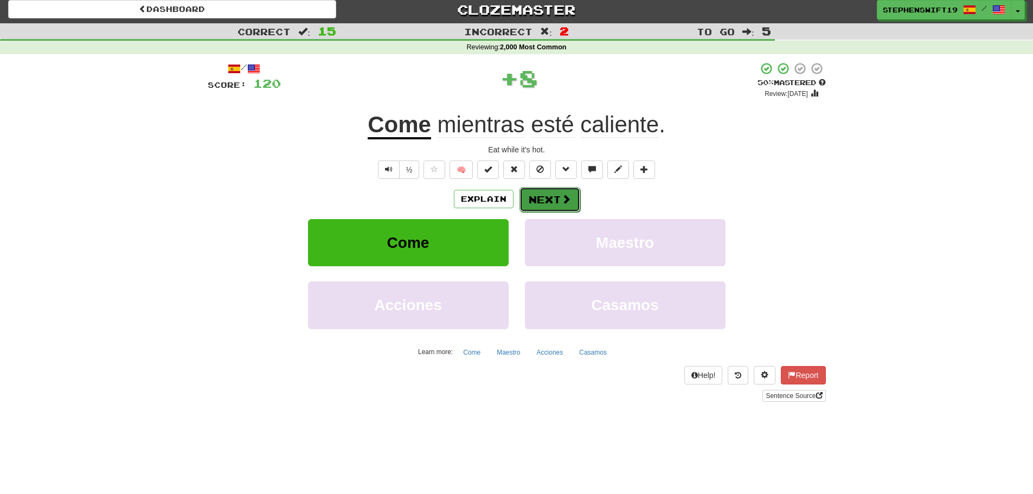
click at [548, 194] on button "Next" at bounding box center [550, 199] width 61 height 25
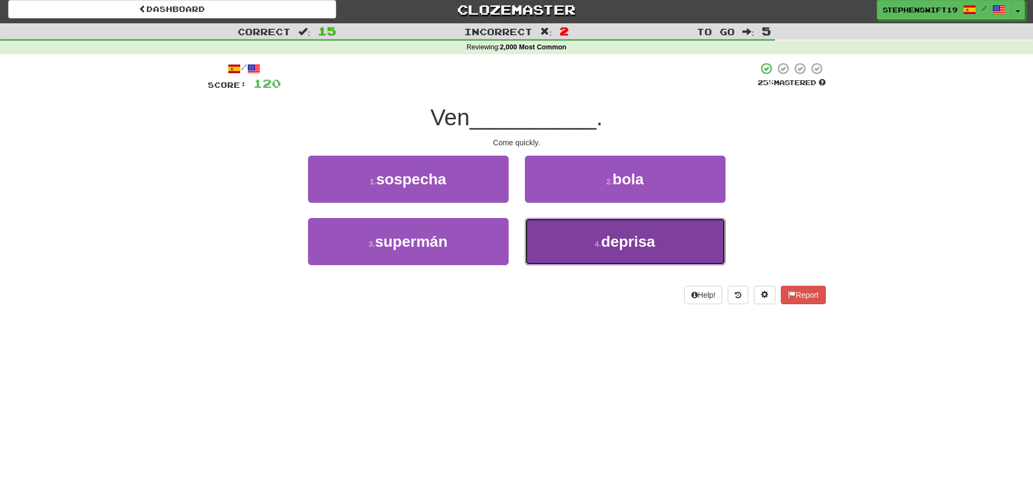
click at [551, 231] on button "4 . deprisa" at bounding box center [625, 241] width 201 height 47
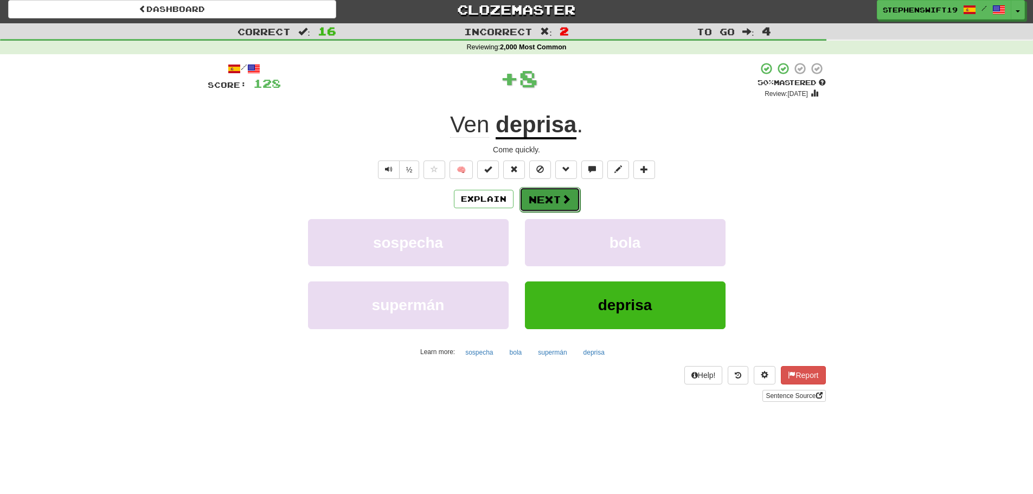
click at [531, 193] on button "Next" at bounding box center [550, 199] width 61 height 25
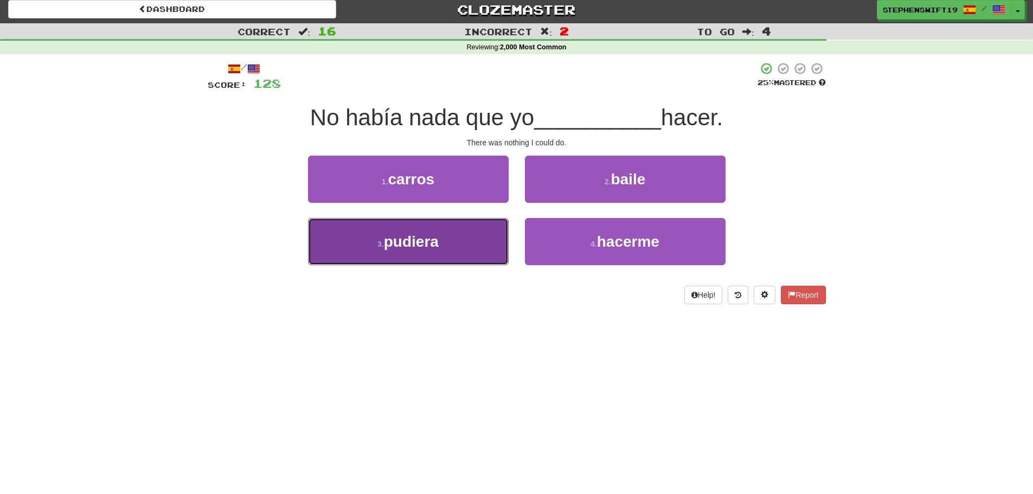
click at [478, 238] on button "3 . pudiera" at bounding box center [408, 241] width 201 height 47
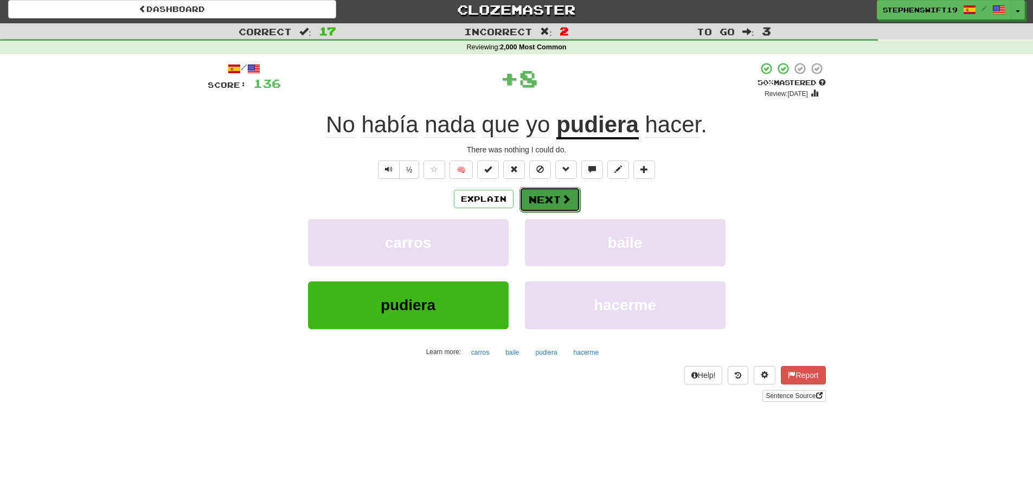
click at [543, 197] on button "Next" at bounding box center [550, 199] width 61 height 25
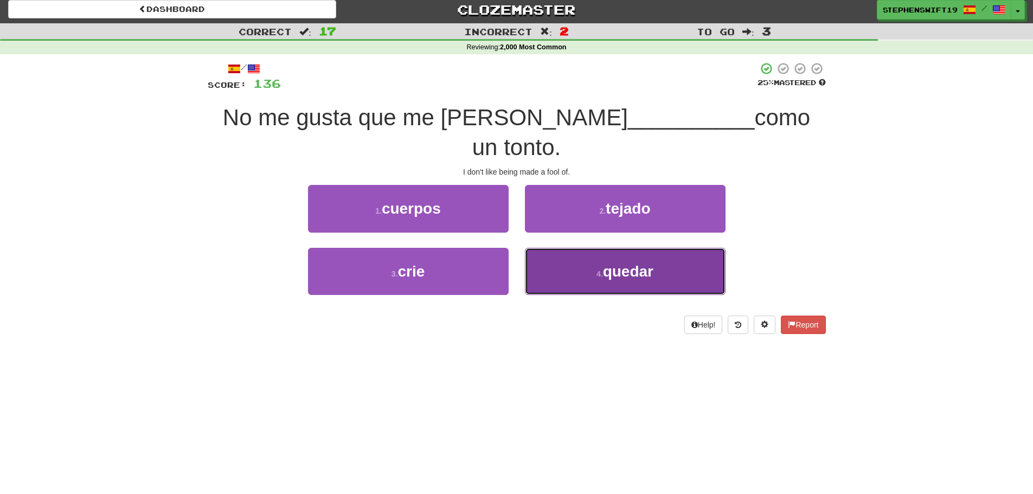
click at [561, 248] on button "4 . quedar" at bounding box center [625, 271] width 201 height 47
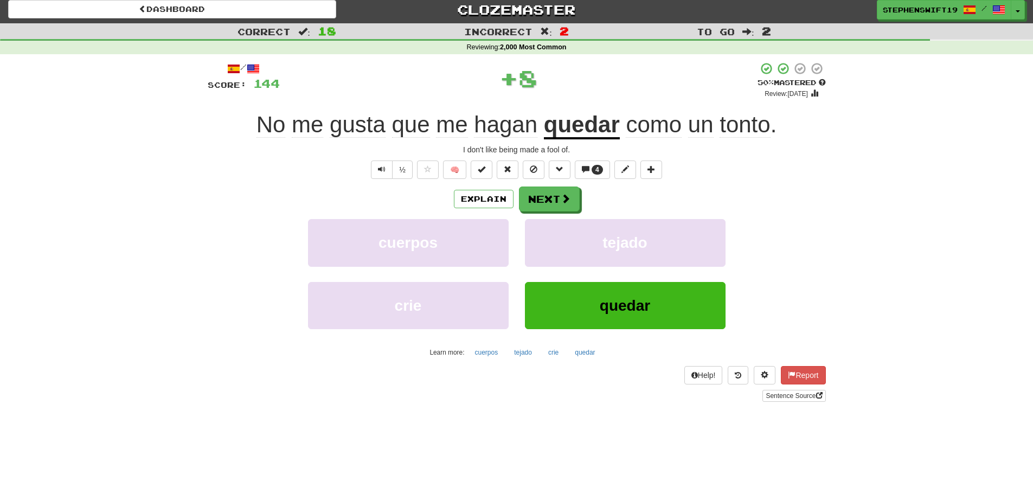
click at [563, 123] on u "quedar" at bounding box center [582, 126] width 76 height 28
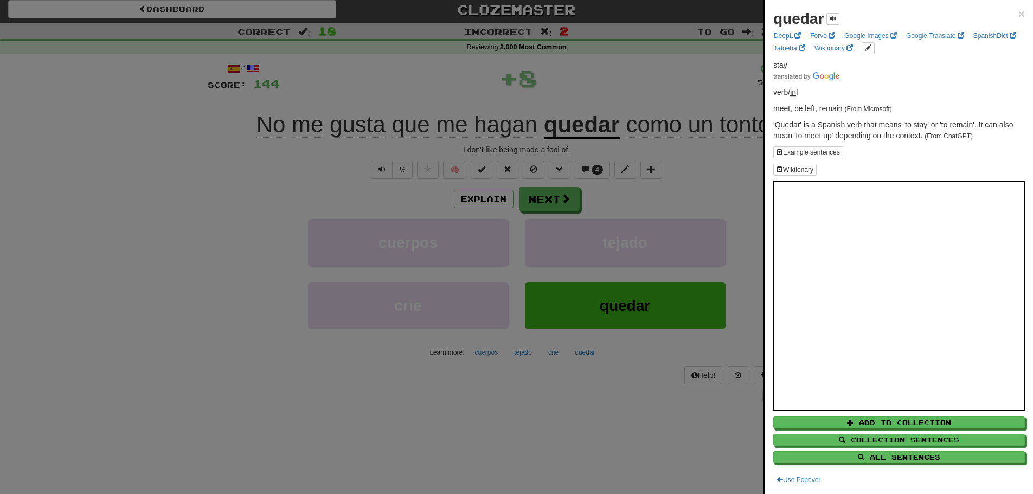
click at [589, 60] on div at bounding box center [516, 247] width 1033 height 494
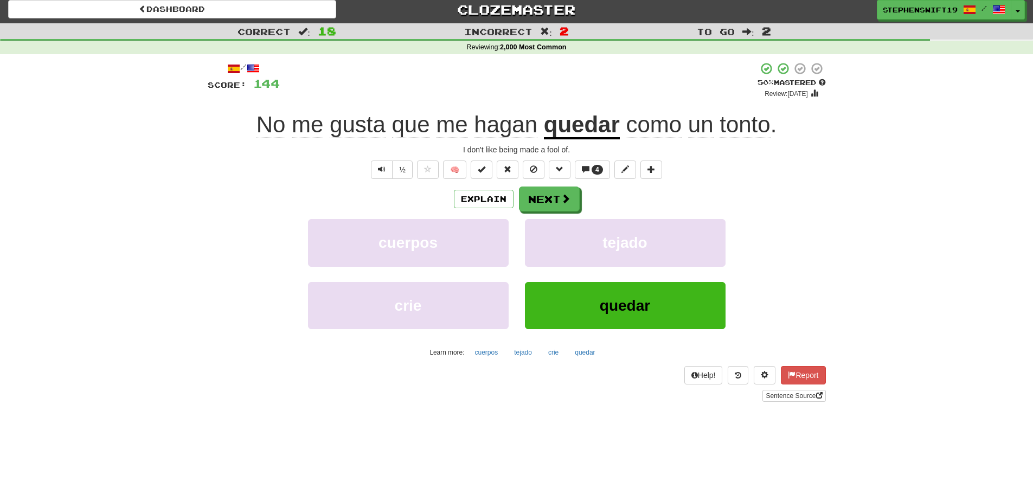
click at [529, 118] on span "hagan" at bounding box center [505, 125] width 63 height 26
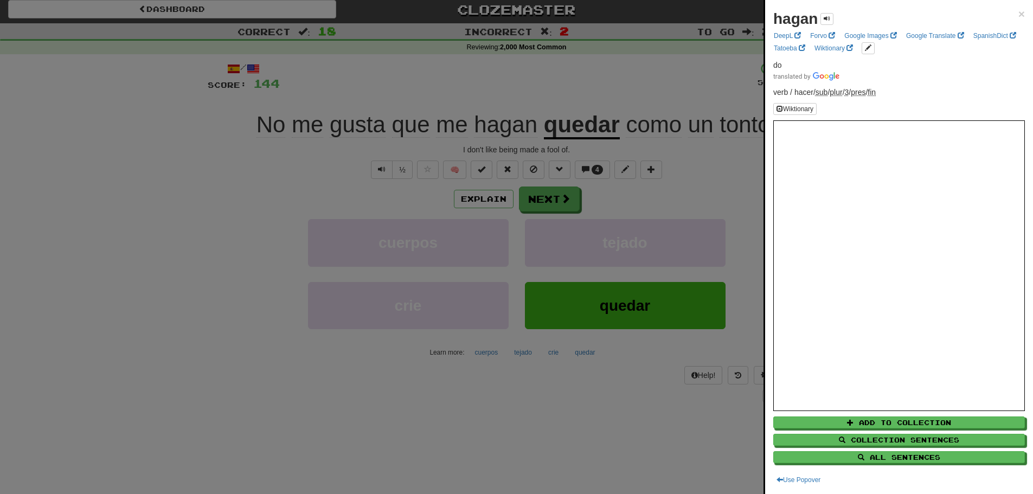
click at [513, 79] on div at bounding box center [516, 247] width 1033 height 494
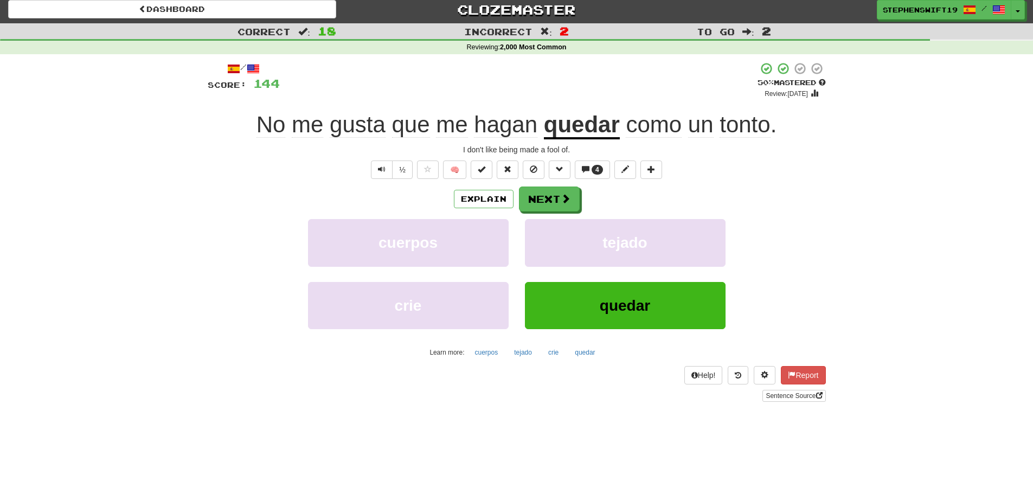
click at [570, 121] on u "quedar" at bounding box center [582, 126] width 76 height 28
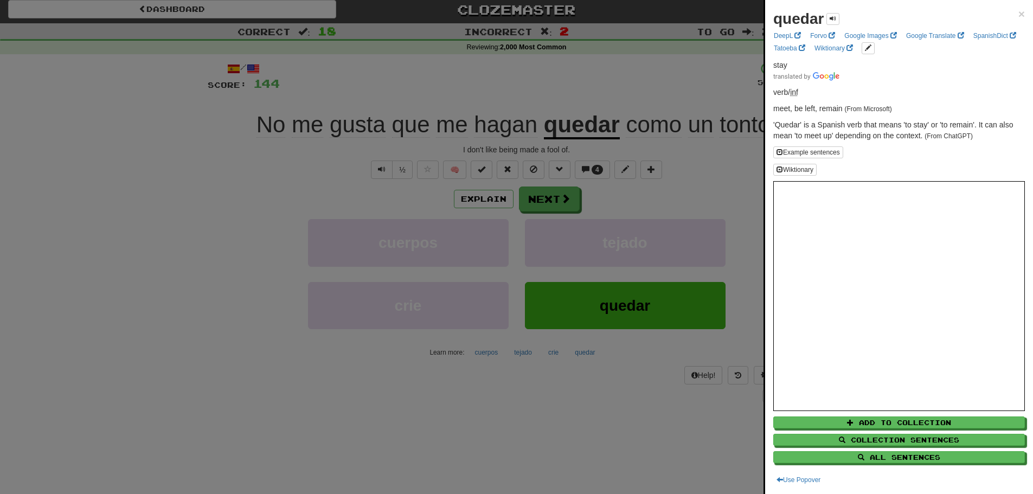
click at [563, 75] on div at bounding box center [516, 247] width 1033 height 494
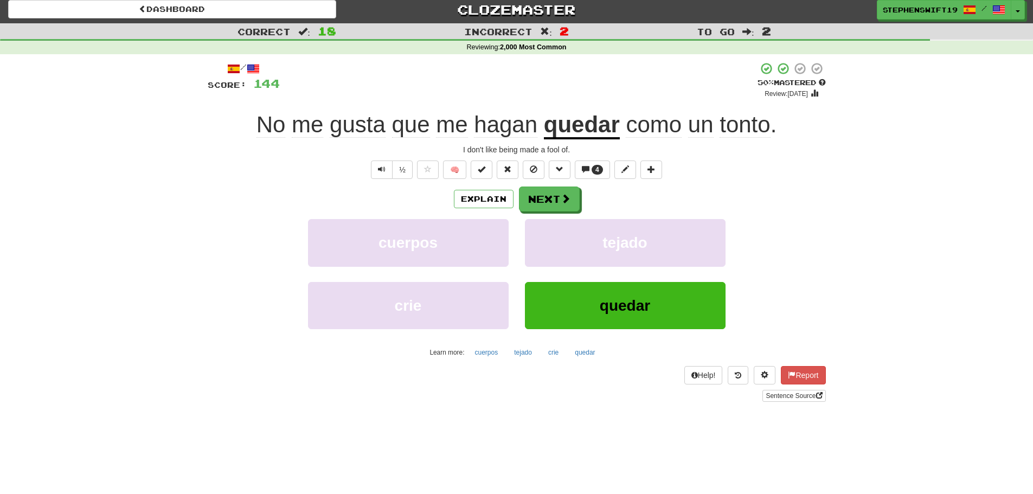
click at [657, 133] on span "como" at bounding box center [654, 125] width 56 height 26
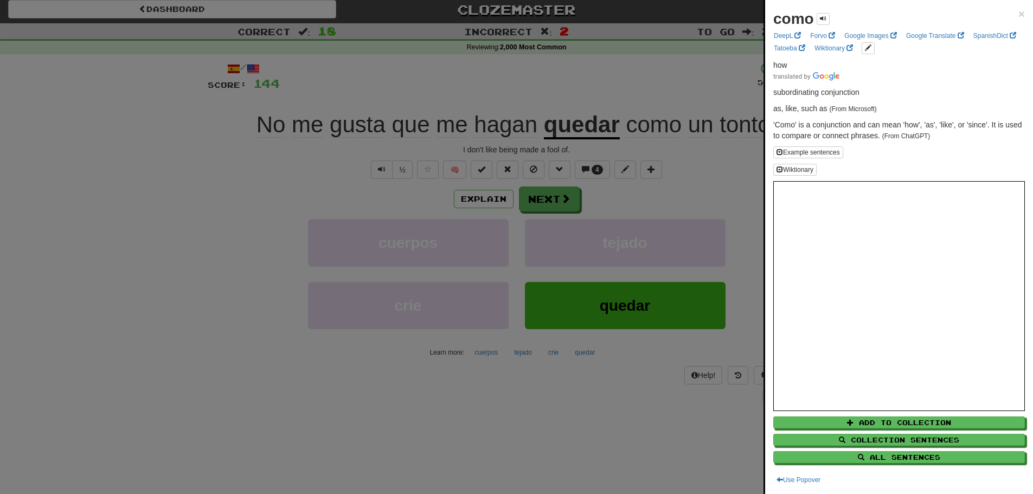
click at [653, 68] on div at bounding box center [516, 247] width 1033 height 494
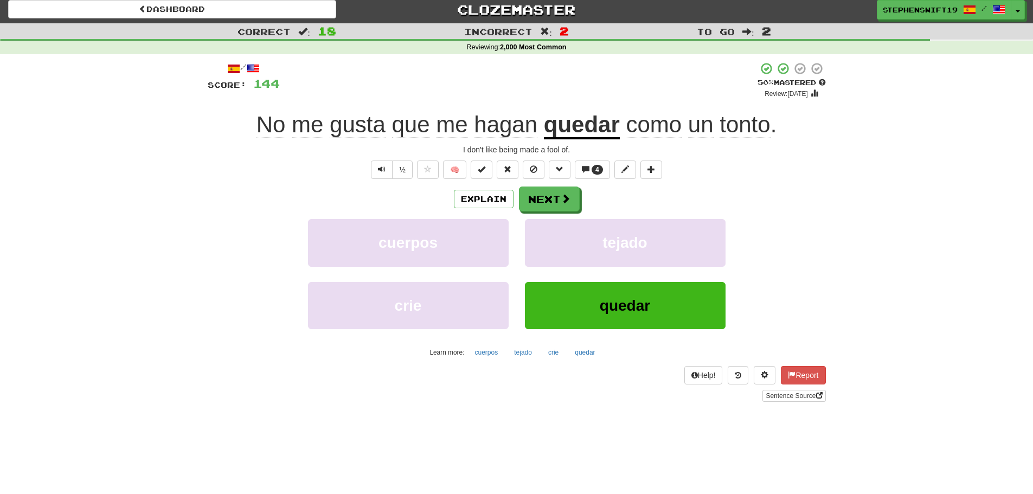
click at [750, 119] on span "tonto" at bounding box center [745, 125] width 50 height 26
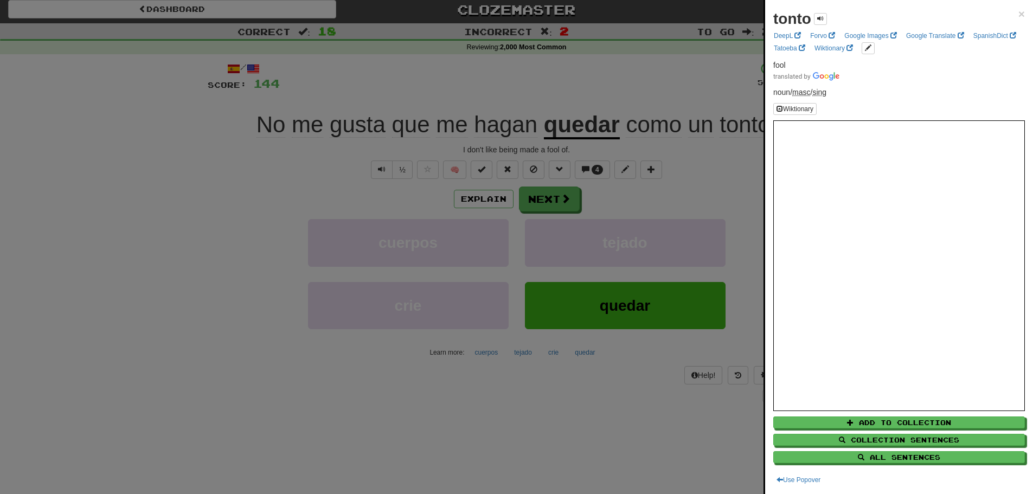
click at [657, 86] on div at bounding box center [516, 247] width 1033 height 494
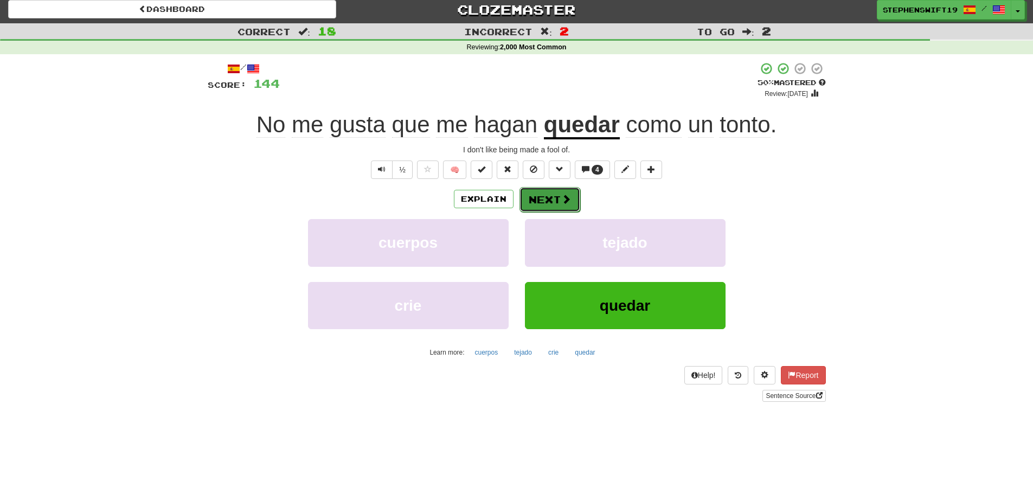
click at [558, 198] on button "Next" at bounding box center [550, 199] width 61 height 25
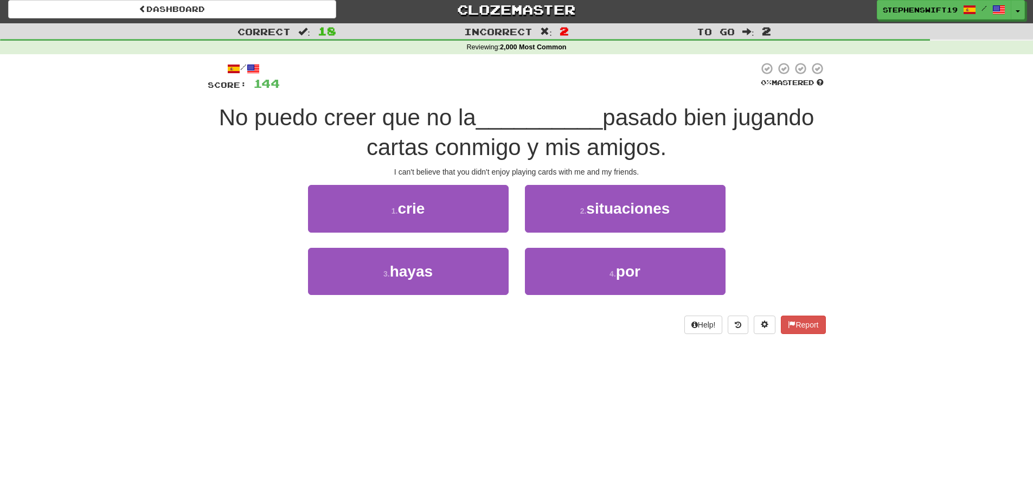
click at [516, 174] on div "I can't believe that you didn't enjoy playing cards with me and my friends." at bounding box center [517, 172] width 618 height 11
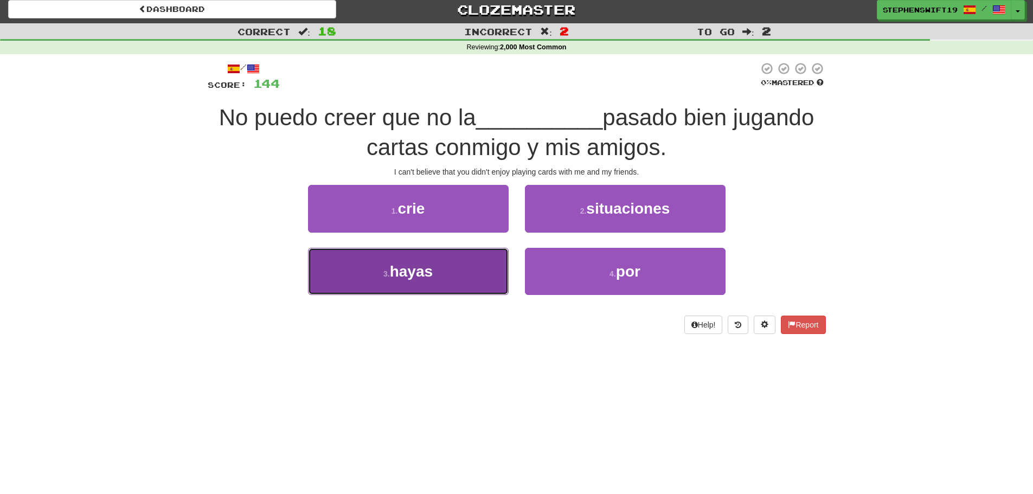
click at [449, 260] on button "3 . hayas" at bounding box center [408, 271] width 201 height 47
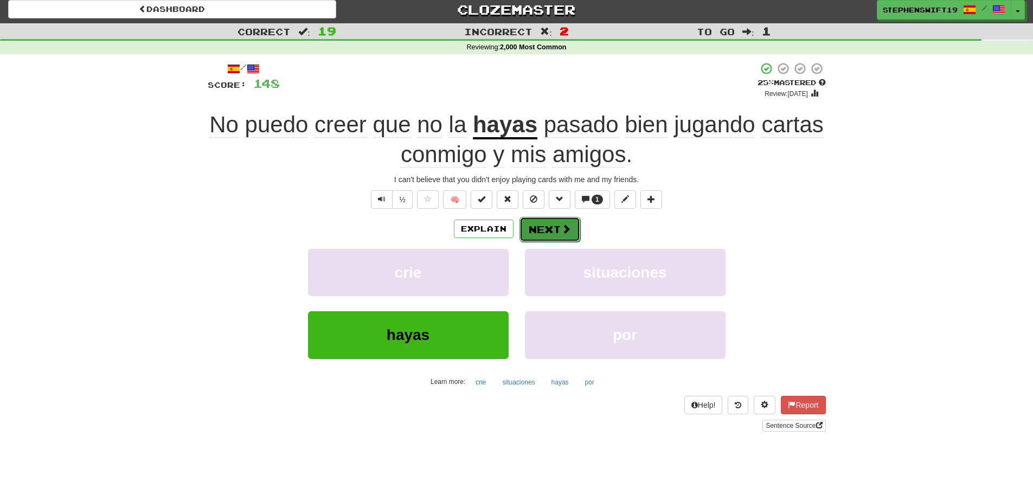
click at [545, 223] on button "Next" at bounding box center [550, 229] width 61 height 25
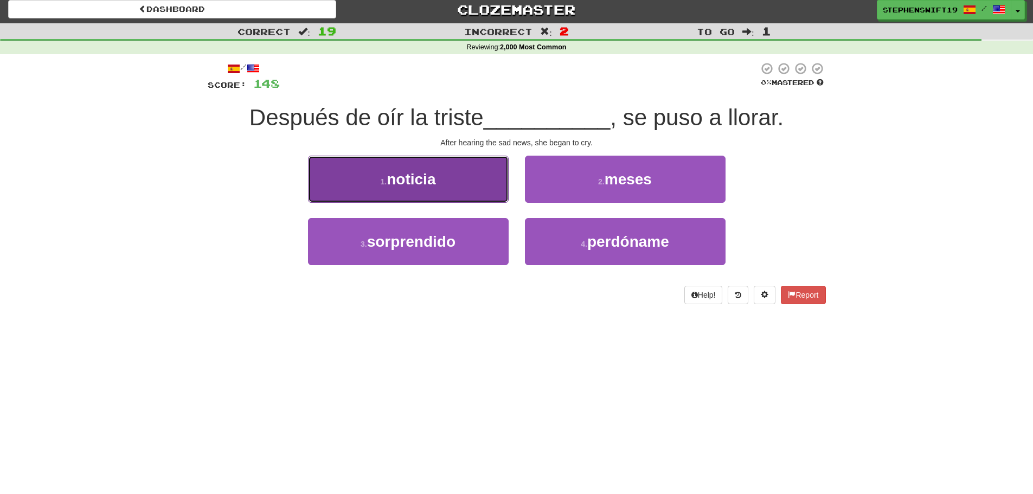
click at [482, 191] on button "1 . noticia" at bounding box center [408, 179] width 201 height 47
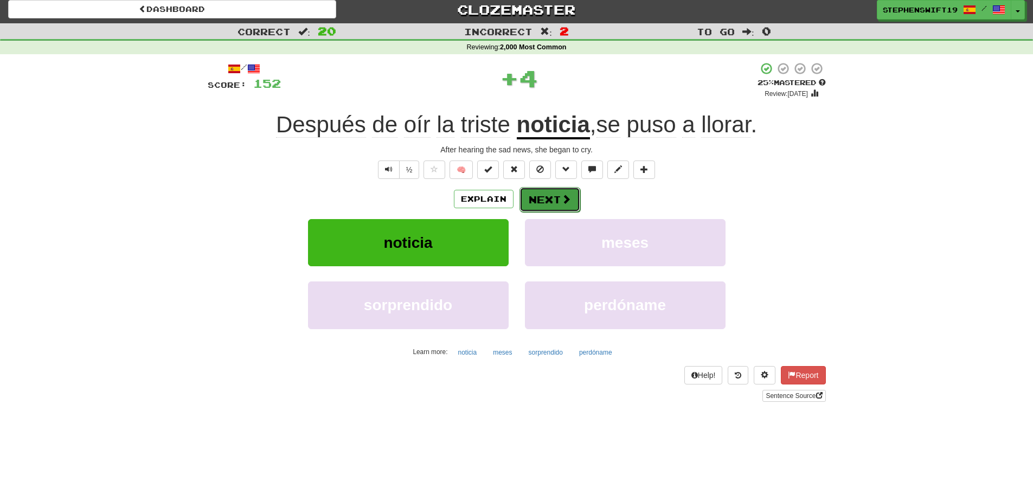
click at [550, 187] on button "Next" at bounding box center [550, 199] width 61 height 25
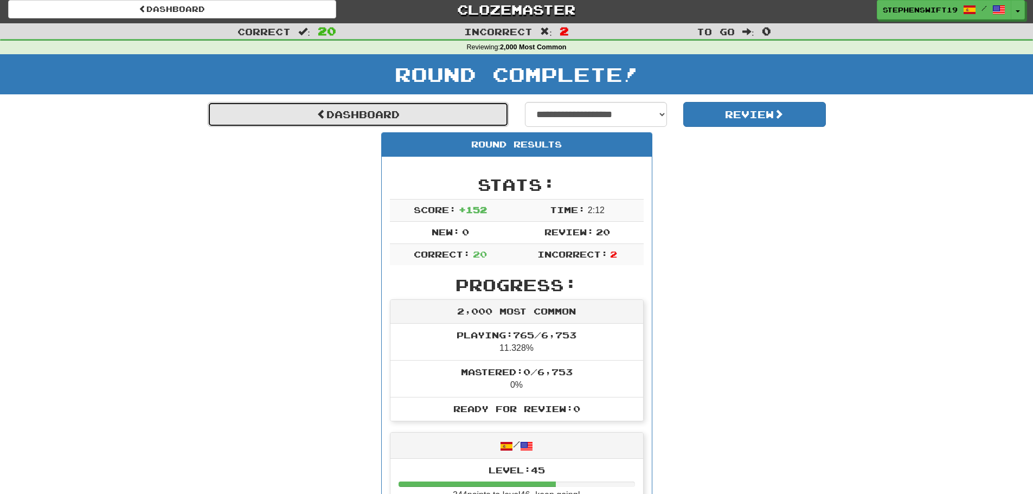
click at [424, 109] on link "Dashboard" at bounding box center [358, 114] width 301 height 25
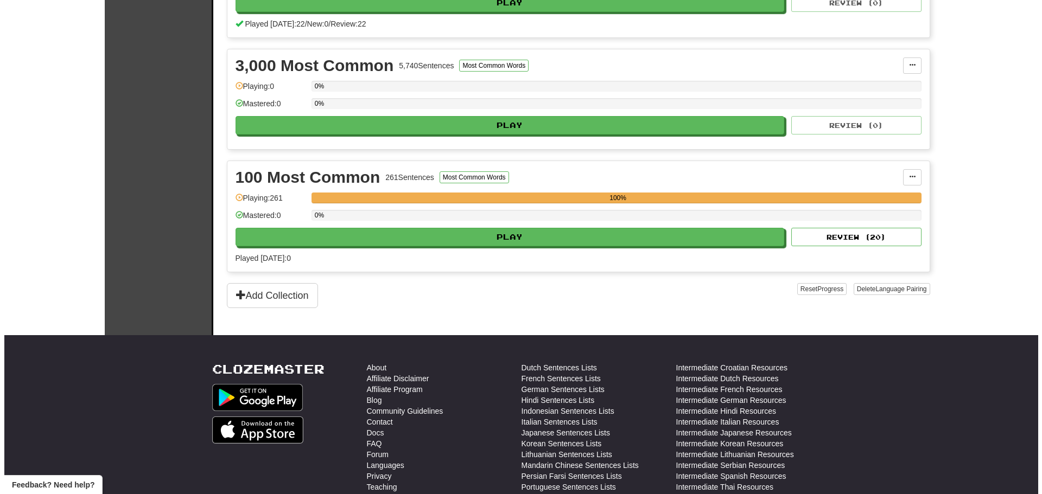
scroll to position [448, 0]
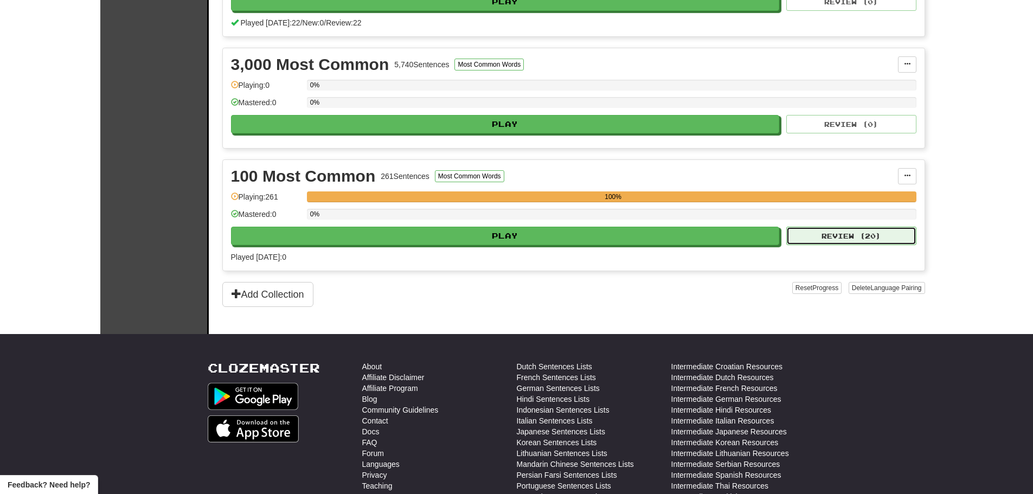
click at [845, 235] on button "Review ( 20 )" at bounding box center [852, 236] width 130 height 18
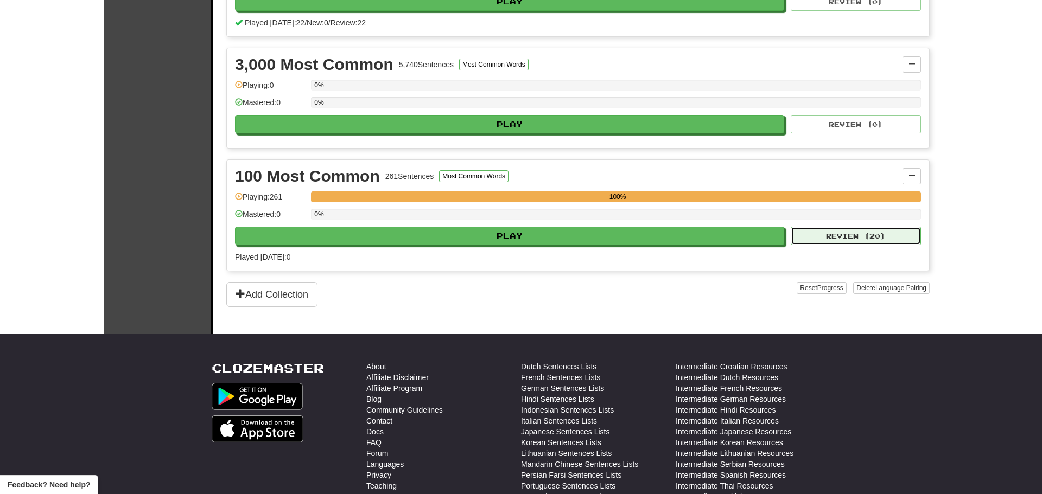
select select "**"
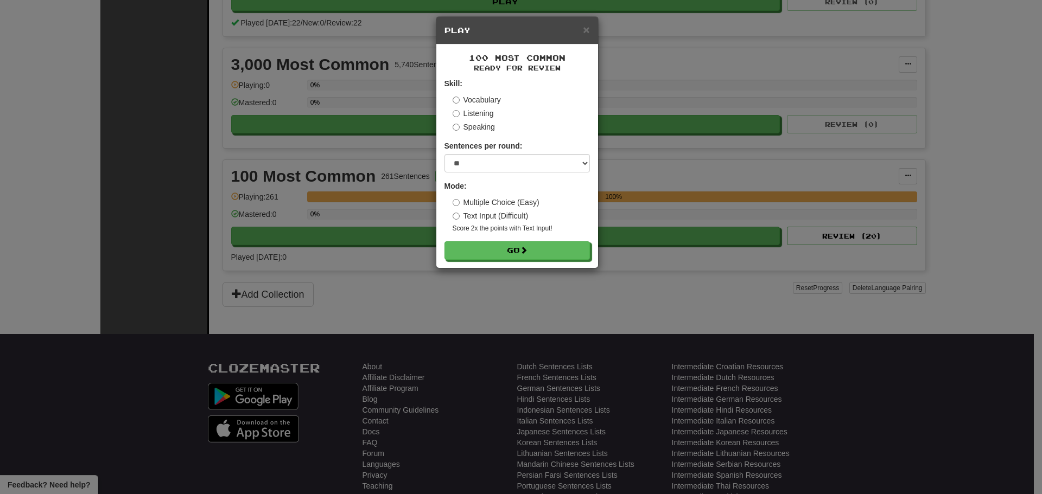
click at [457, 212] on label "Text Input (Difficult)" at bounding box center [490, 215] width 76 height 11
click at [502, 253] on button "Go" at bounding box center [517, 251] width 145 height 18
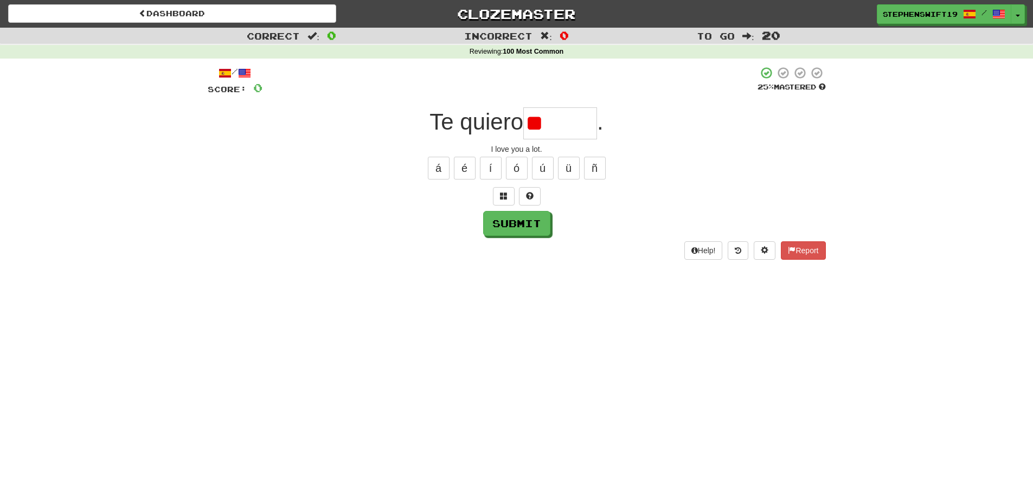
type input "*"
type input "*****"
click at [532, 213] on button "Submit" at bounding box center [517, 224] width 67 height 25
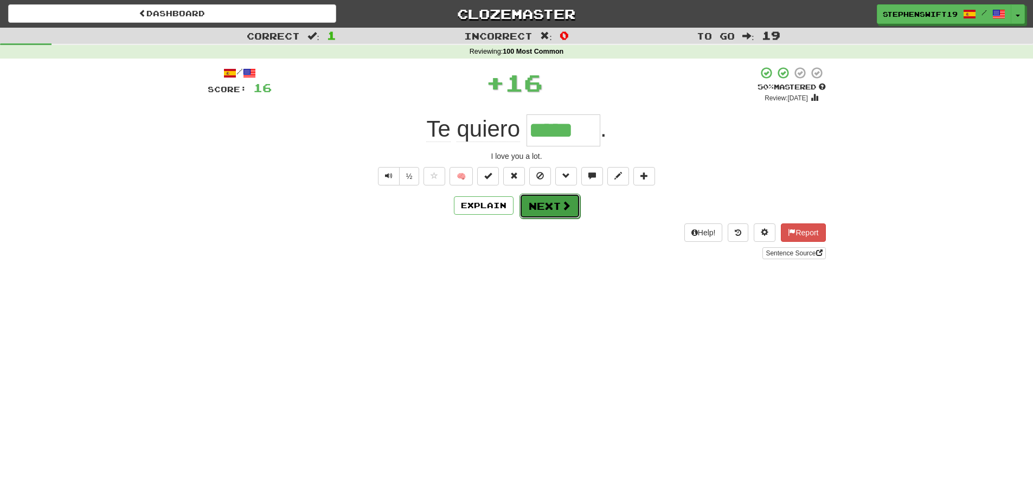
click at [543, 205] on button "Next" at bounding box center [550, 206] width 61 height 25
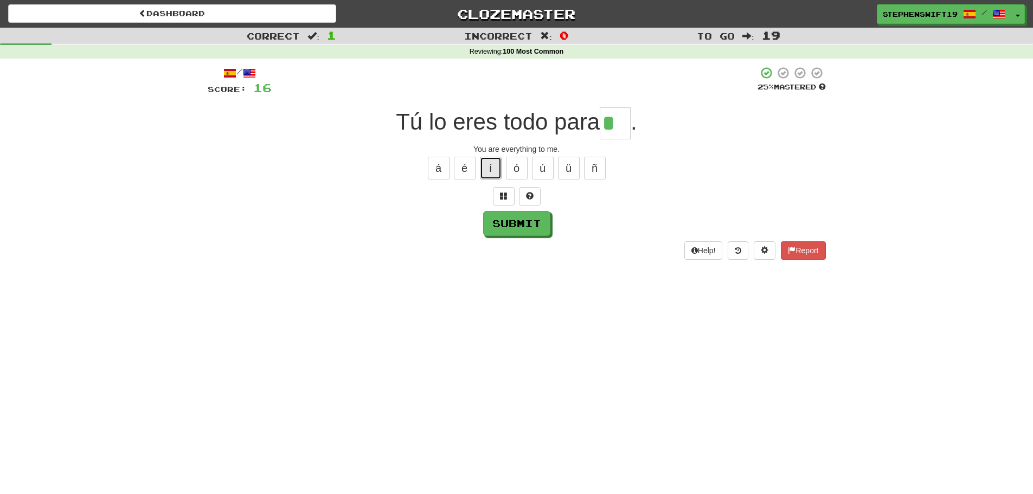
click at [493, 169] on button "í" at bounding box center [491, 168] width 22 height 23
type input "**"
click at [520, 226] on button "Submit" at bounding box center [517, 224] width 67 height 25
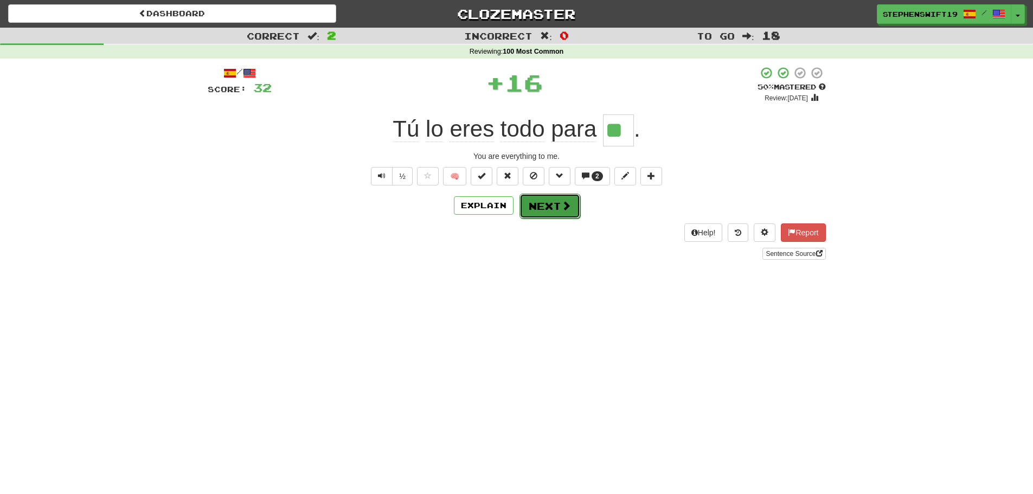
click at [544, 200] on button "Next" at bounding box center [550, 206] width 61 height 25
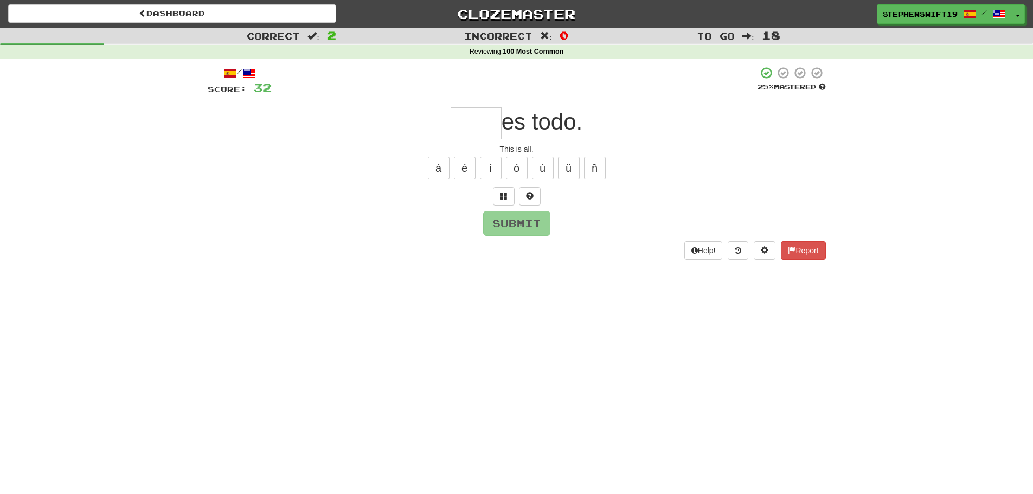
click at [464, 120] on input "text" at bounding box center [476, 123] width 51 height 32
type input "*"
click at [437, 172] on button "á" at bounding box center [439, 168] width 22 height 23
click at [460, 164] on button "é" at bounding box center [465, 168] width 22 height 23
click at [520, 167] on button "ó" at bounding box center [517, 168] width 22 height 23
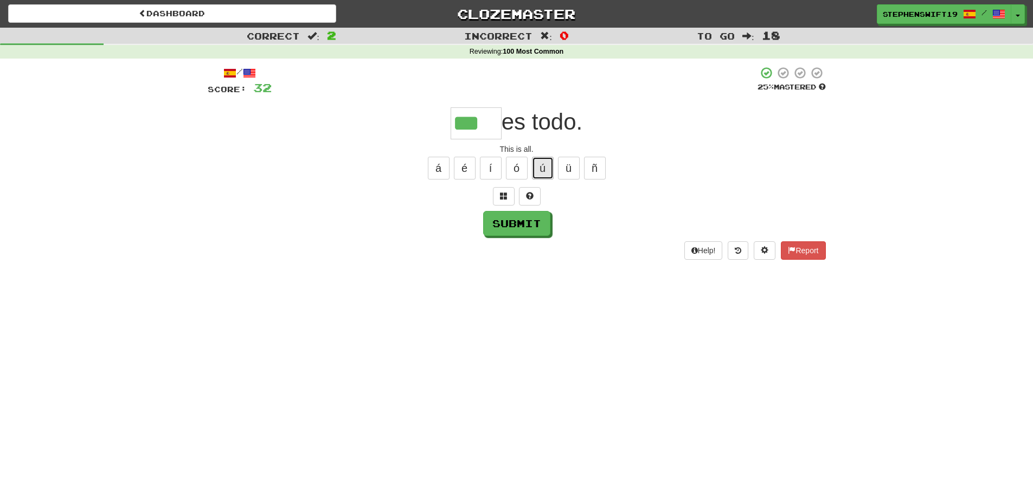
click at [547, 169] on button "ú" at bounding box center [543, 168] width 22 height 23
type input "****"
click at [508, 228] on button "Submit" at bounding box center [517, 224] width 67 height 25
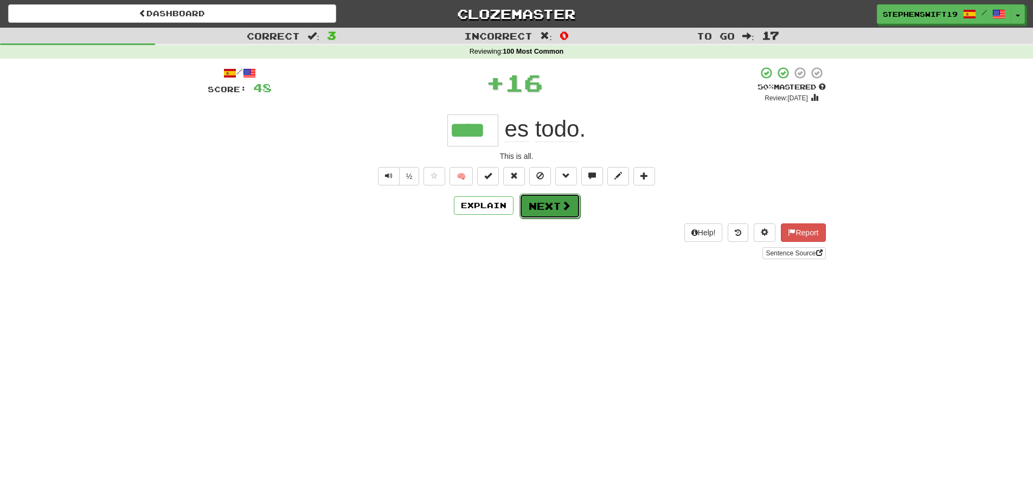
click at [548, 202] on button "Next" at bounding box center [550, 206] width 61 height 25
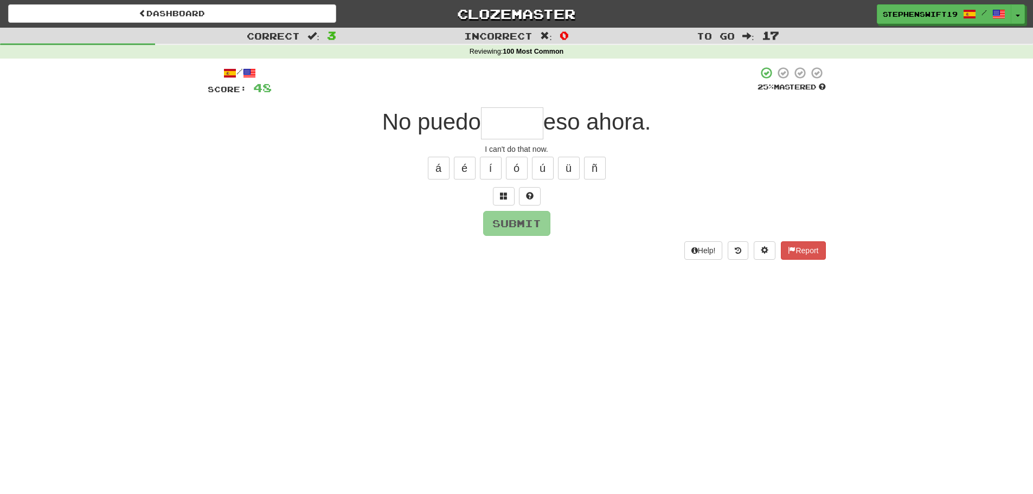
click at [507, 124] on input "text" at bounding box center [512, 123] width 62 height 32
type input "*"
click at [521, 126] on input "**" at bounding box center [512, 123] width 62 height 32
type input "*****"
click at [513, 229] on button "Submit" at bounding box center [517, 224] width 67 height 25
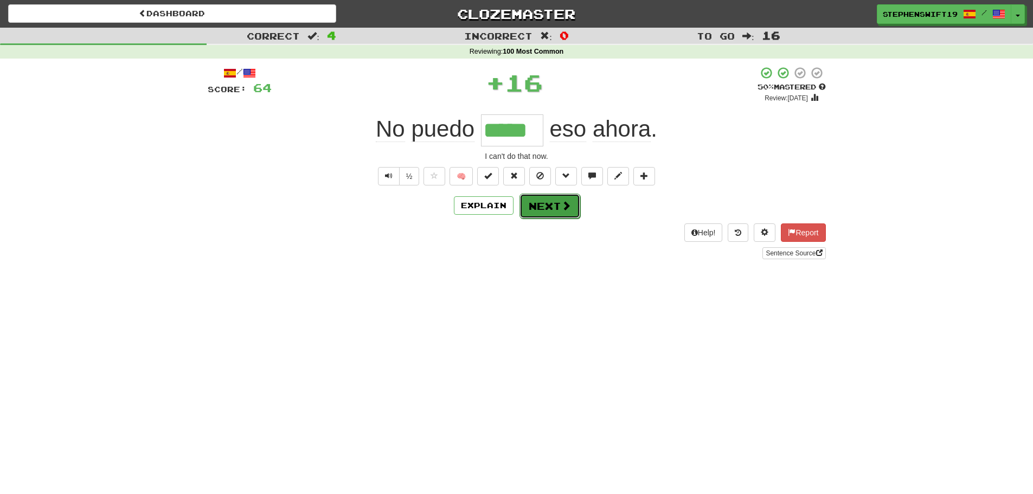
click at [544, 210] on button "Next" at bounding box center [550, 206] width 61 height 25
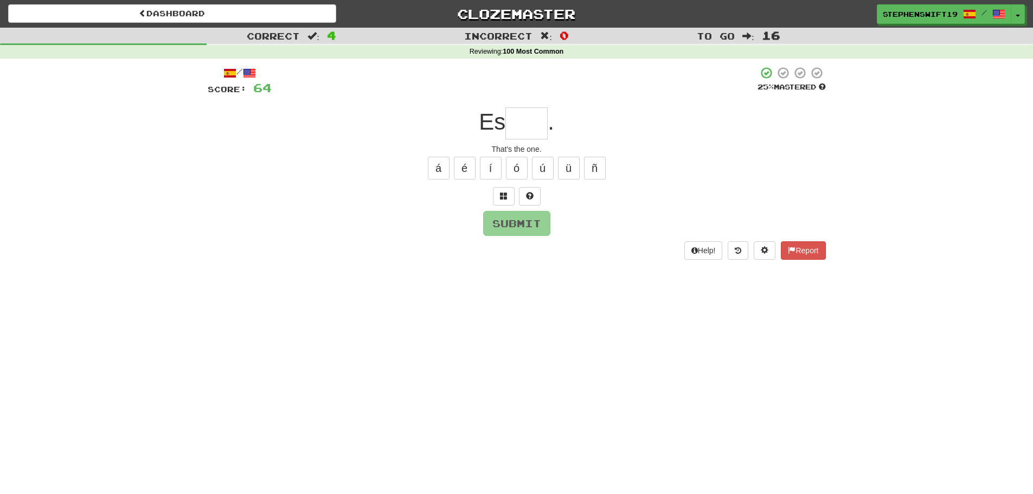
type input "*"
type input "***"
click at [525, 229] on button "Submit" at bounding box center [517, 224] width 67 height 25
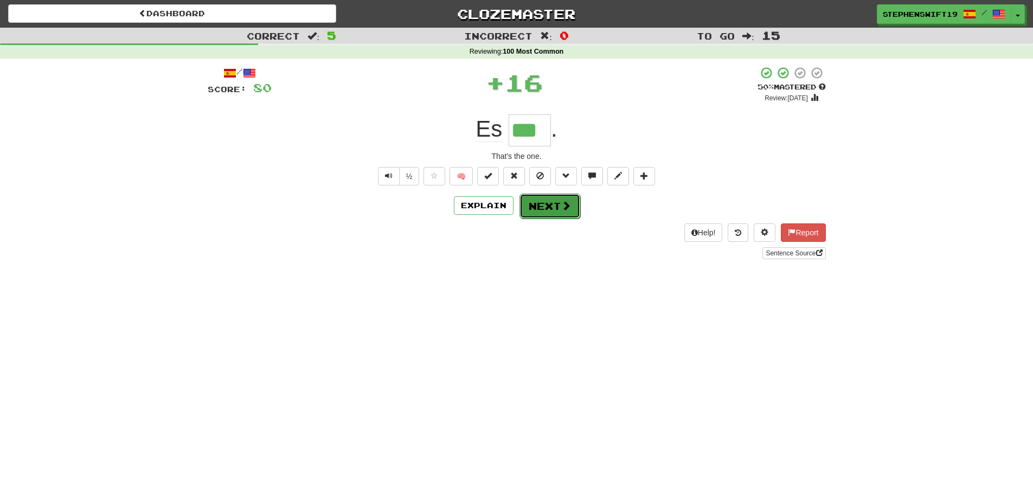
click at [541, 212] on button "Next" at bounding box center [550, 206] width 61 height 25
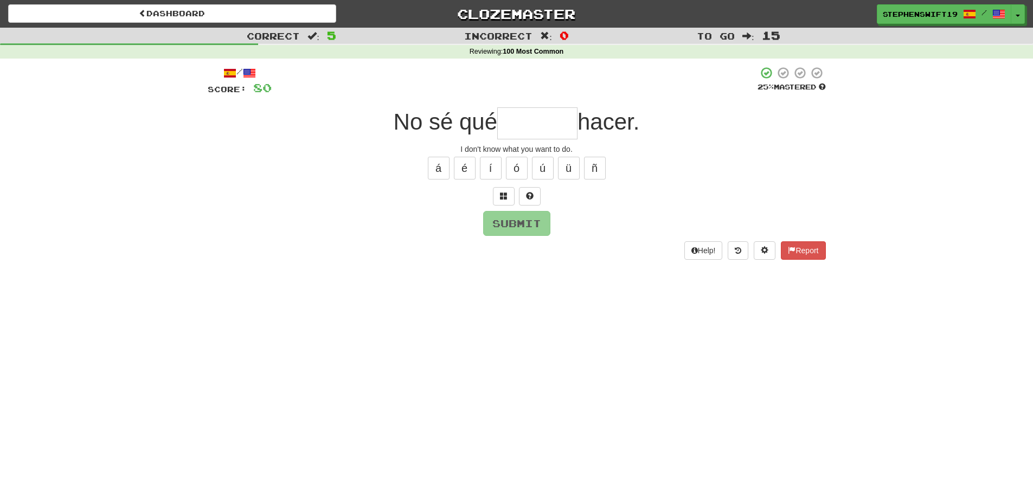
click at [505, 114] on input "text" at bounding box center [537, 123] width 80 height 32
type input "*"
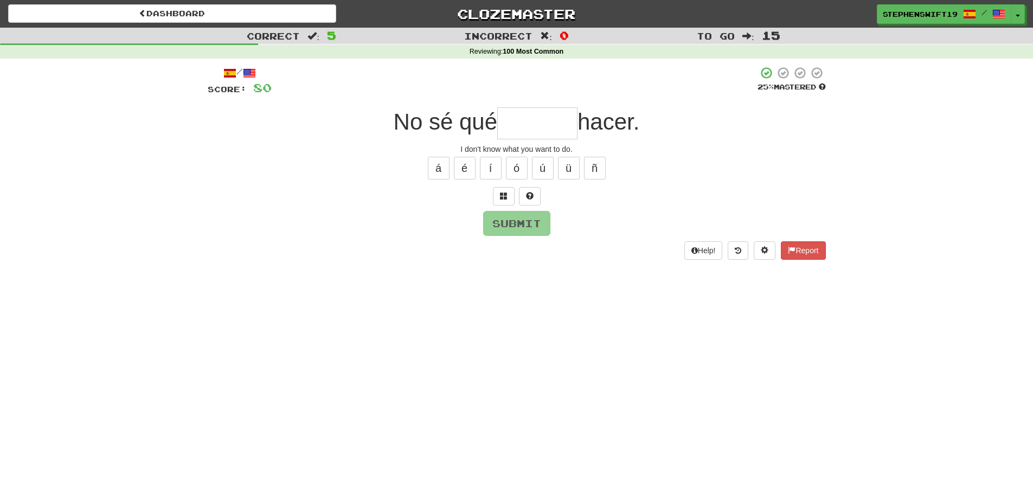
type input "*"
type input "*******"
click at [520, 224] on button "Submit" at bounding box center [517, 224] width 67 height 25
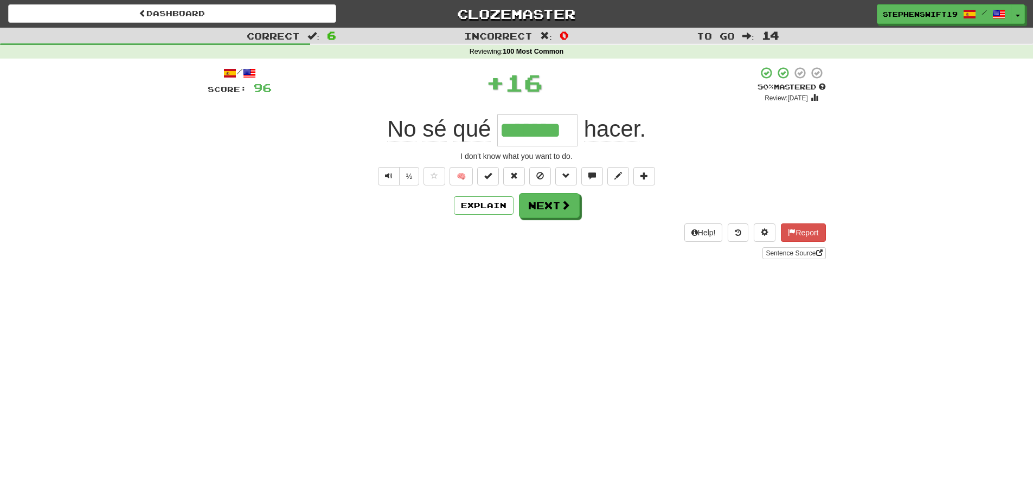
click at [532, 125] on input "*******" at bounding box center [537, 130] width 80 height 32
click at [536, 125] on input "*******" at bounding box center [537, 130] width 80 height 32
click at [536, 125] on div at bounding box center [516, 247] width 1033 height 494
click at [536, 125] on input "*******" at bounding box center [537, 130] width 80 height 32
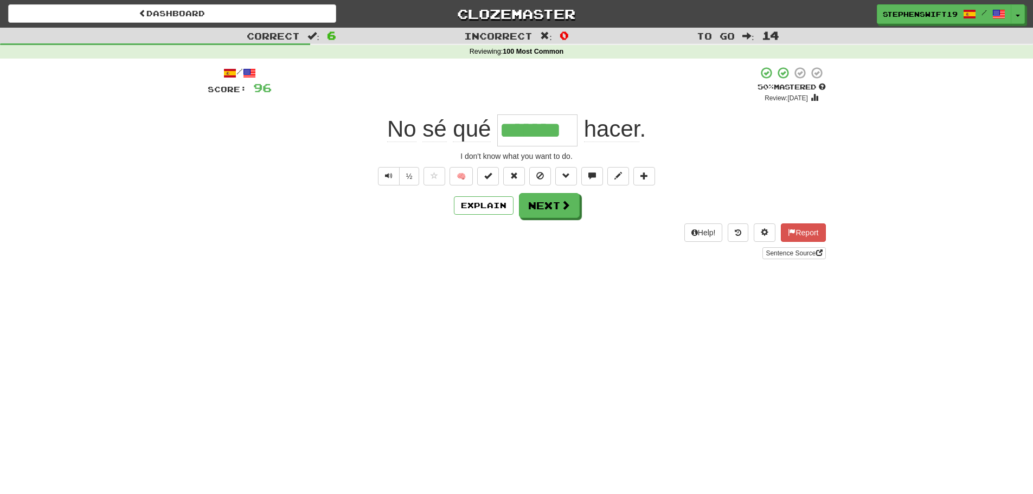
click at [536, 125] on input "*******" at bounding box center [537, 130] width 80 height 32
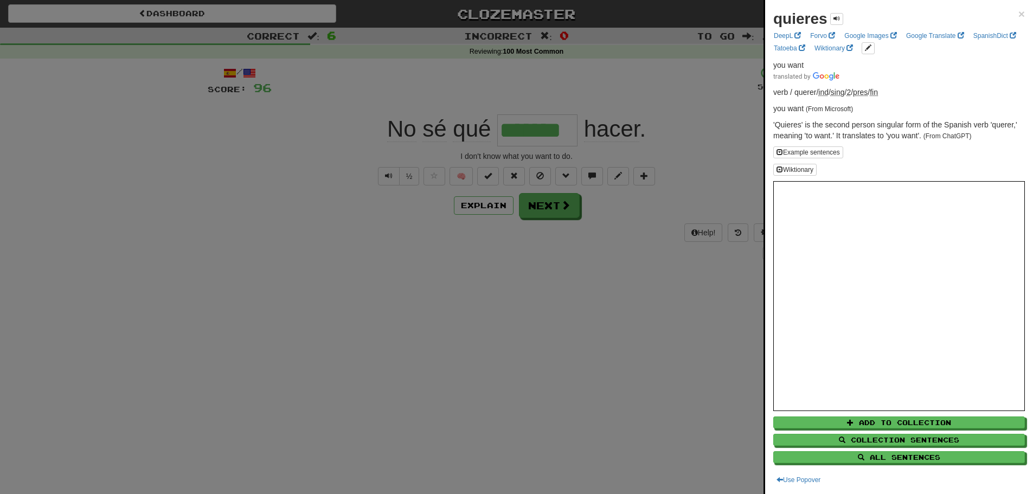
click at [536, 125] on div at bounding box center [516, 247] width 1033 height 494
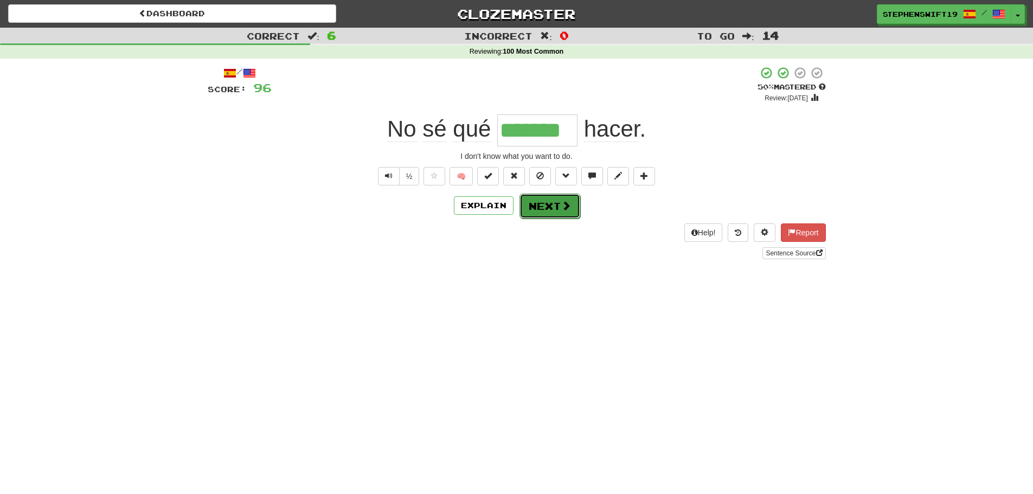
click at [544, 203] on button "Next" at bounding box center [550, 206] width 61 height 25
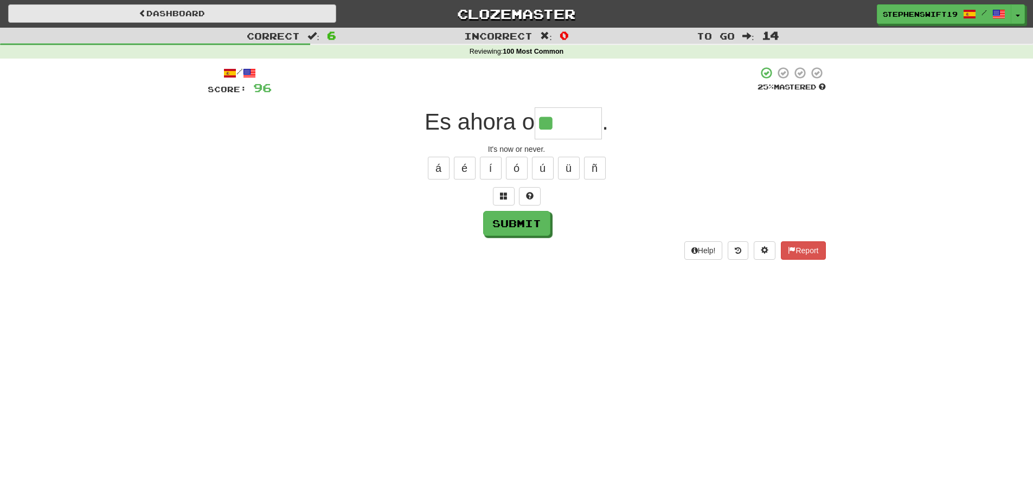
type input "**"
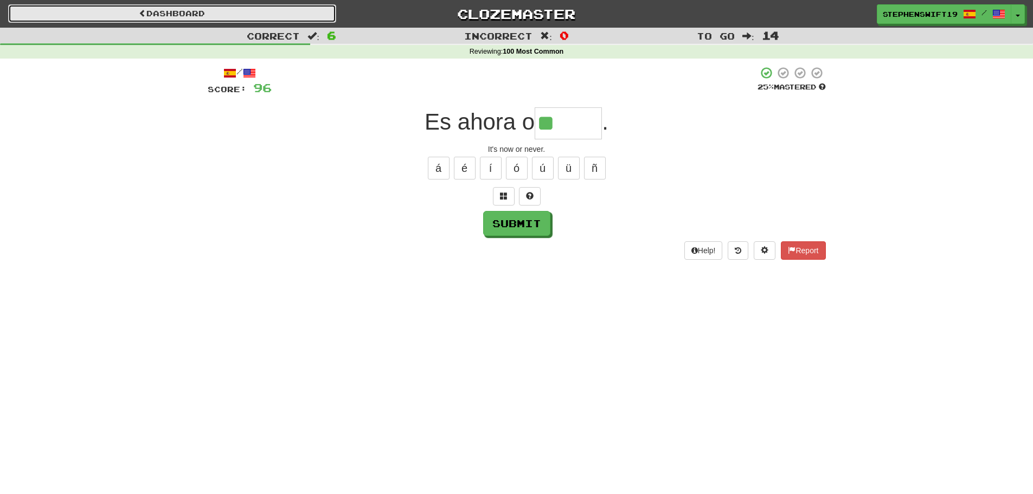
click at [206, 9] on link "Dashboard" at bounding box center [172, 13] width 328 height 18
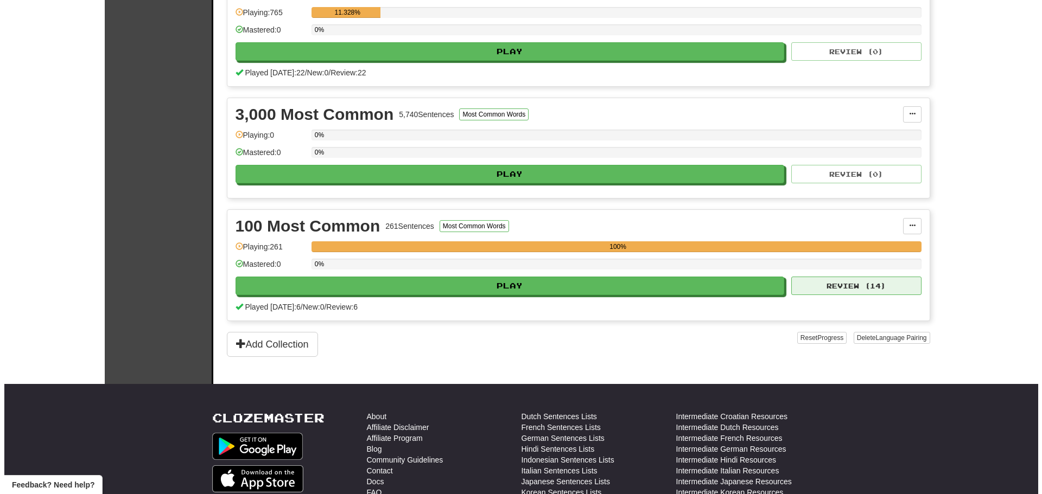
scroll to position [398, 0]
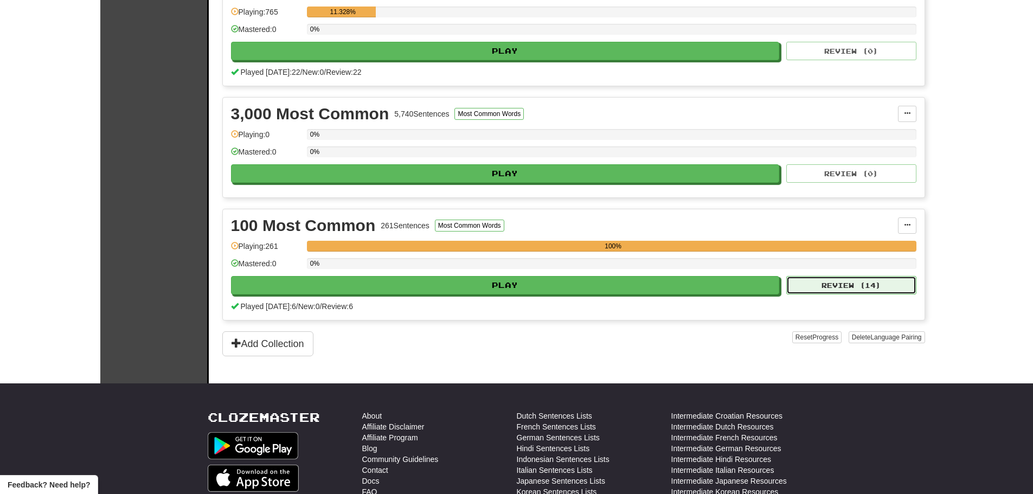
click at [860, 289] on button "Review ( 14 )" at bounding box center [852, 285] width 130 height 18
select select "**"
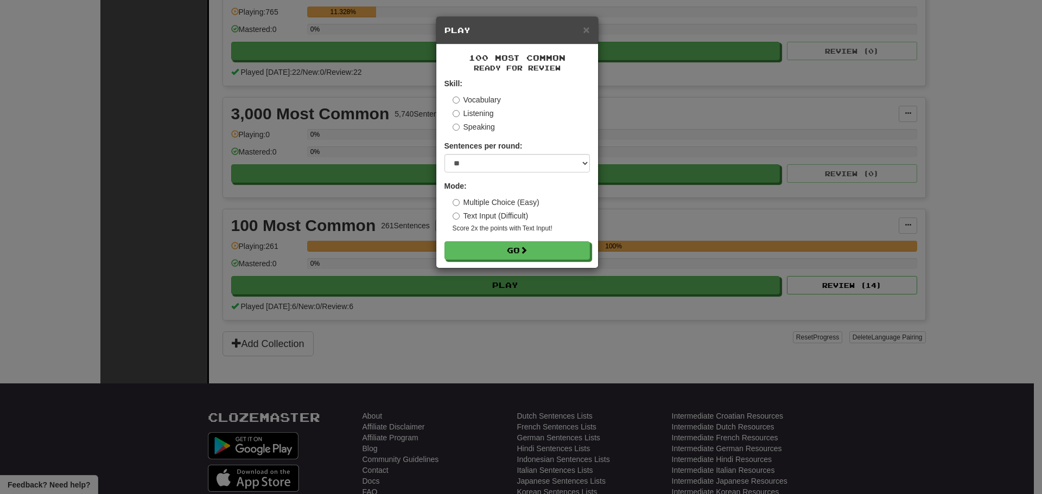
click at [455, 197] on label "Multiple Choice (Easy)" at bounding box center [495, 202] width 87 height 11
click at [502, 248] on button "Go" at bounding box center [517, 251] width 145 height 18
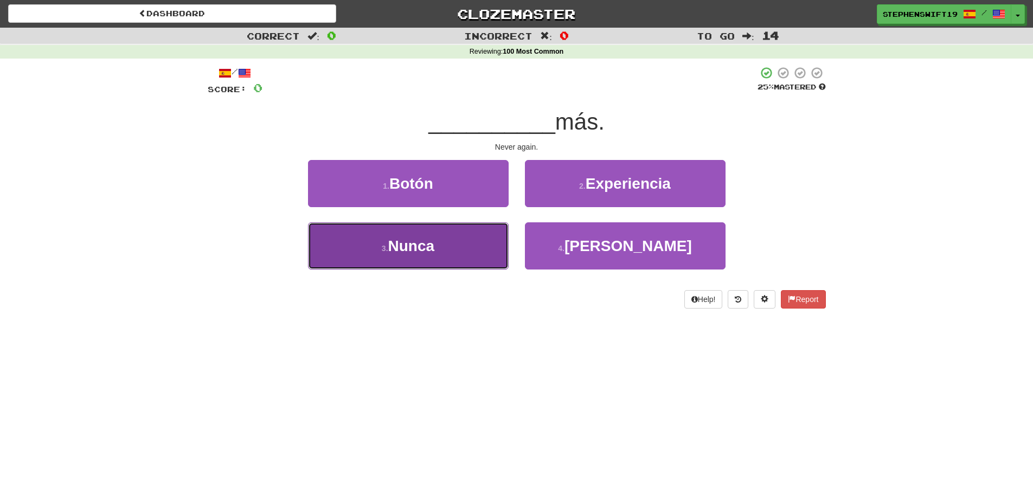
click at [354, 243] on button "3 . [GEOGRAPHIC_DATA]" at bounding box center [408, 245] width 201 height 47
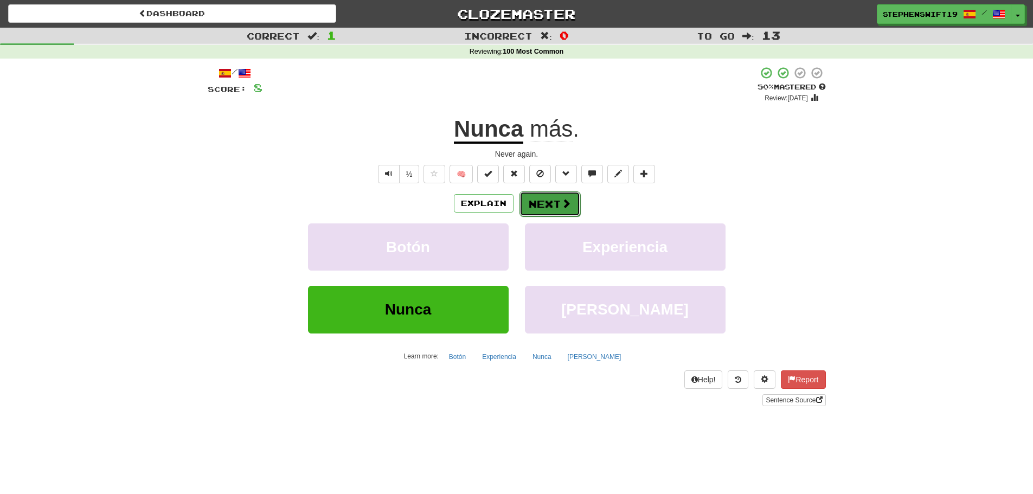
click at [550, 210] on button "Next" at bounding box center [550, 204] width 61 height 25
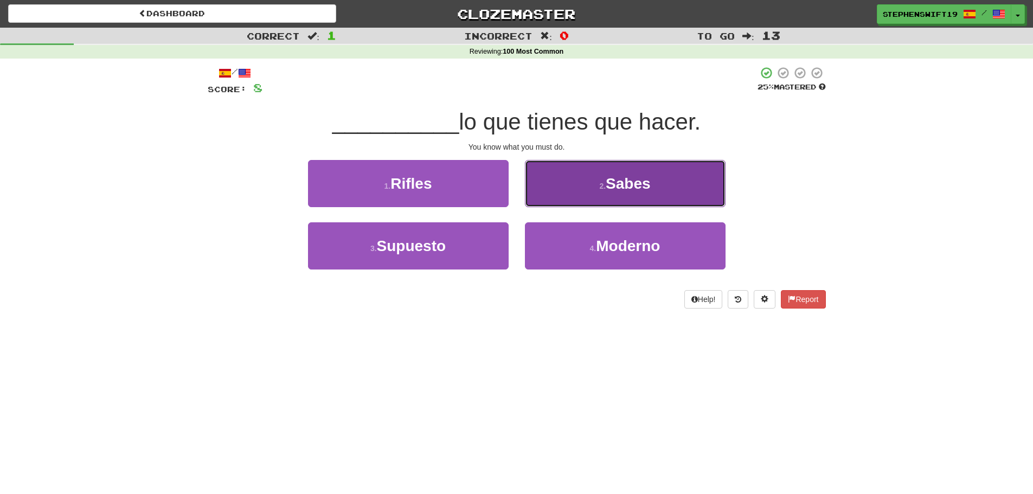
click at [551, 175] on button "2 . [GEOGRAPHIC_DATA]" at bounding box center [625, 183] width 201 height 47
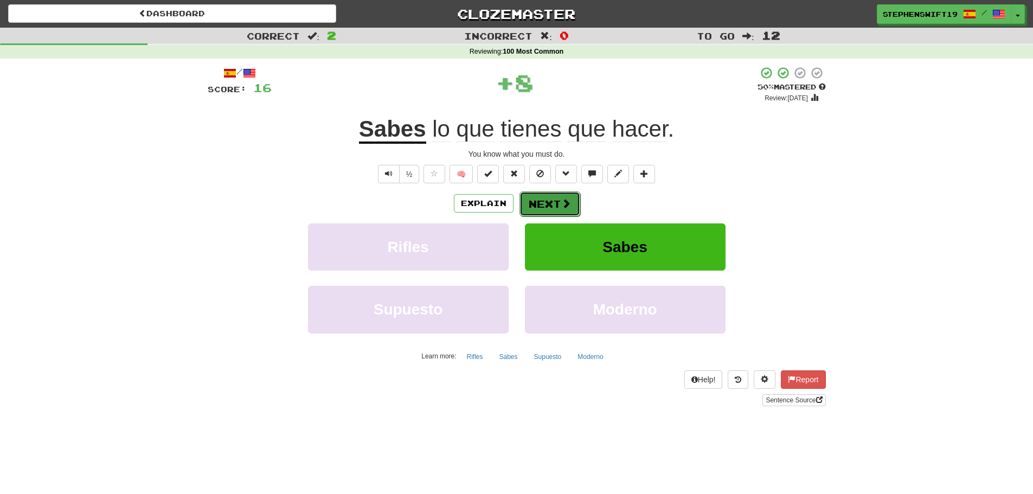
click at [533, 205] on button "Next" at bounding box center [550, 204] width 61 height 25
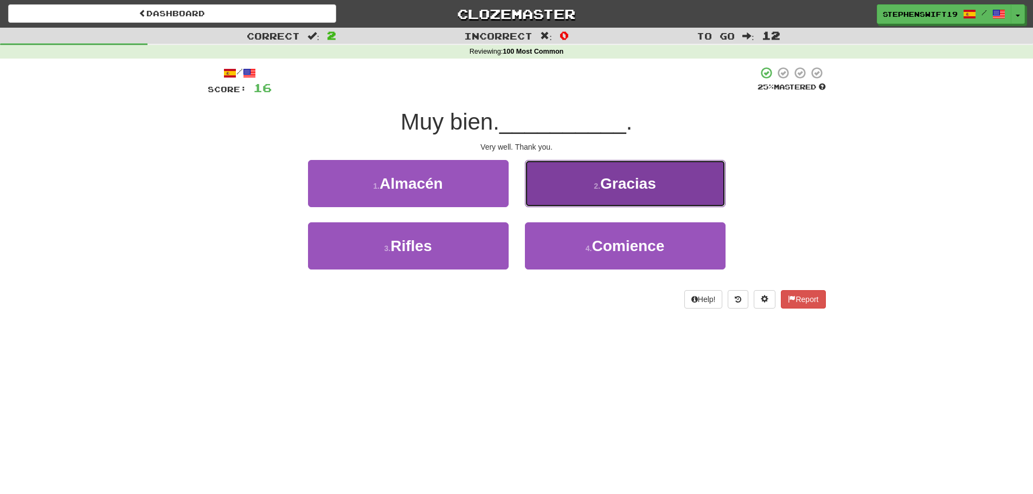
click at [574, 178] on button "2 . Gracias" at bounding box center [625, 183] width 201 height 47
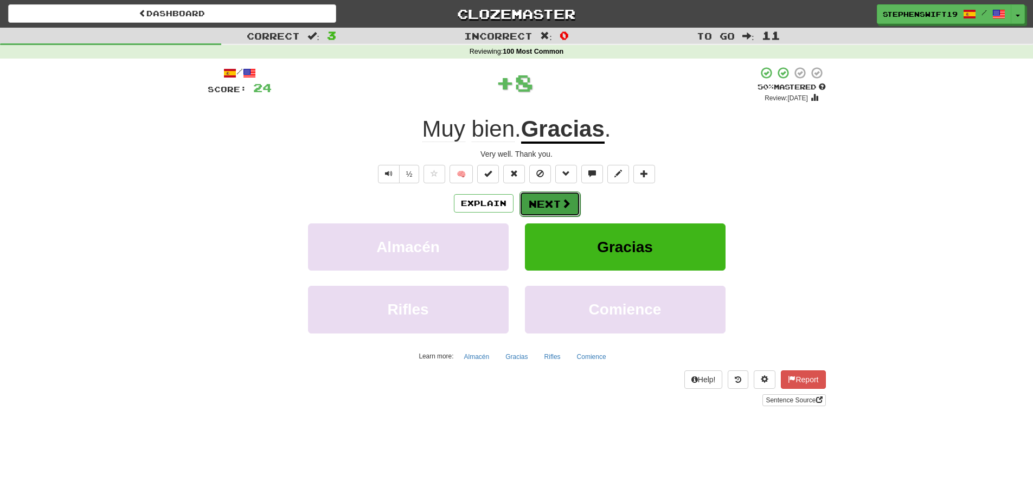
click at [535, 206] on button "Next" at bounding box center [550, 204] width 61 height 25
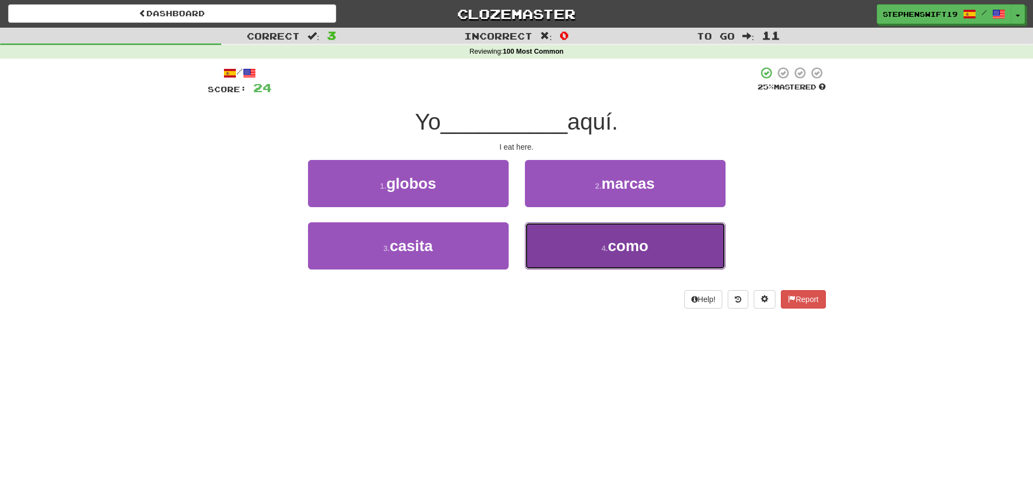
click at [564, 241] on button "4 . como" at bounding box center [625, 245] width 201 height 47
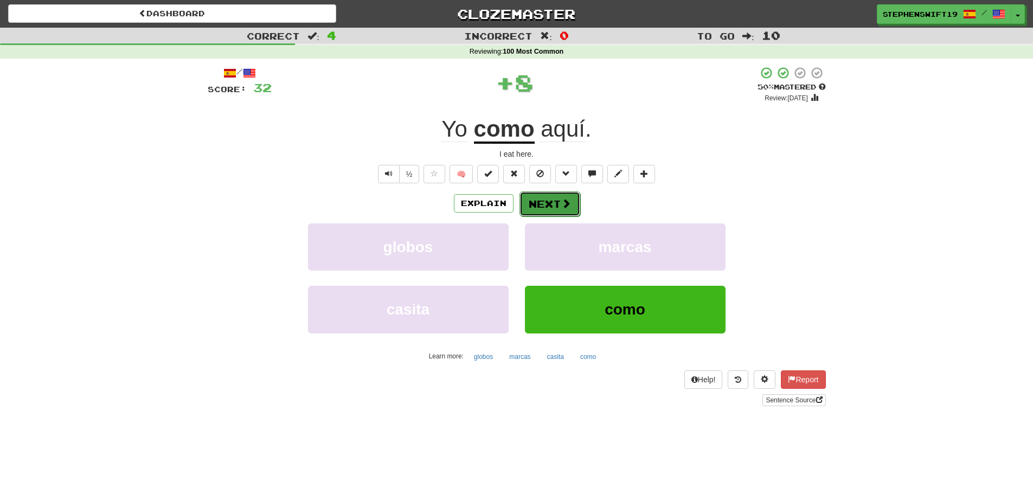
click at [534, 195] on button "Next" at bounding box center [550, 204] width 61 height 25
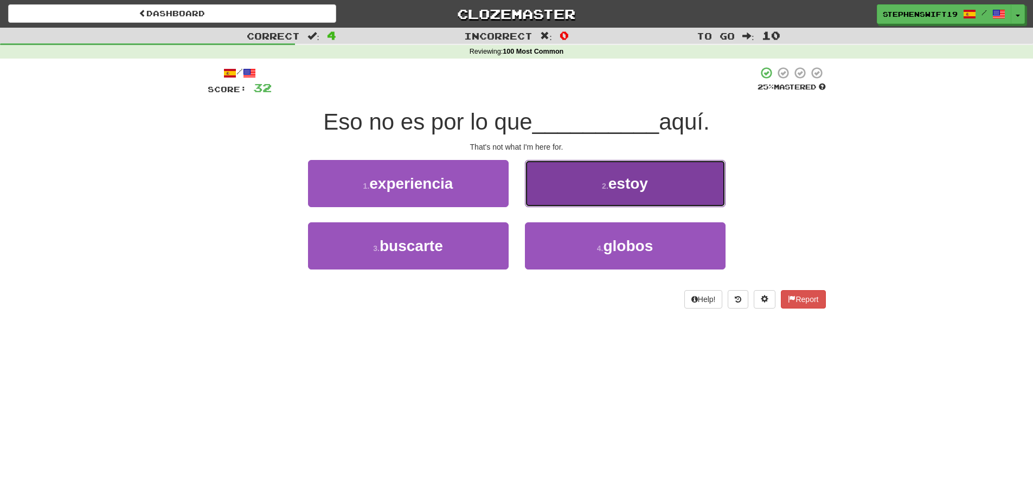
click at [554, 188] on button "2 . estoy" at bounding box center [625, 183] width 201 height 47
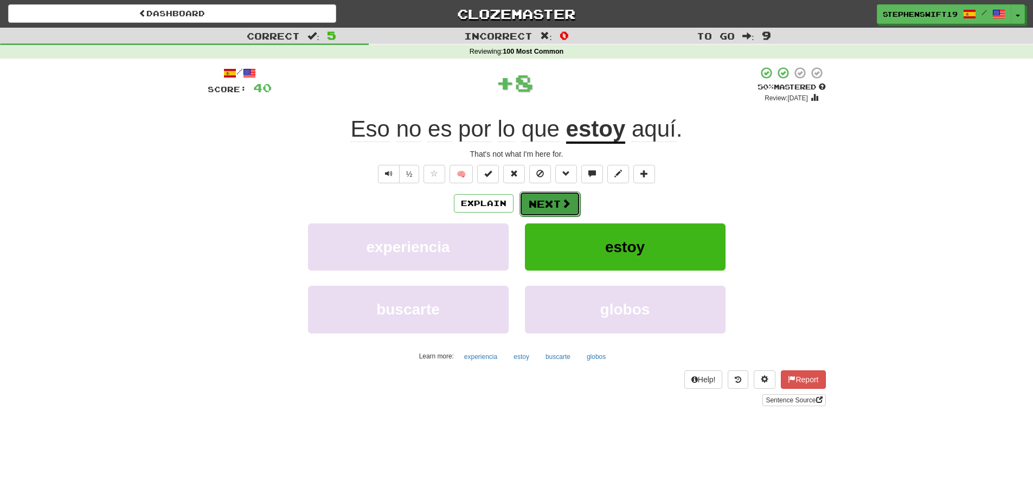
click at [542, 202] on button "Next" at bounding box center [550, 204] width 61 height 25
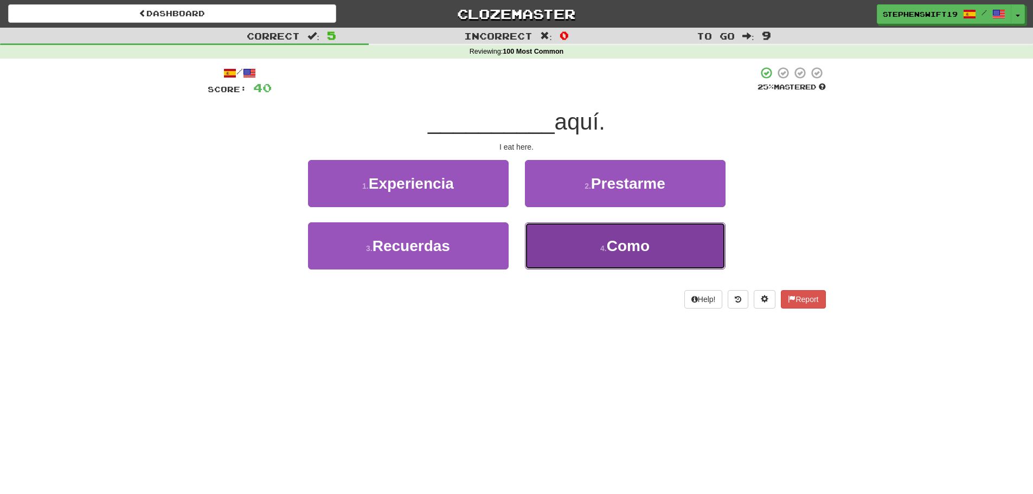
click at [571, 259] on button "4 . Como" at bounding box center [625, 245] width 201 height 47
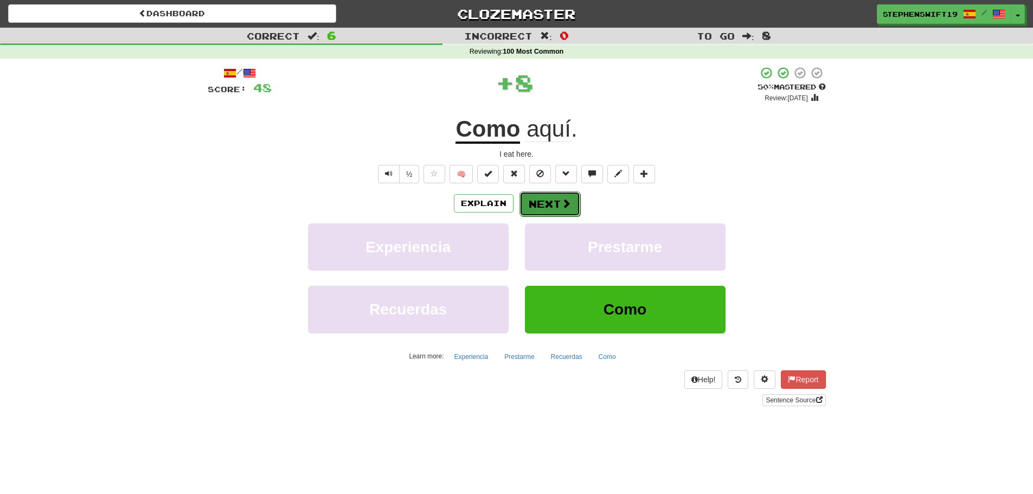
click at [541, 206] on button "Next" at bounding box center [550, 204] width 61 height 25
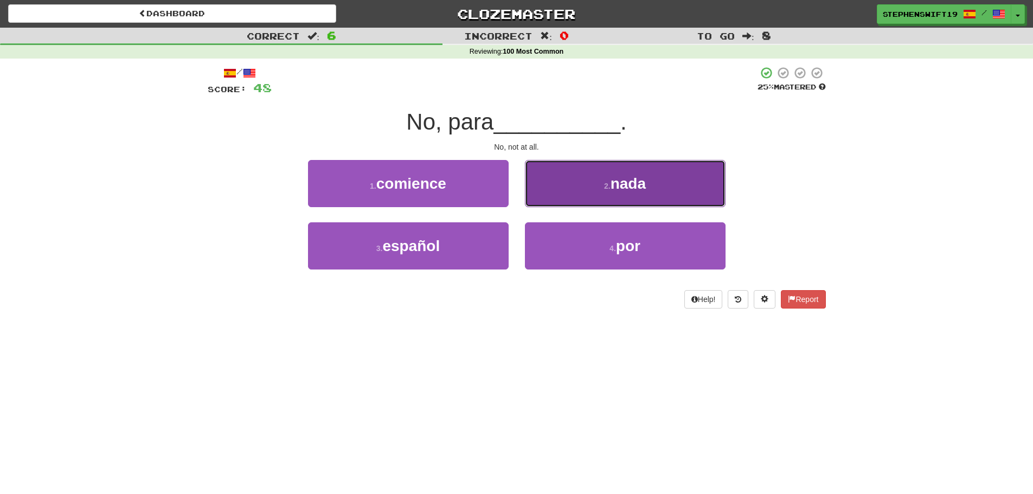
click at [552, 182] on button "2 . nada" at bounding box center [625, 183] width 201 height 47
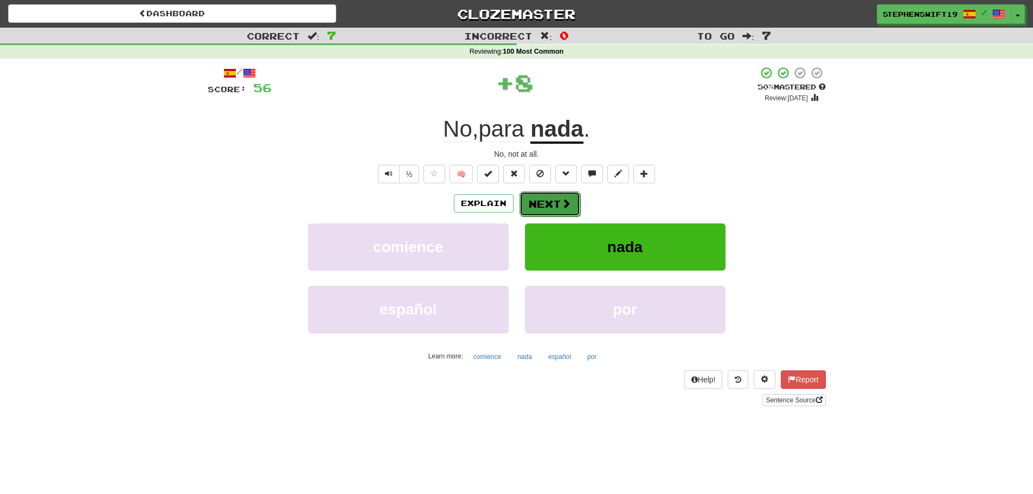
click at [538, 205] on button "Next" at bounding box center [550, 204] width 61 height 25
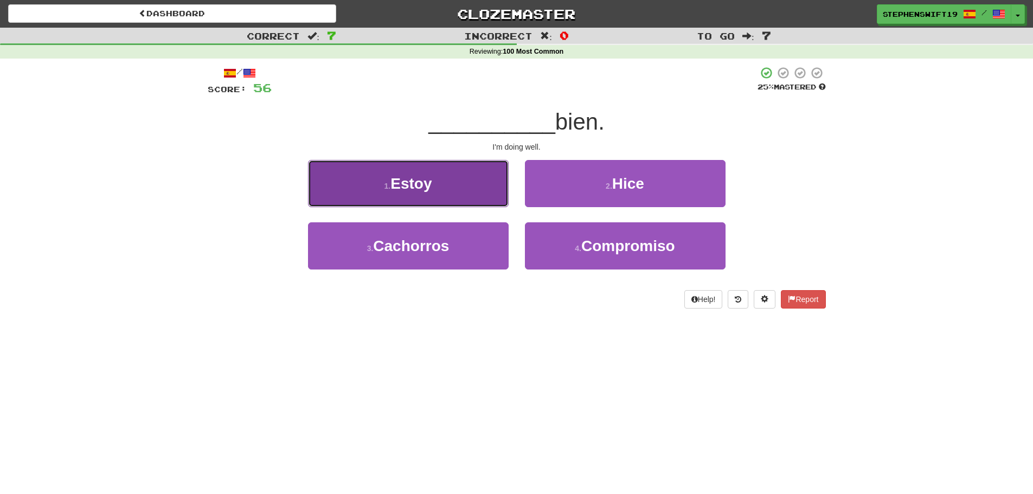
click at [457, 183] on button "1 . Estoy" at bounding box center [408, 183] width 201 height 47
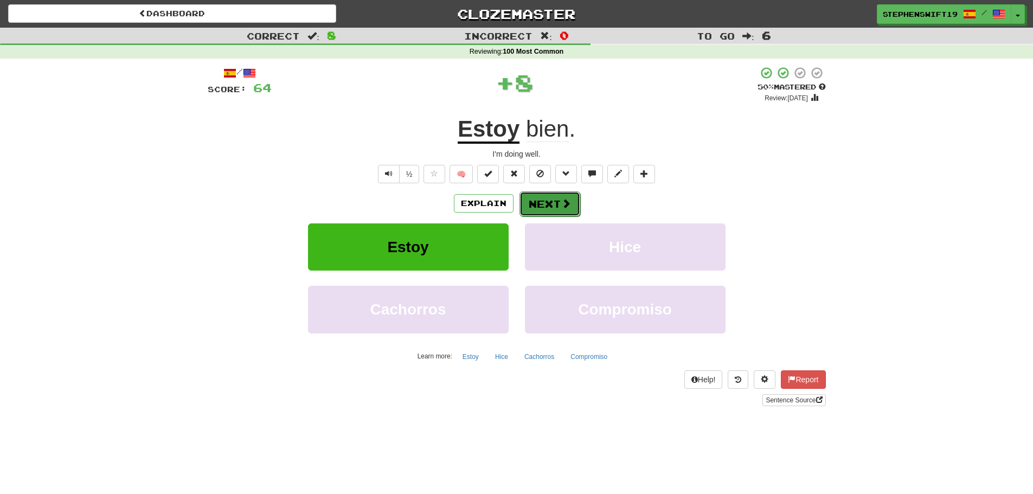
click at [557, 204] on button "Next" at bounding box center [550, 204] width 61 height 25
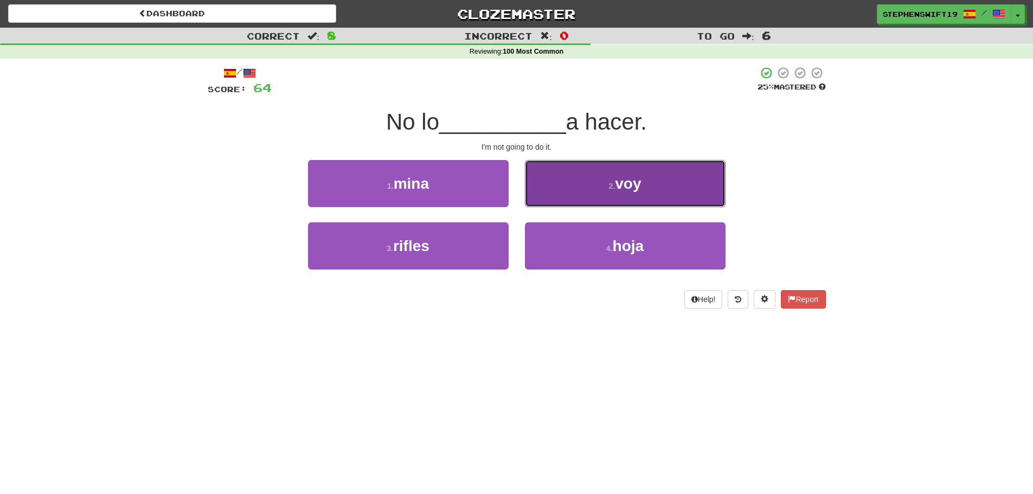
click at [540, 194] on button "2 . voy" at bounding box center [625, 183] width 201 height 47
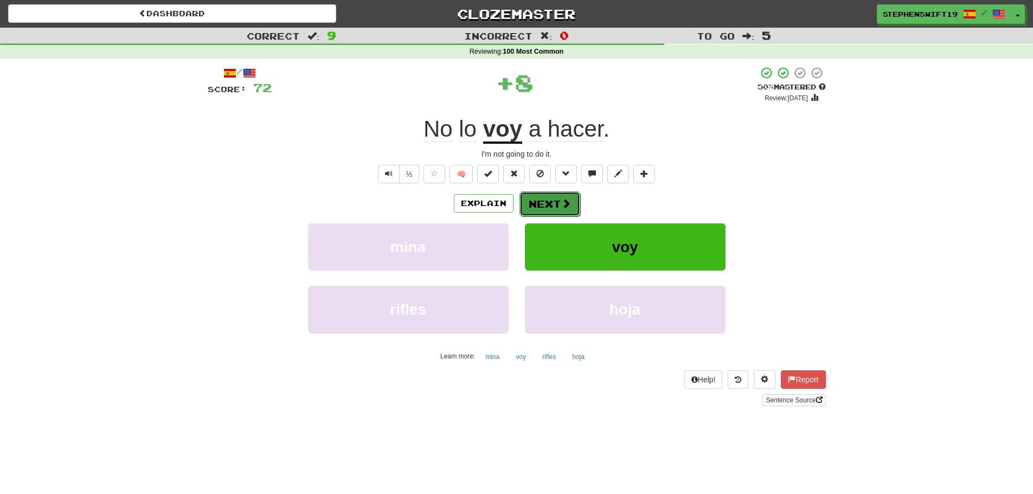
click at [532, 195] on button "Next" at bounding box center [550, 204] width 61 height 25
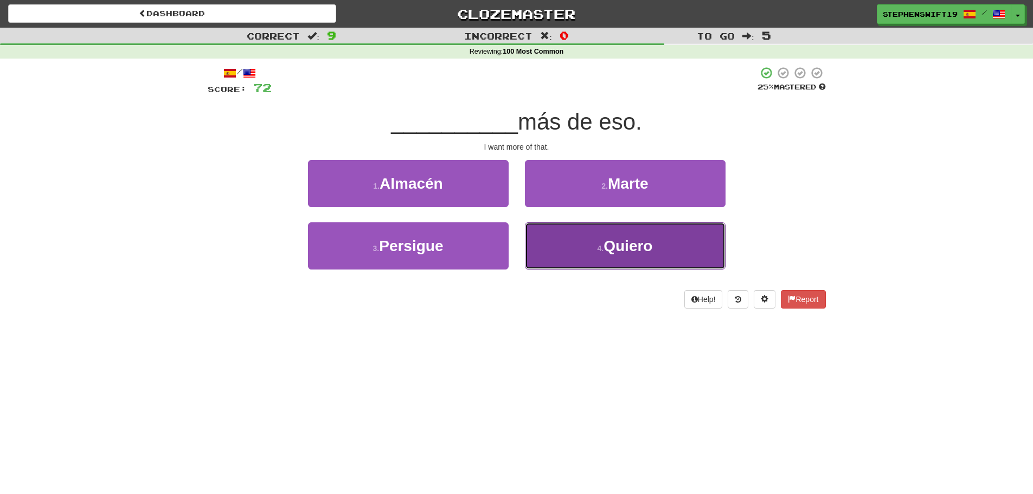
click at [555, 244] on button "4 . Quiero" at bounding box center [625, 245] width 201 height 47
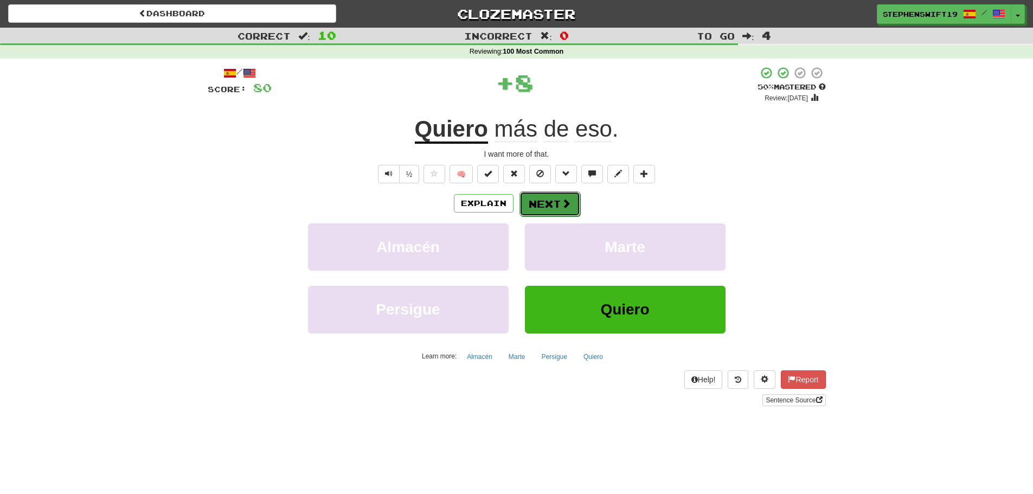
click at [540, 208] on button "Next" at bounding box center [550, 204] width 61 height 25
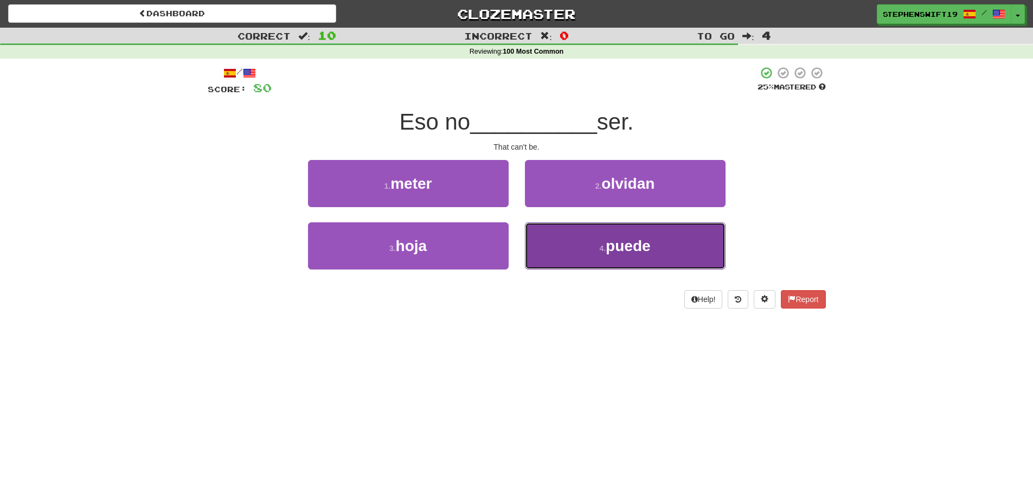
click at [547, 234] on button "4 . puede" at bounding box center [625, 245] width 201 height 47
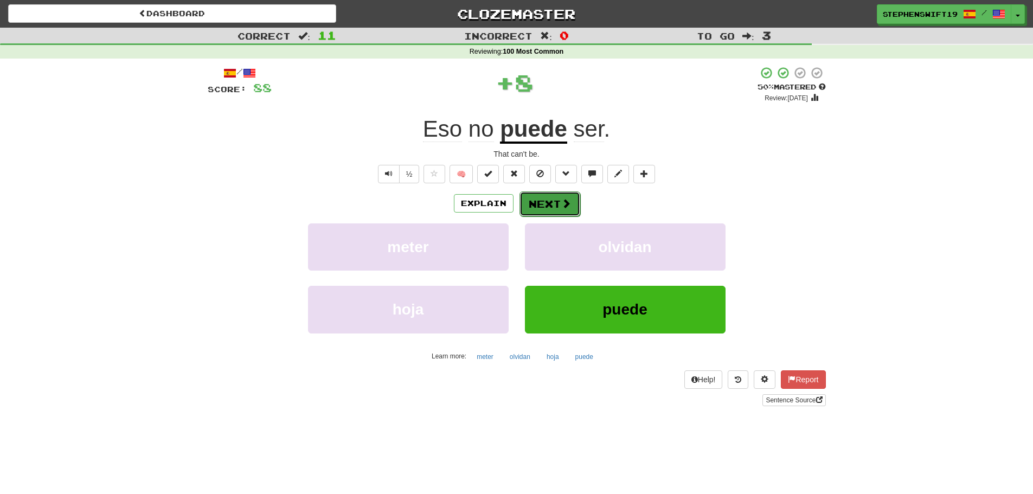
click at [535, 204] on button "Next" at bounding box center [550, 204] width 61 height 25
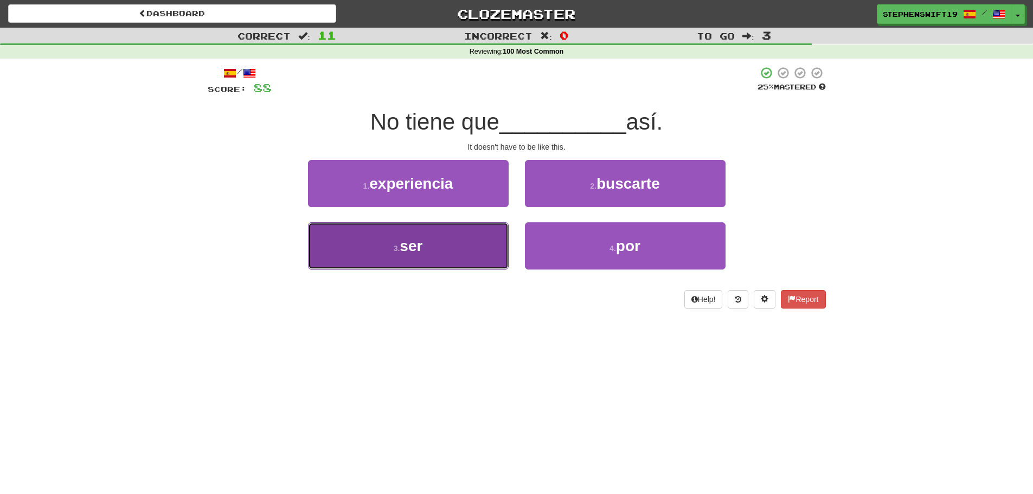
click at [494, 246] on button "3 . ser" at bounding box center [408, 245] width 201 height 47
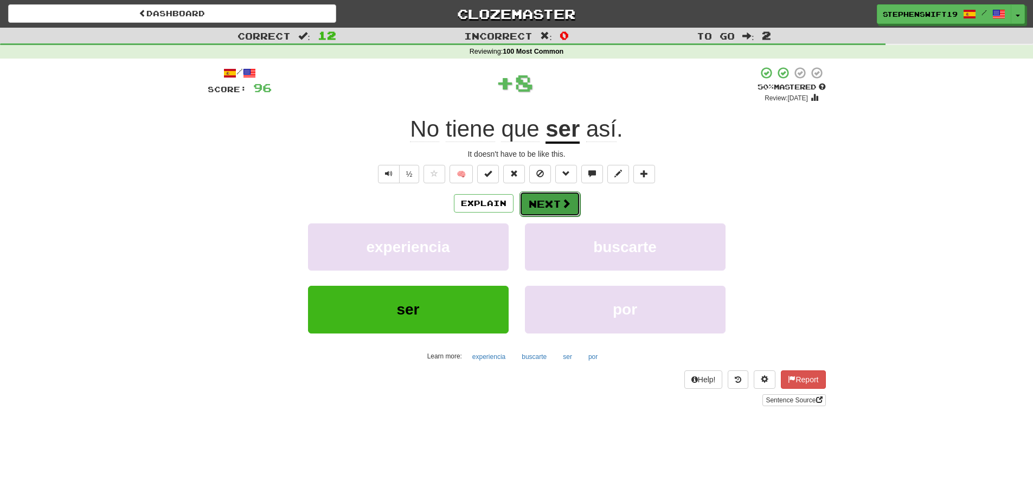
click at [538, 197] on button "Next" at bounding box center [550, 204] width 61 height 25
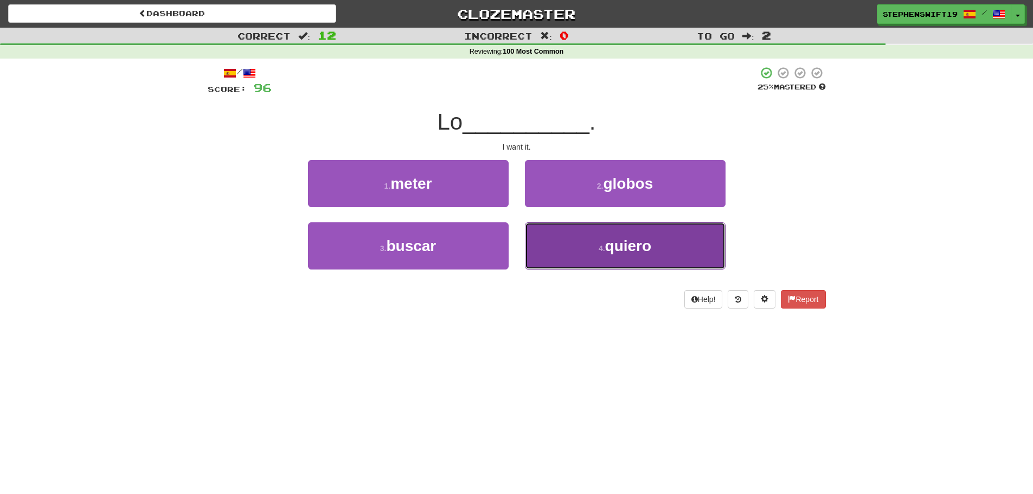
click at [589, 250] on button "4 . quiero" at bounding box center [625, 245] width 201 height 47
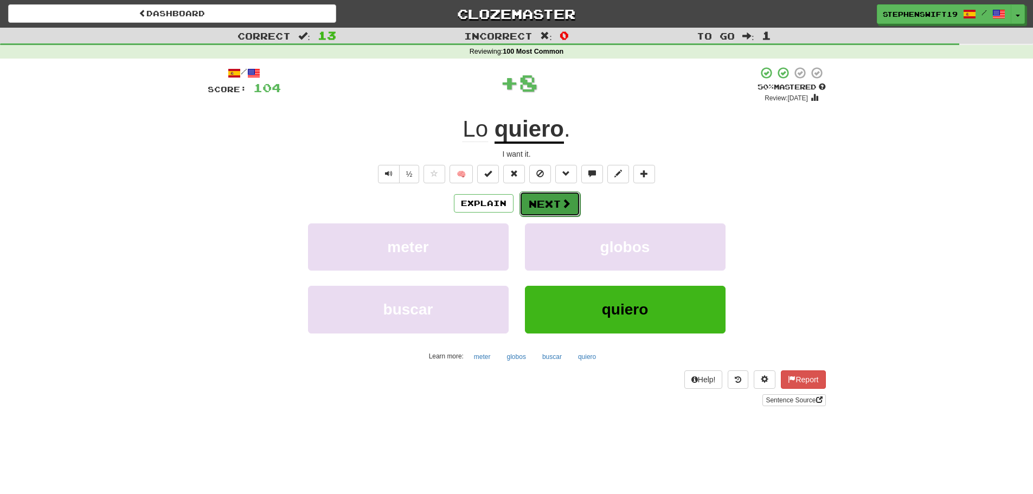
click at [531, 196] on button "Next" at bounding box center [550, 204] width 61 height 25
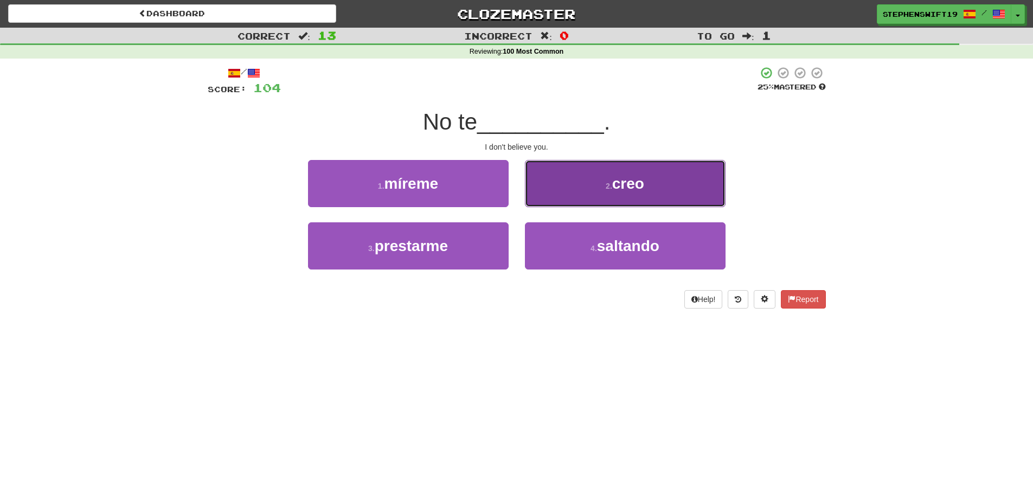
click at [566, 184] on button "2 . creo" at bounding box center [625, 183] width 201 height 47
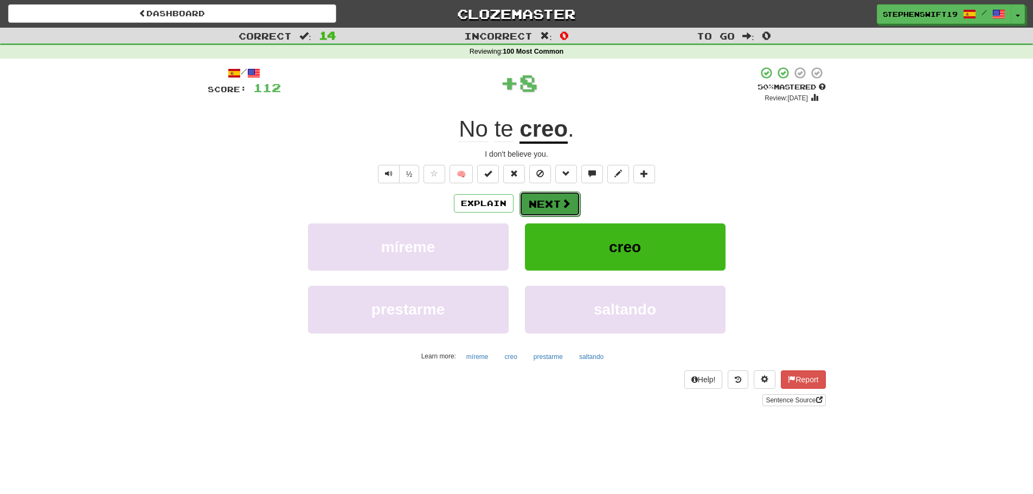
click at [533, 199] on button "Next" at bounding box center [550, 204] width 61 height 25
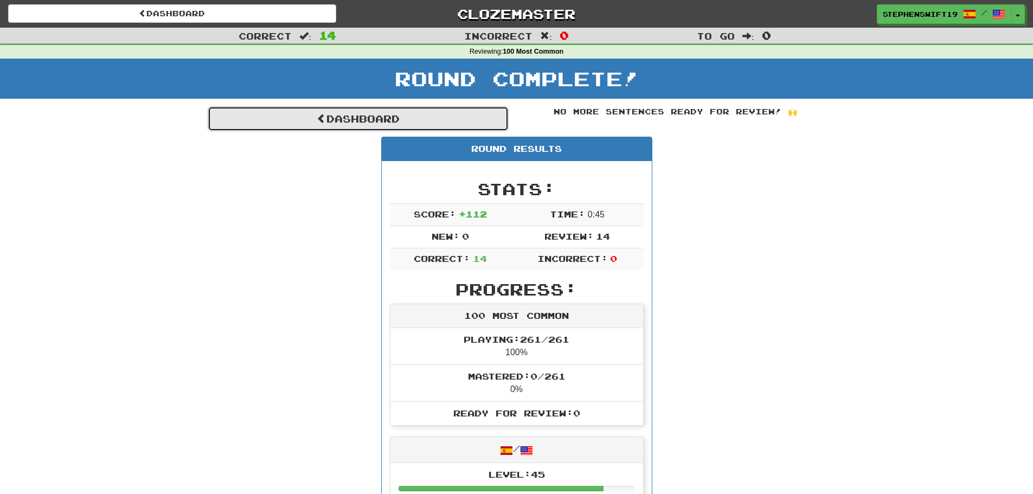
click at [384, 122] on link "Dashboard" at bounding box center [358, 118] width 301 height 25
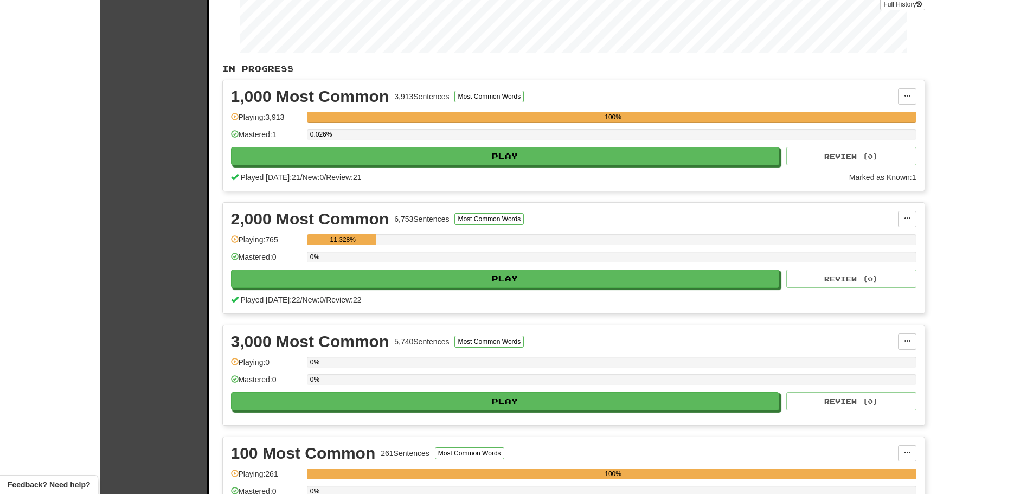
scroll to position [168, 0]
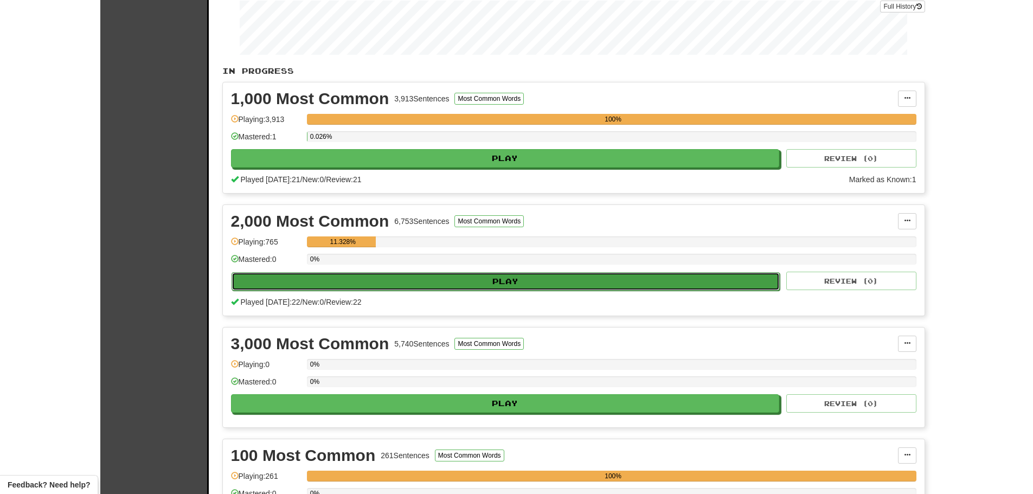
click at [344, 276] on button "Play" at bounding box center [506, 281] width 549 height 18
select select "**"
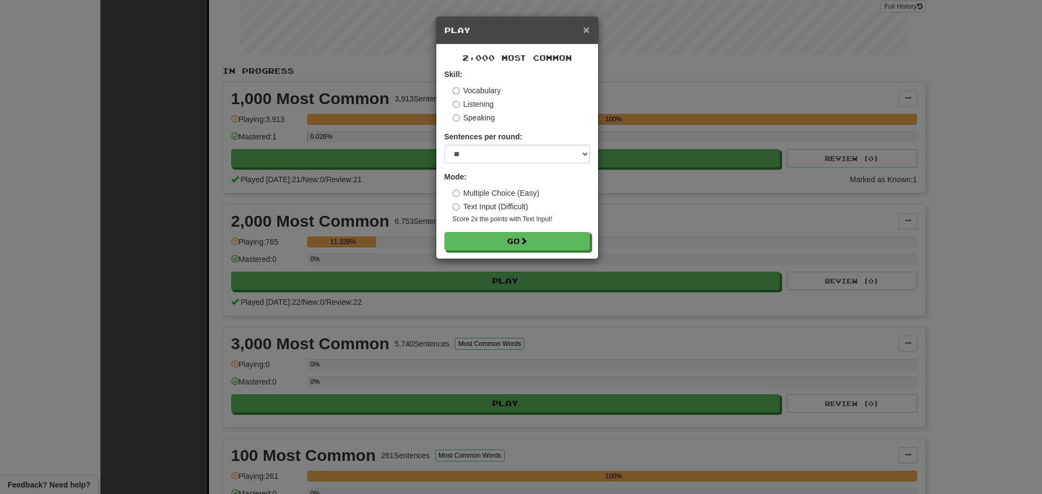
click at [589, 30] on span "×" at bounding box center [586, 29] width 7 height 12
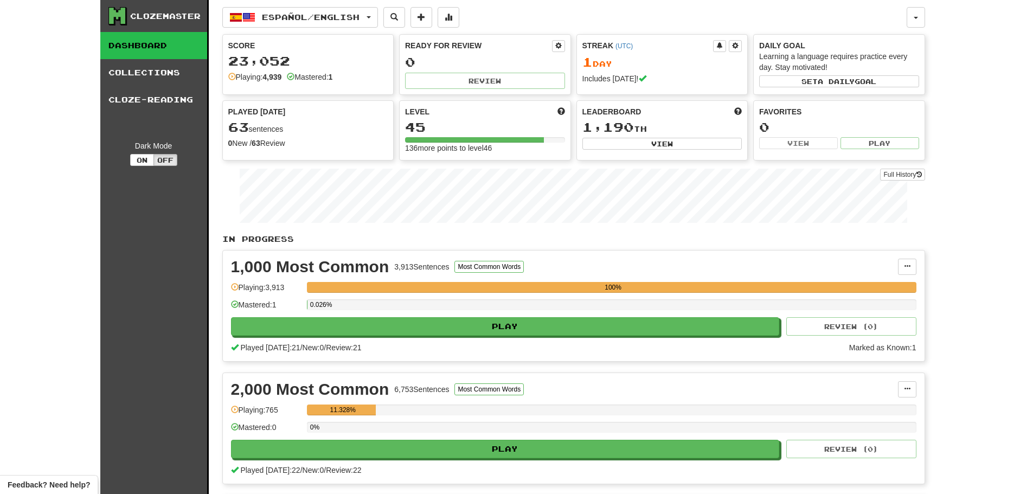
scroll to position [168, 0]
